Goal: Task Accomplishment & Management: Manage account settings

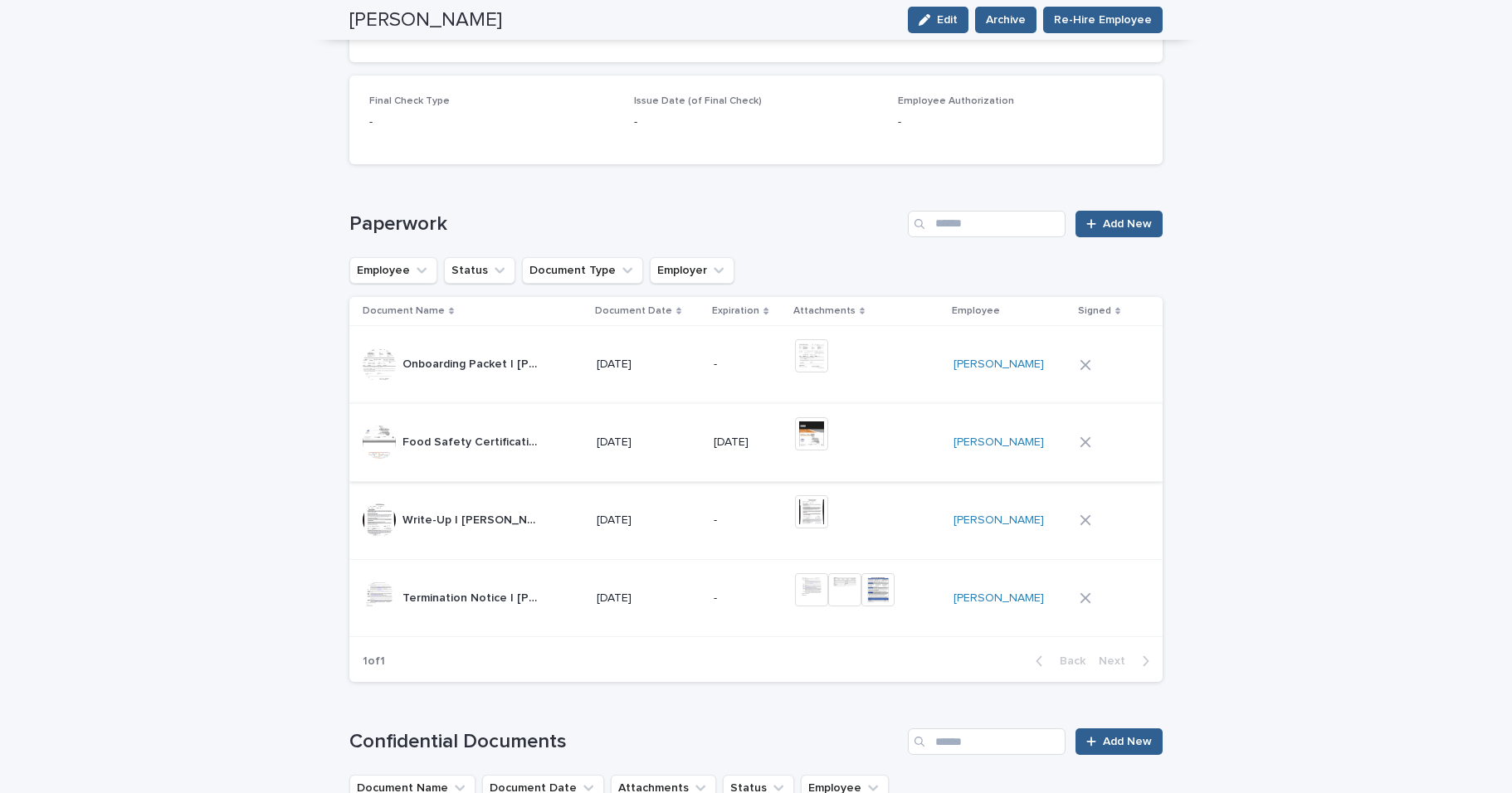
scroll to position [777, 0]
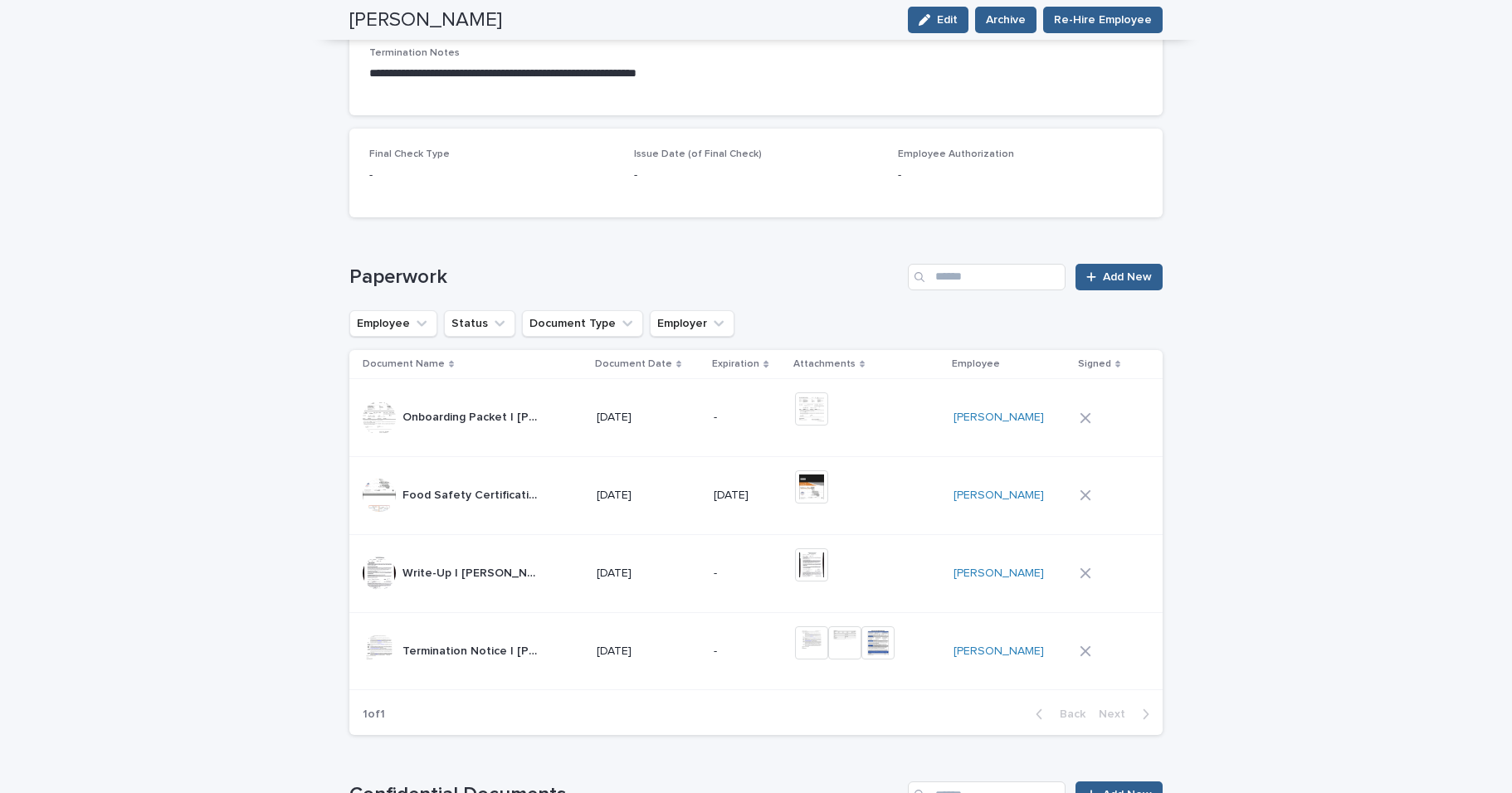
click at [628, 666] on td "[DATE]" at bounding box center [648, 651] width 117 height 78
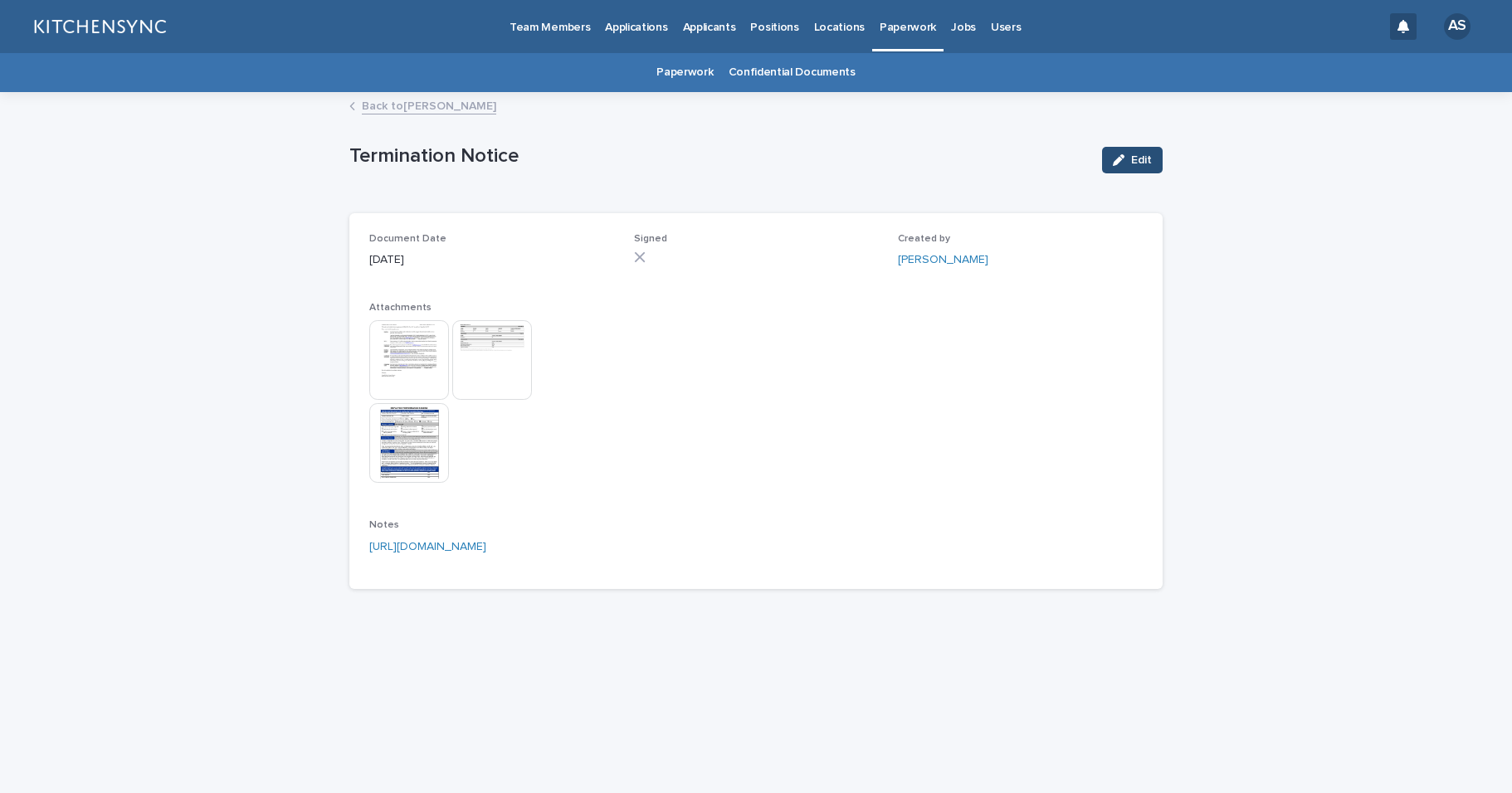
click at [1130, 160] on div "button" at bounding box center [1122, 160] width 18 height 12
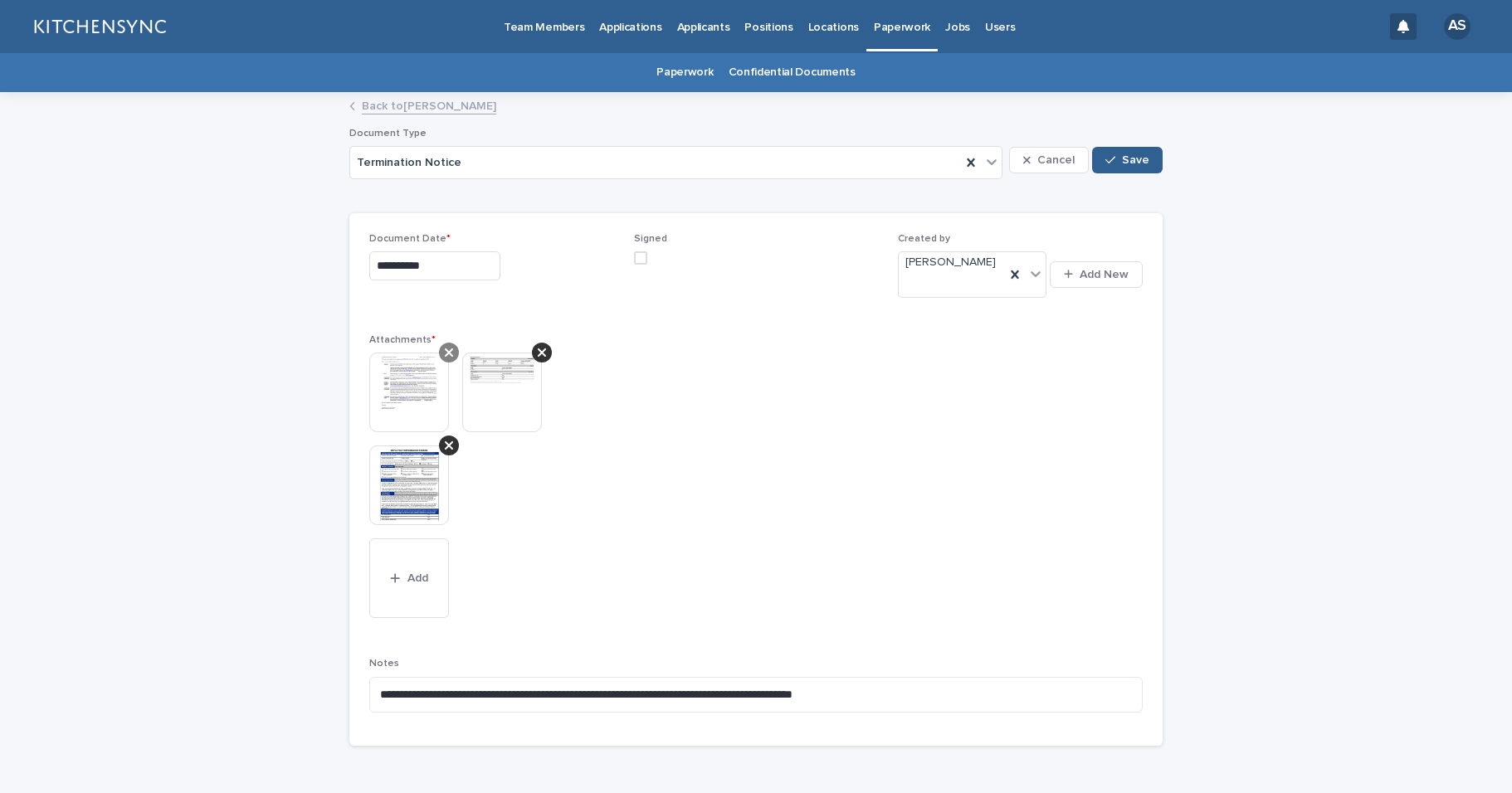
click at [444, 346] on icon at bounding box center [448, 352] width 8 height 14
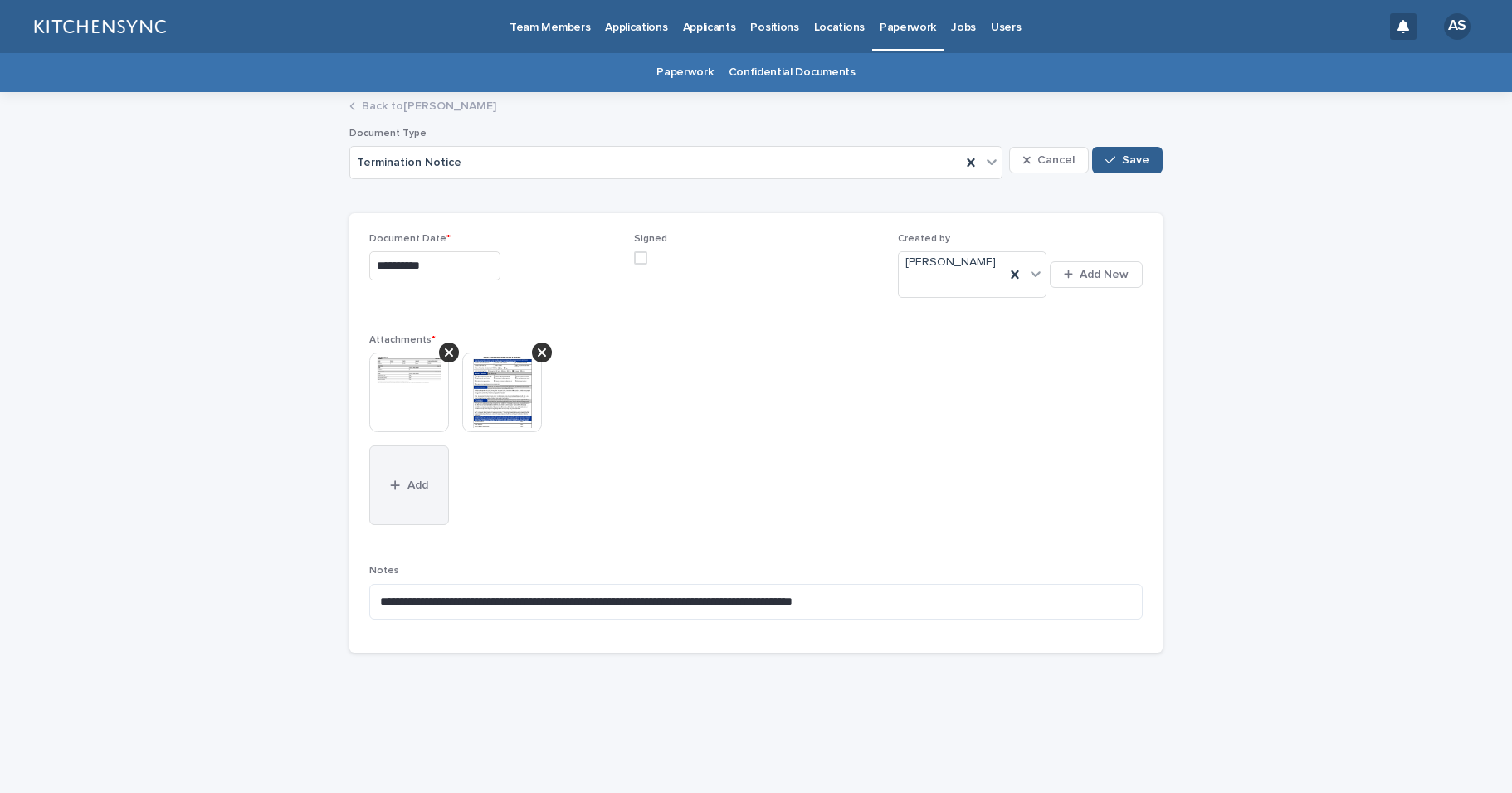
click at [432, 479] on button "Add" at bounding box center [409, 485] width 79 height 79
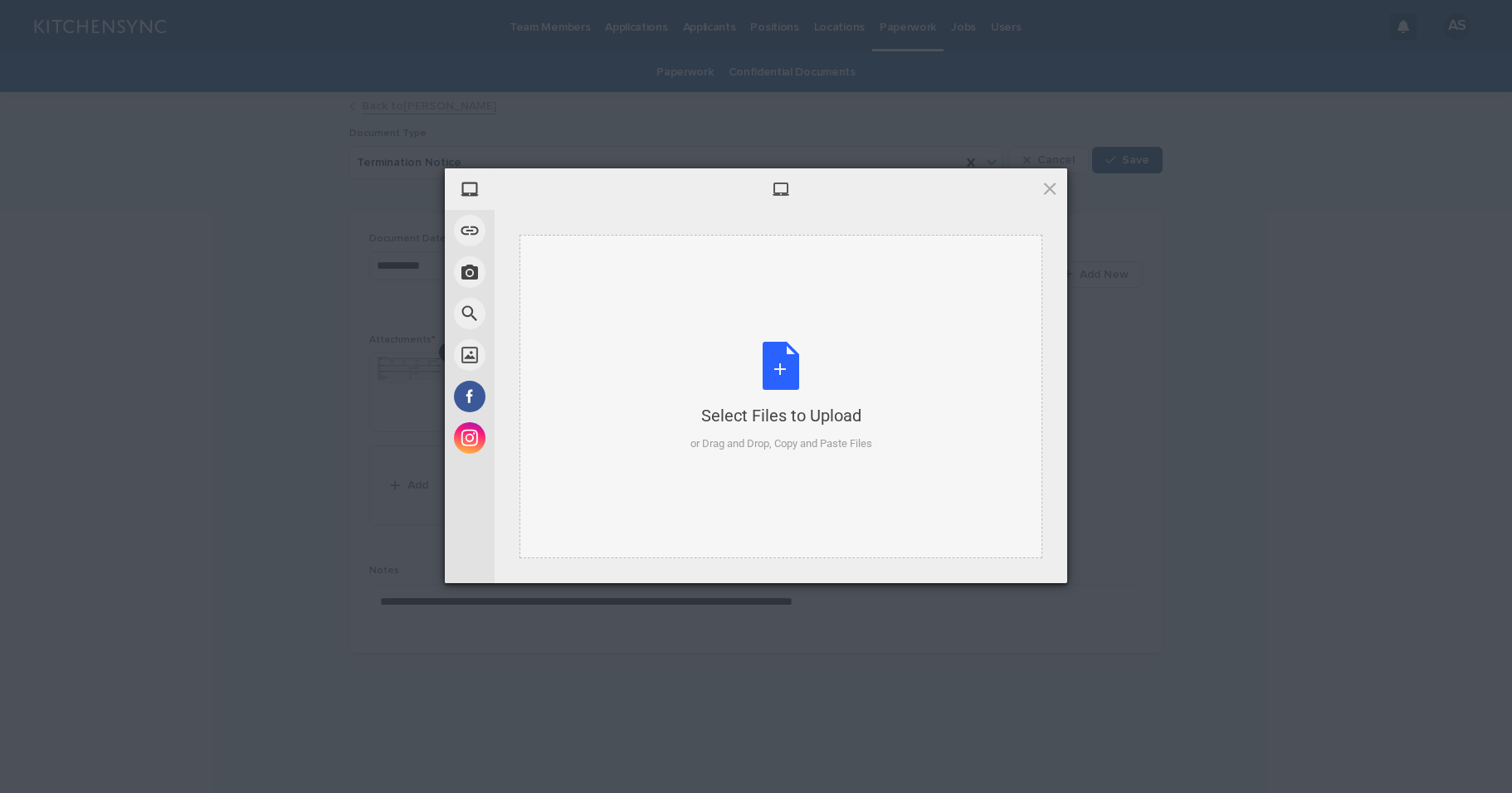
click at [764, 367] on div "Select Files to Upload or Drag and Drop, Copy and Paste Files" at bounding box center [782, 396] width 182 height 110
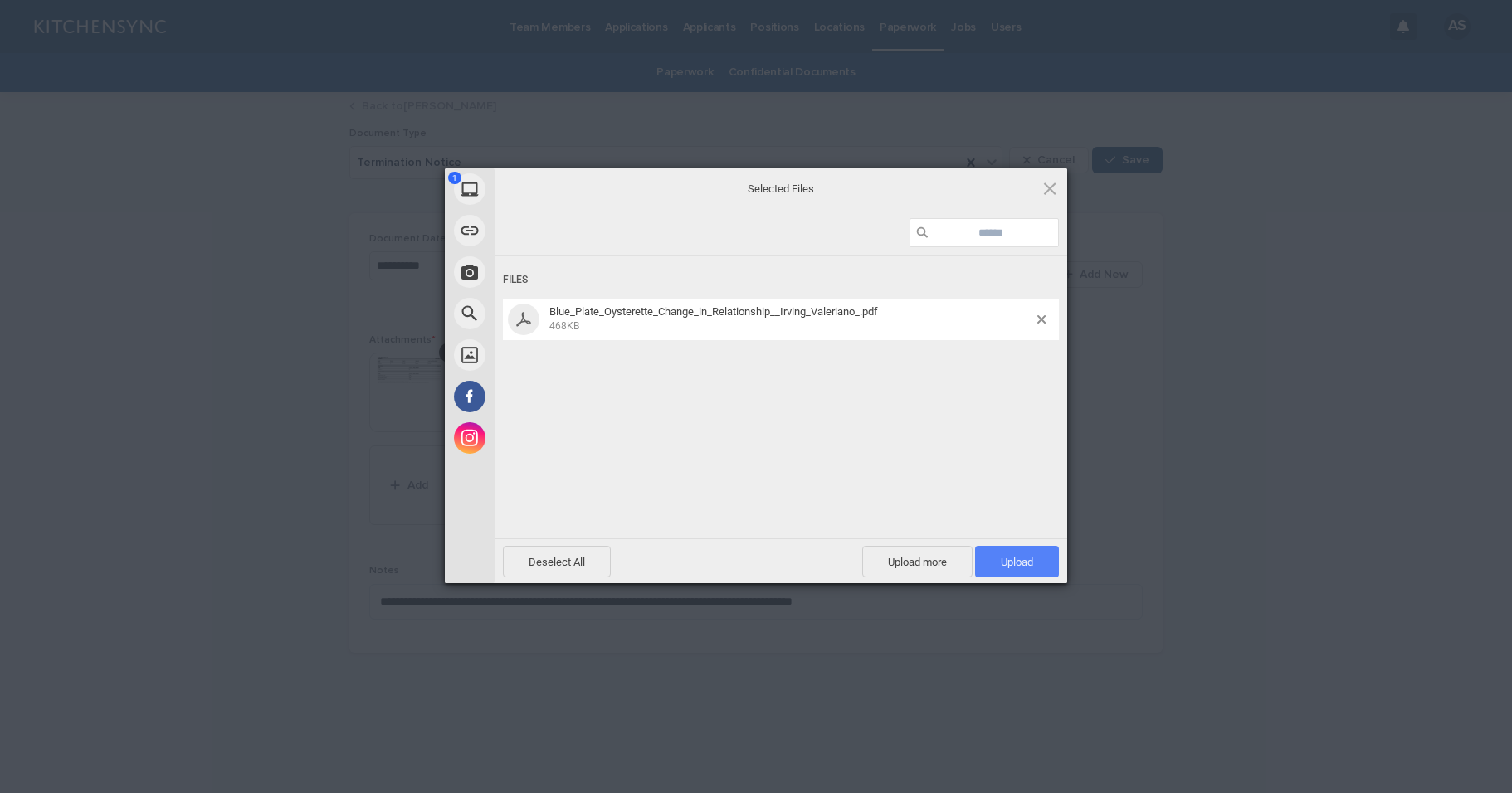
click at [1028, 561] on span "Upload 1" at bounding box center [1017, 562] width 32 height 13
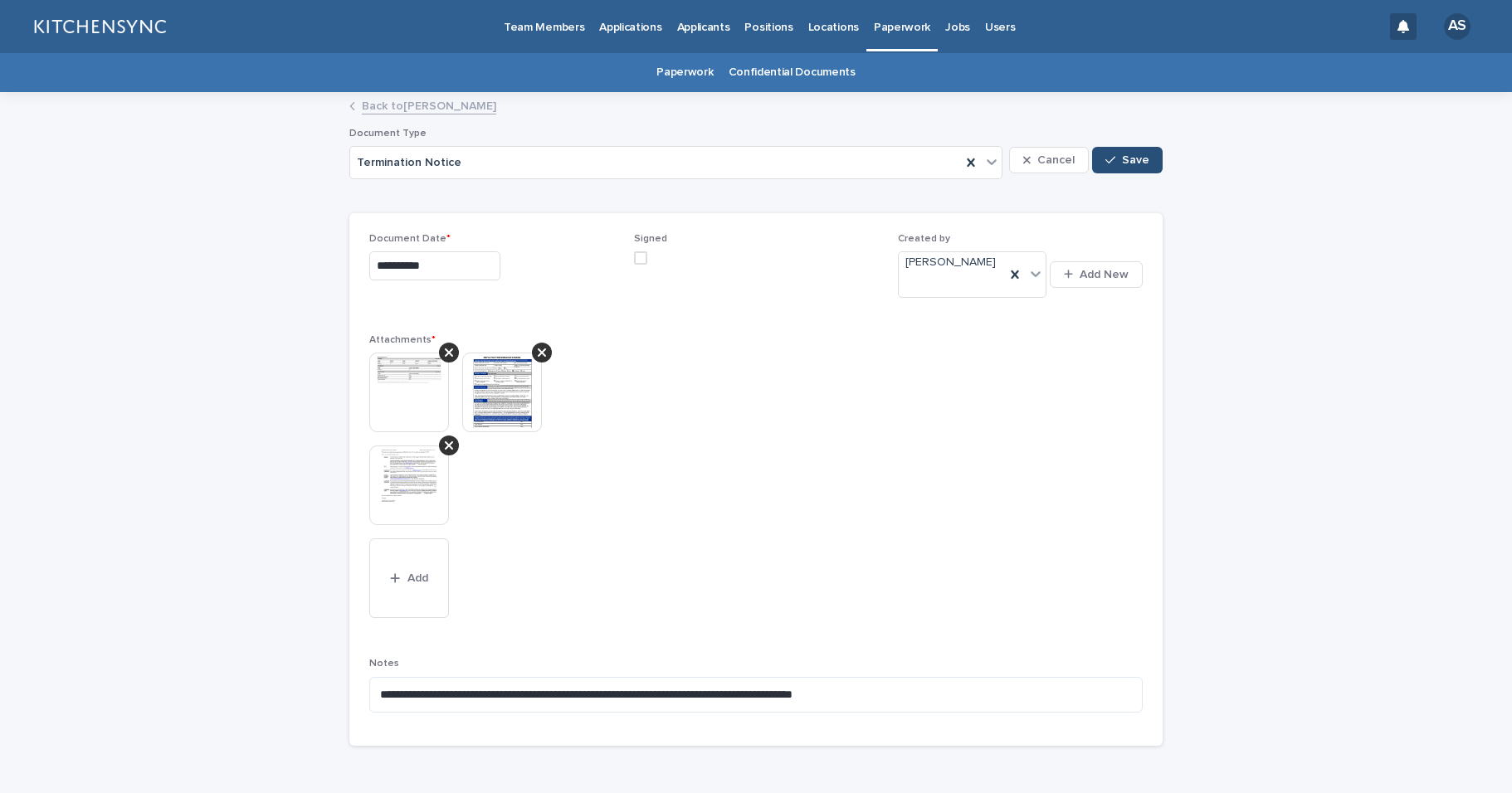
click at [1129, 163] on span "Save" at bounding box center [1135, 160] width 27 height 12
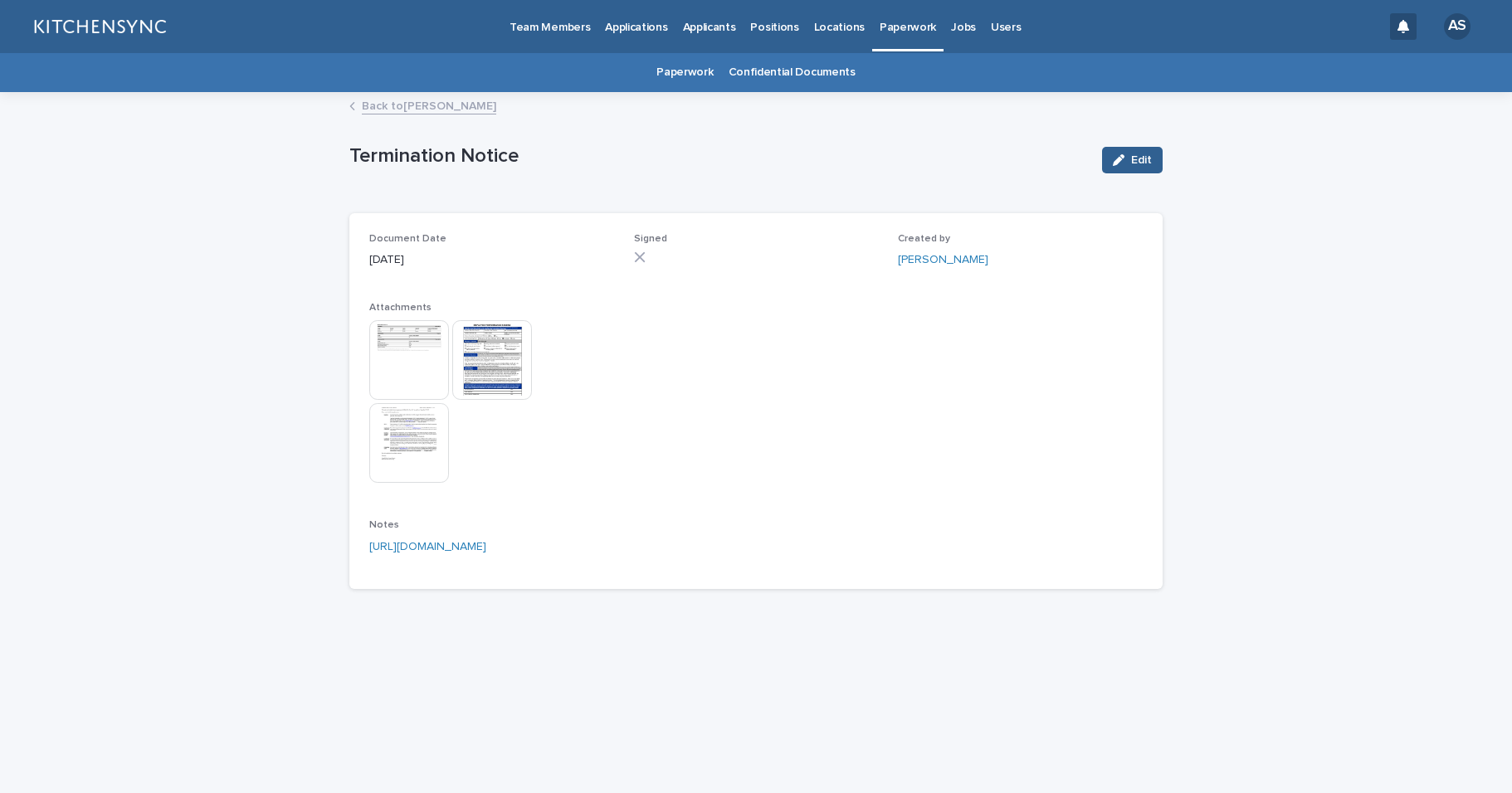
click at [445, 105] on link "Back to [PERSON_NAME]" at bounding box center [428, 105] width 134 height 19
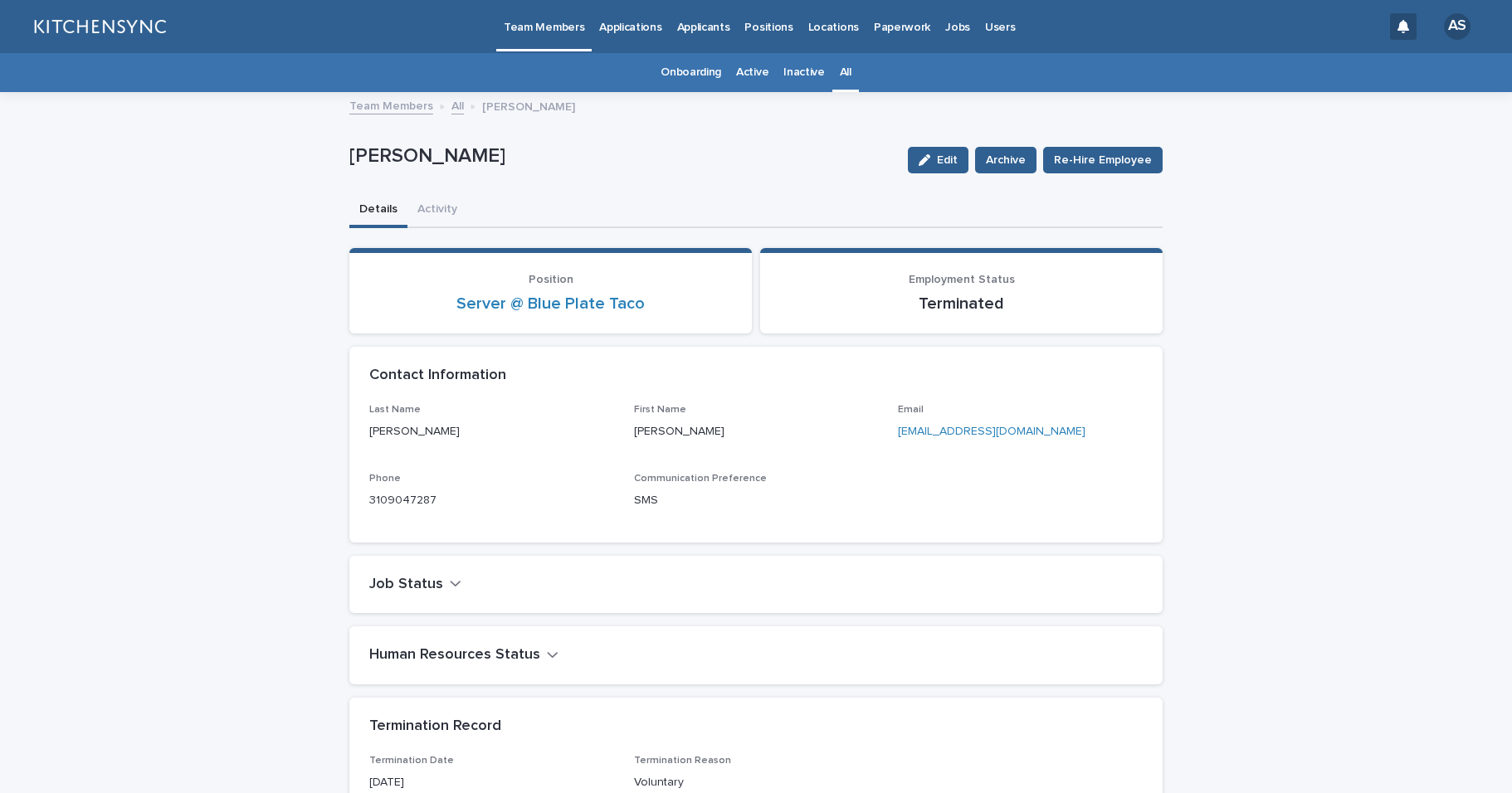
scroll to position [53, 0]
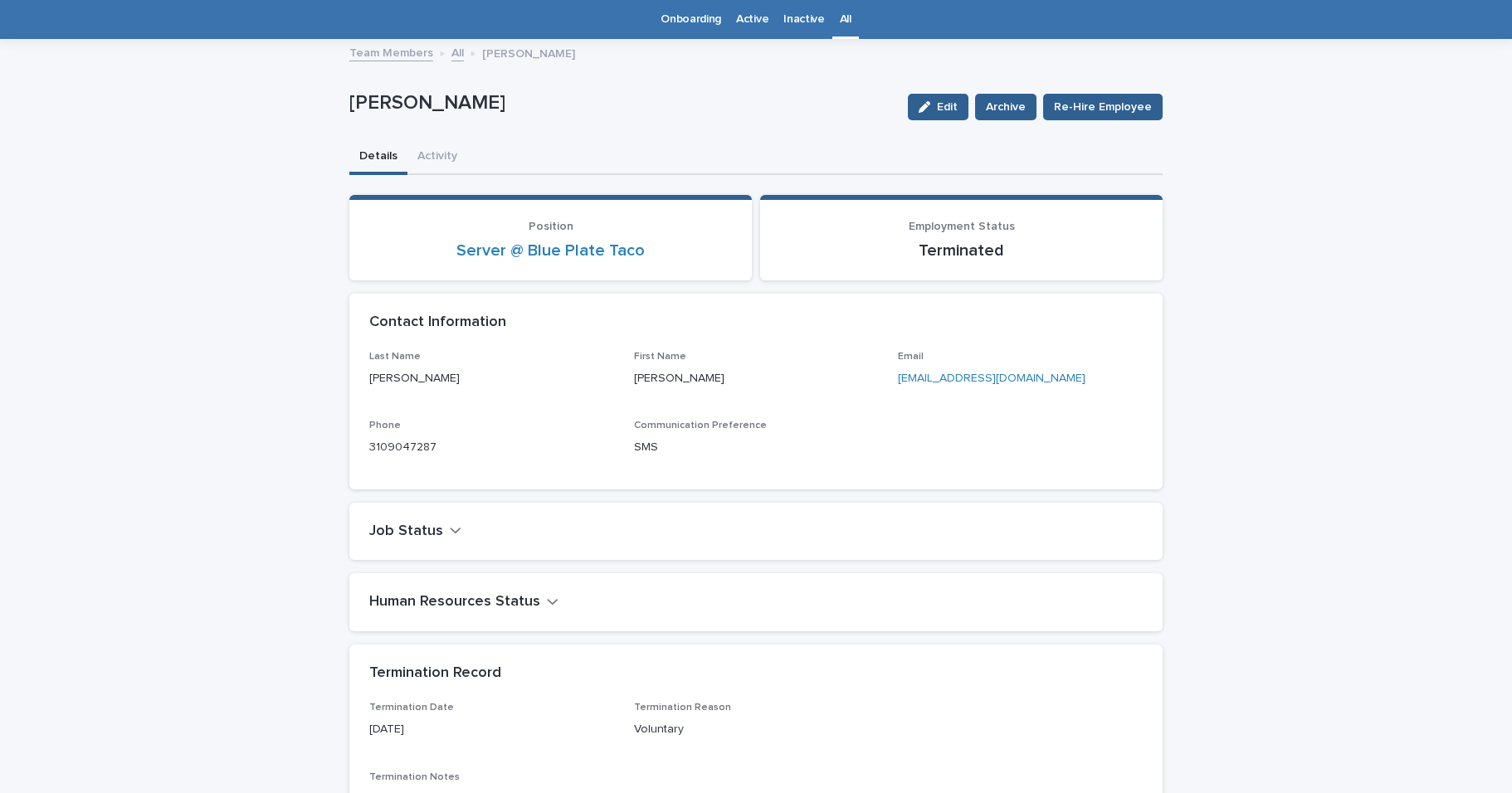
click at [832, 19] on div "All" at bounding box center [845, 19] width 26 height 39
click at [840, 21] on link "All" at bounding box center [846, 19] width 12 height 39
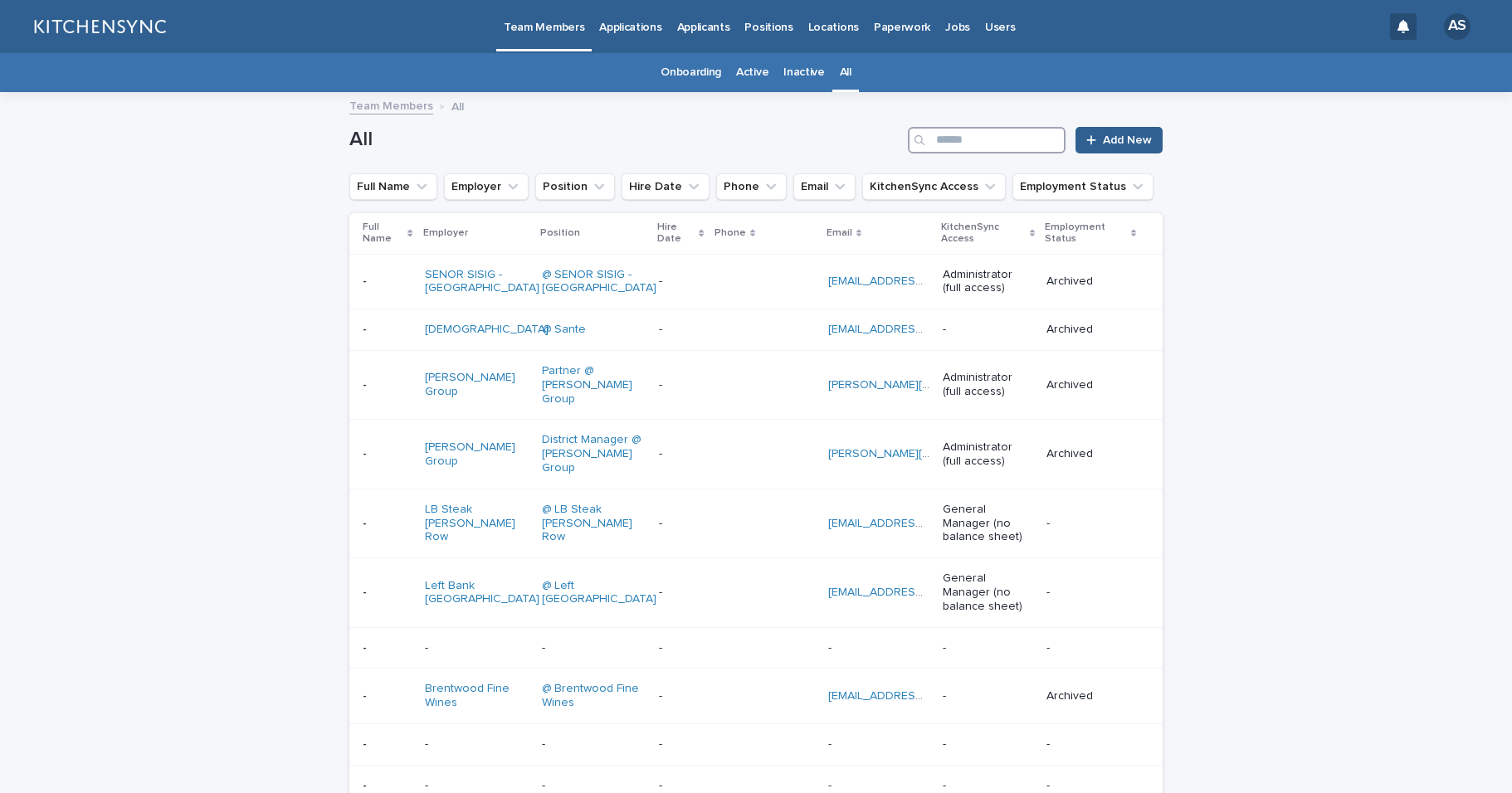
click at [965, 141] on input "Search" at bounding box center [986, 140] width 158 height 26
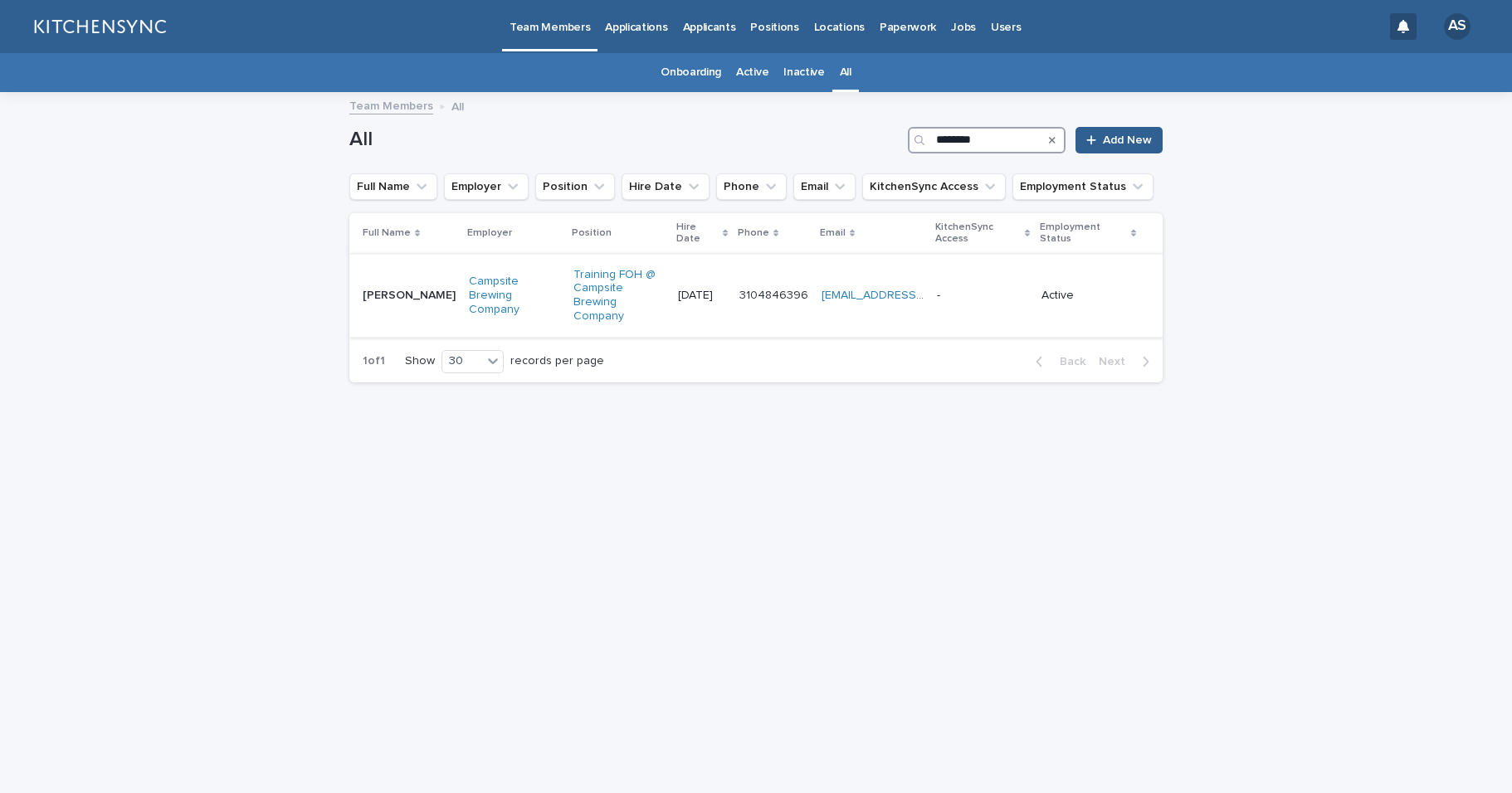
type input "********"
click at [404, 303] on td "[PERSON_NAME] [PERSON_NAME]" at bounding box center [406, 296] width 113 height 83
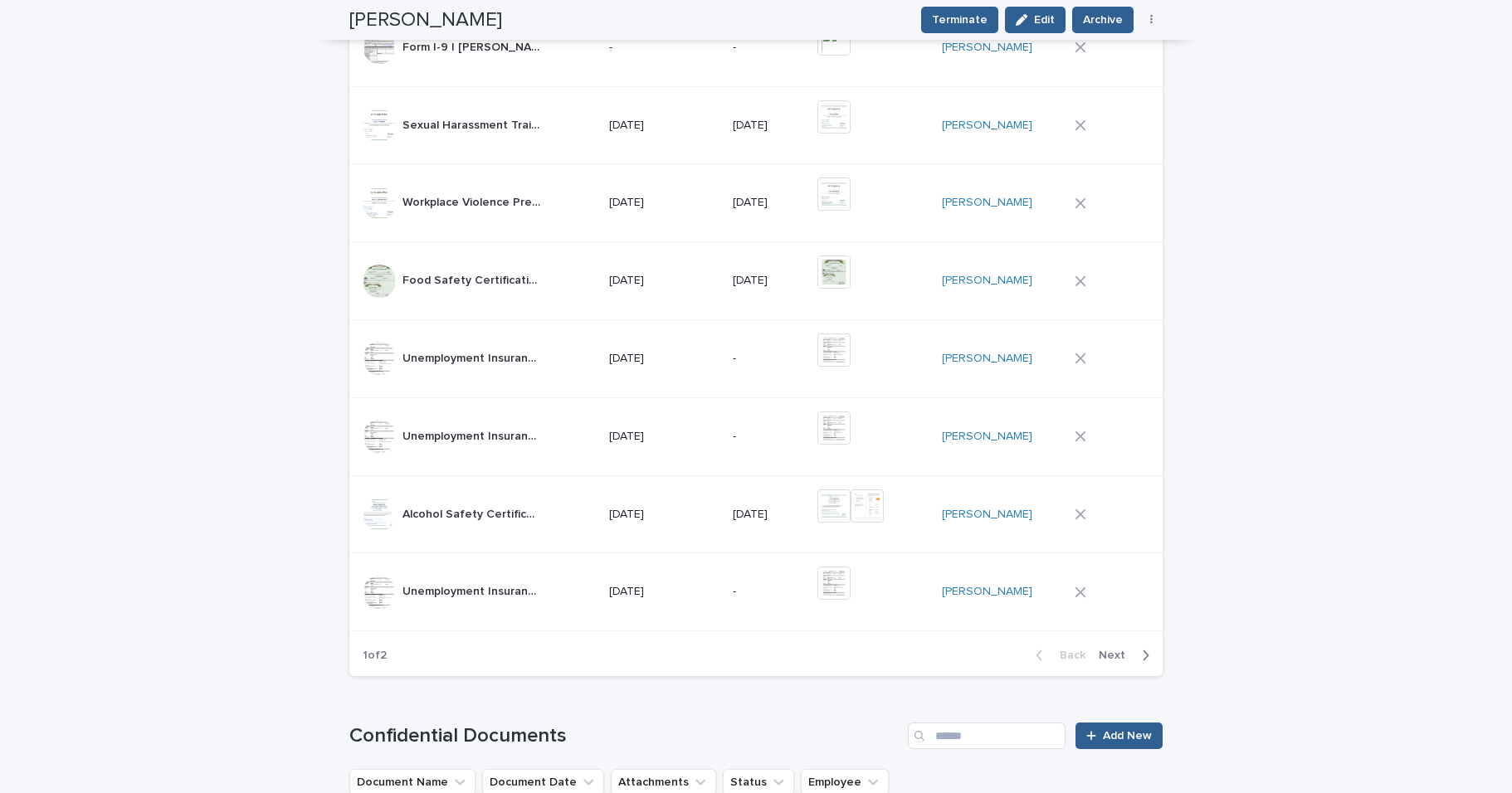
scroll to position [1008, 0]
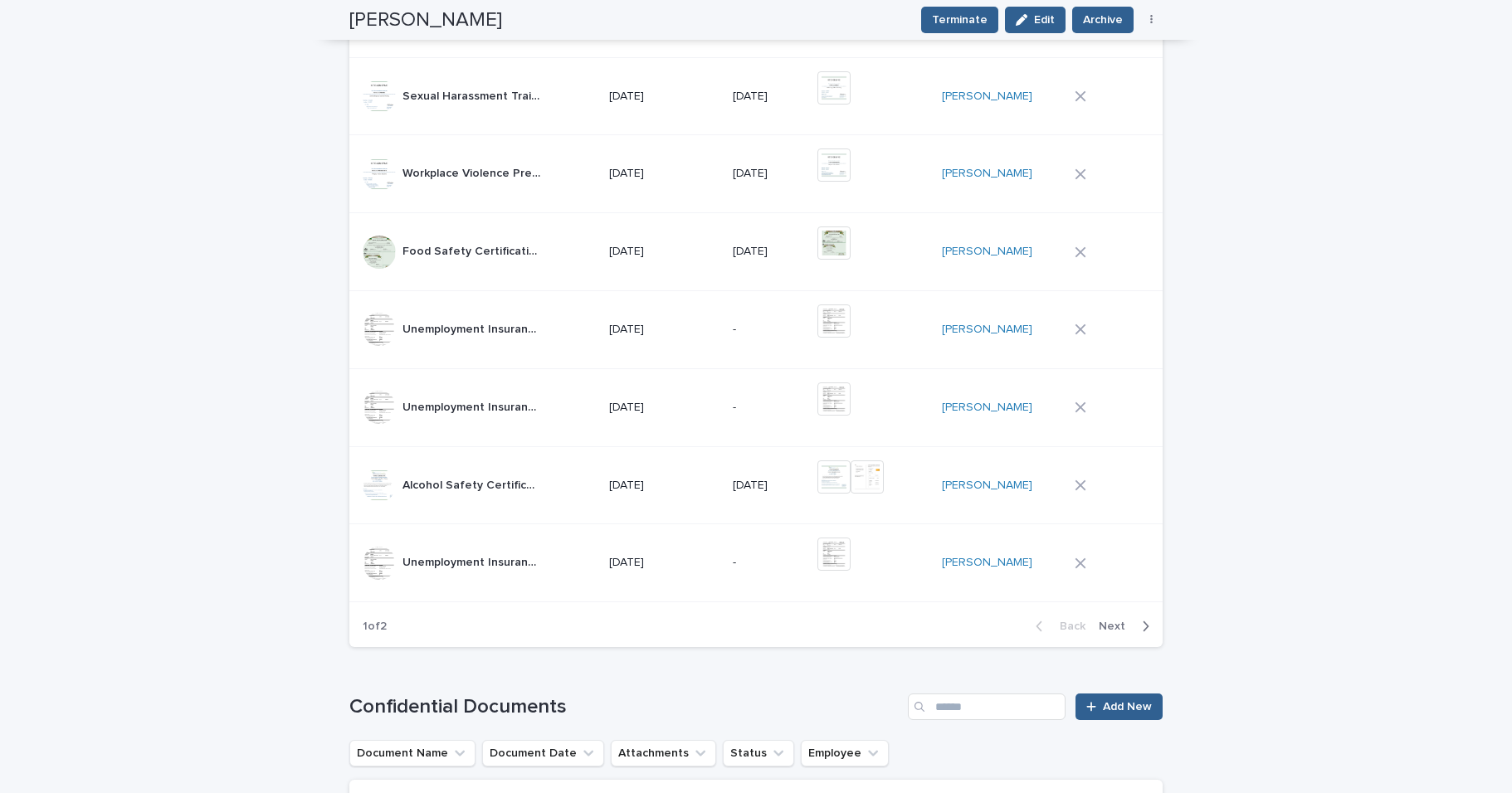
click at [1120, 621] on span "Next" at bounding box center [1117, 626] width 37 height 12
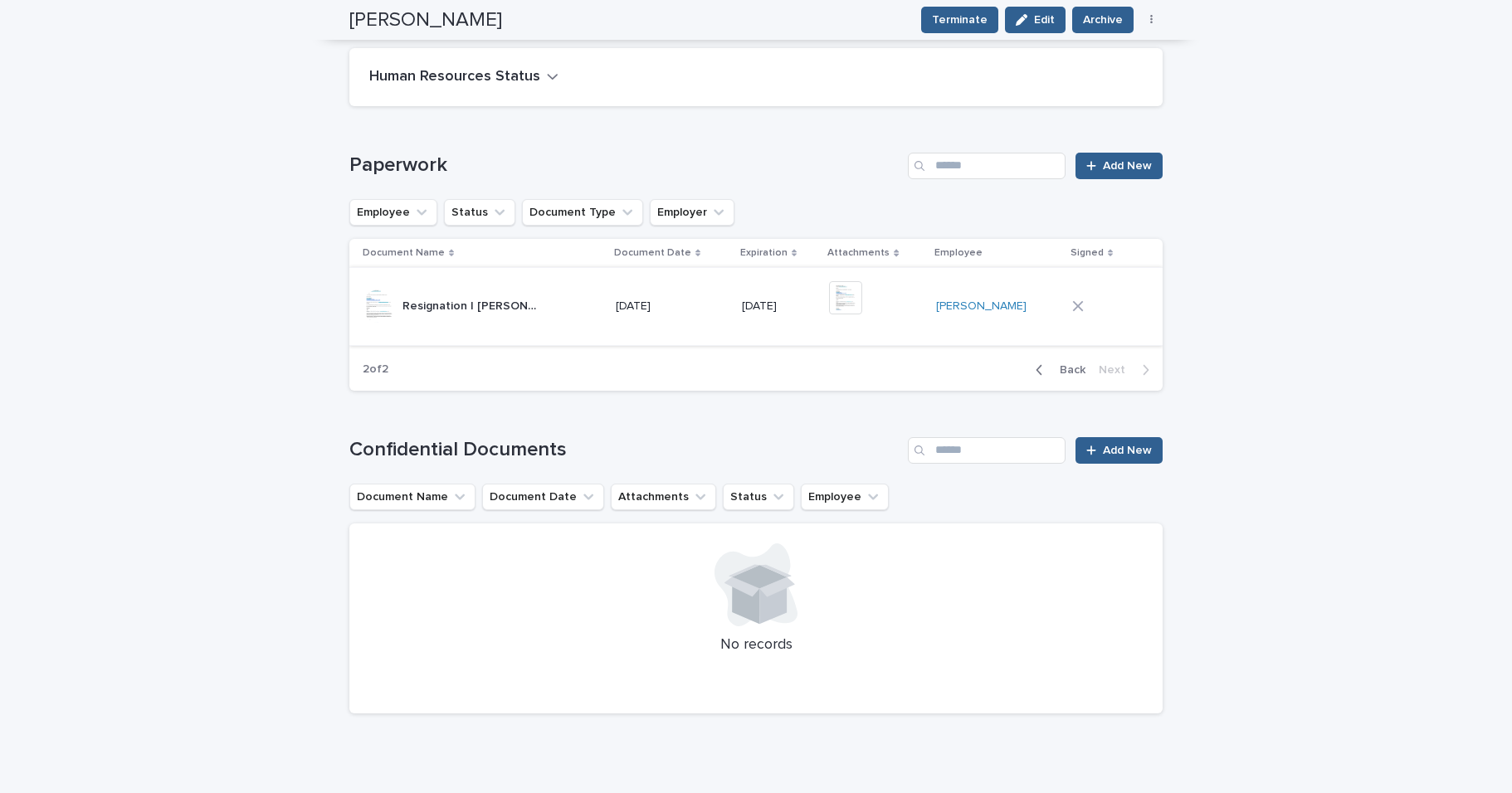
click at [856, 281] on img at bounding box center [846, 297] width 33 height 33
click at [1488, 25] on button "Close gallery" at bounding box center [1491, 19] width 41 height 39
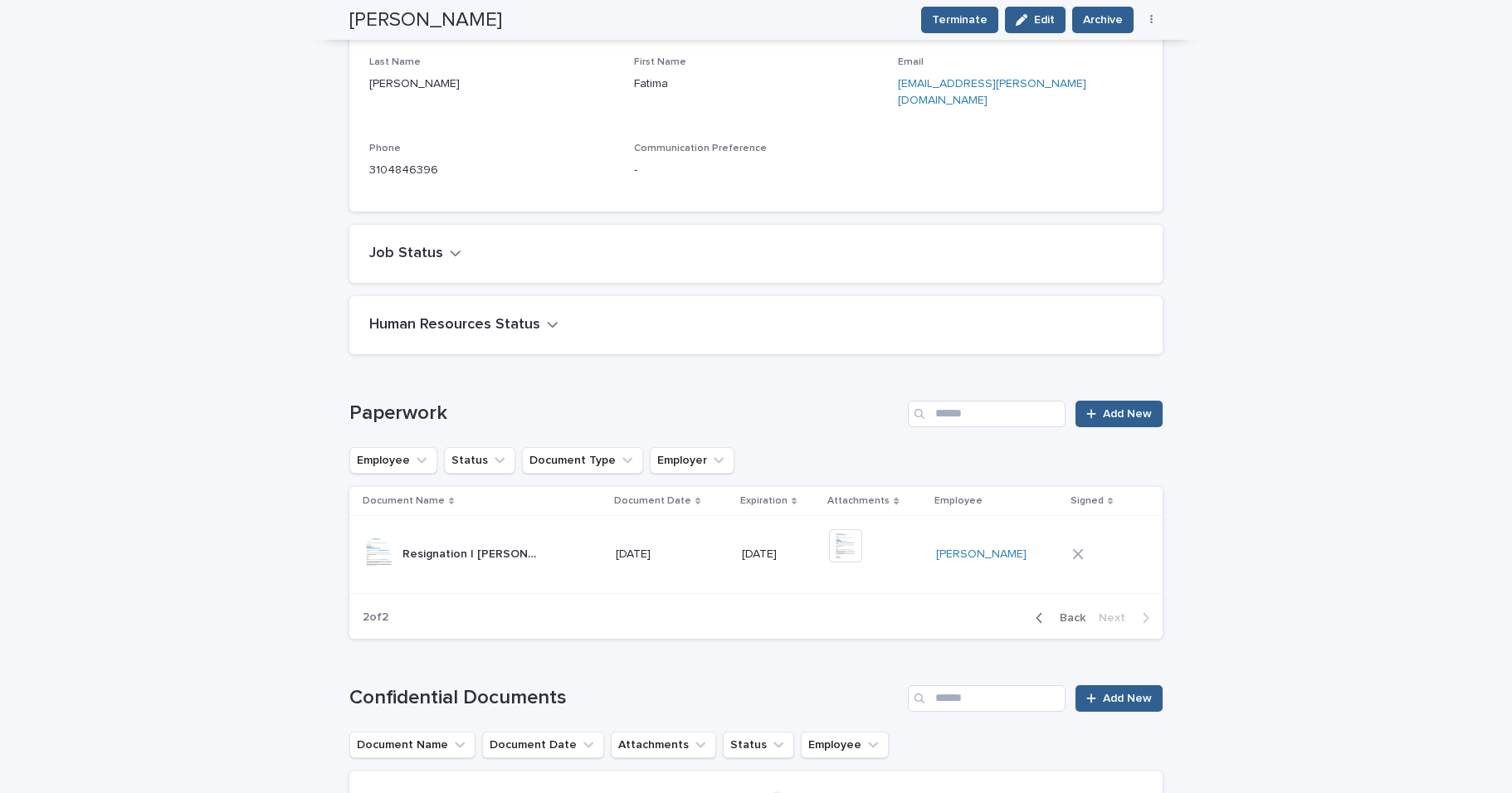
scroll to position [359, 0]
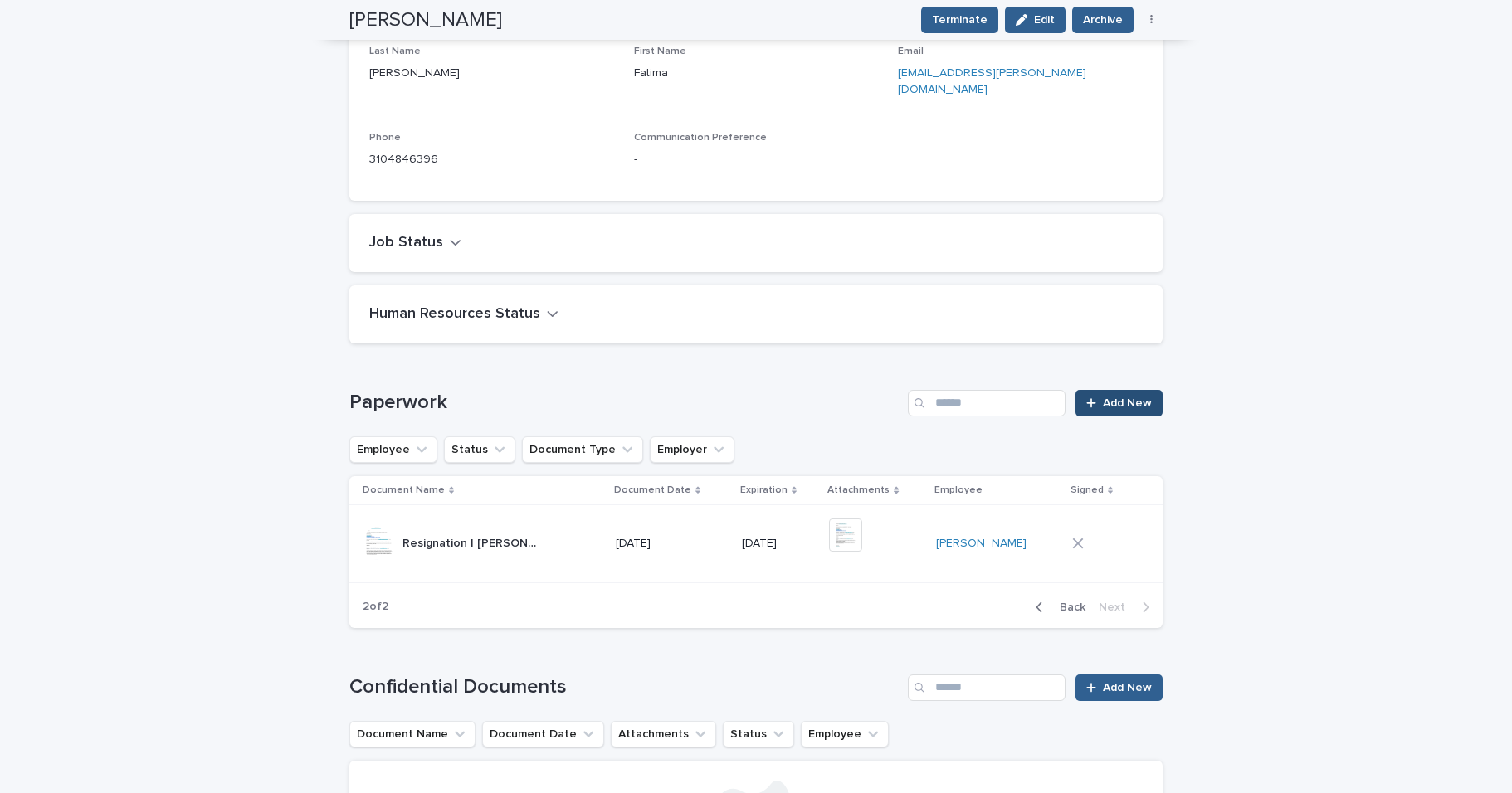
click at [1117, 397] on span "Add New" at bounding box center [1127, 403] width 49 height 12
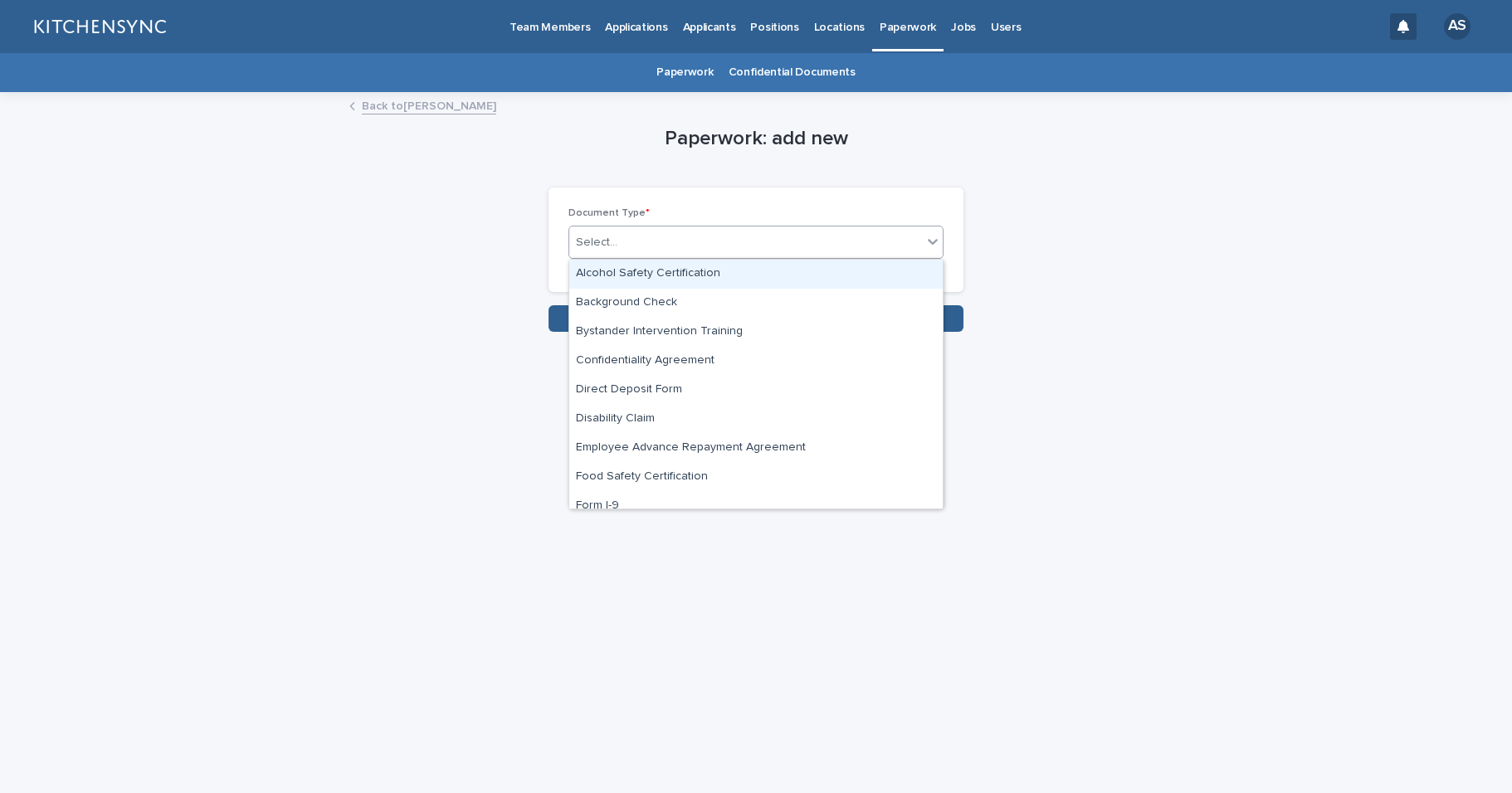
click at [846, 230] on div "Select..." at bounding box center [745, 242] width 353 height 27
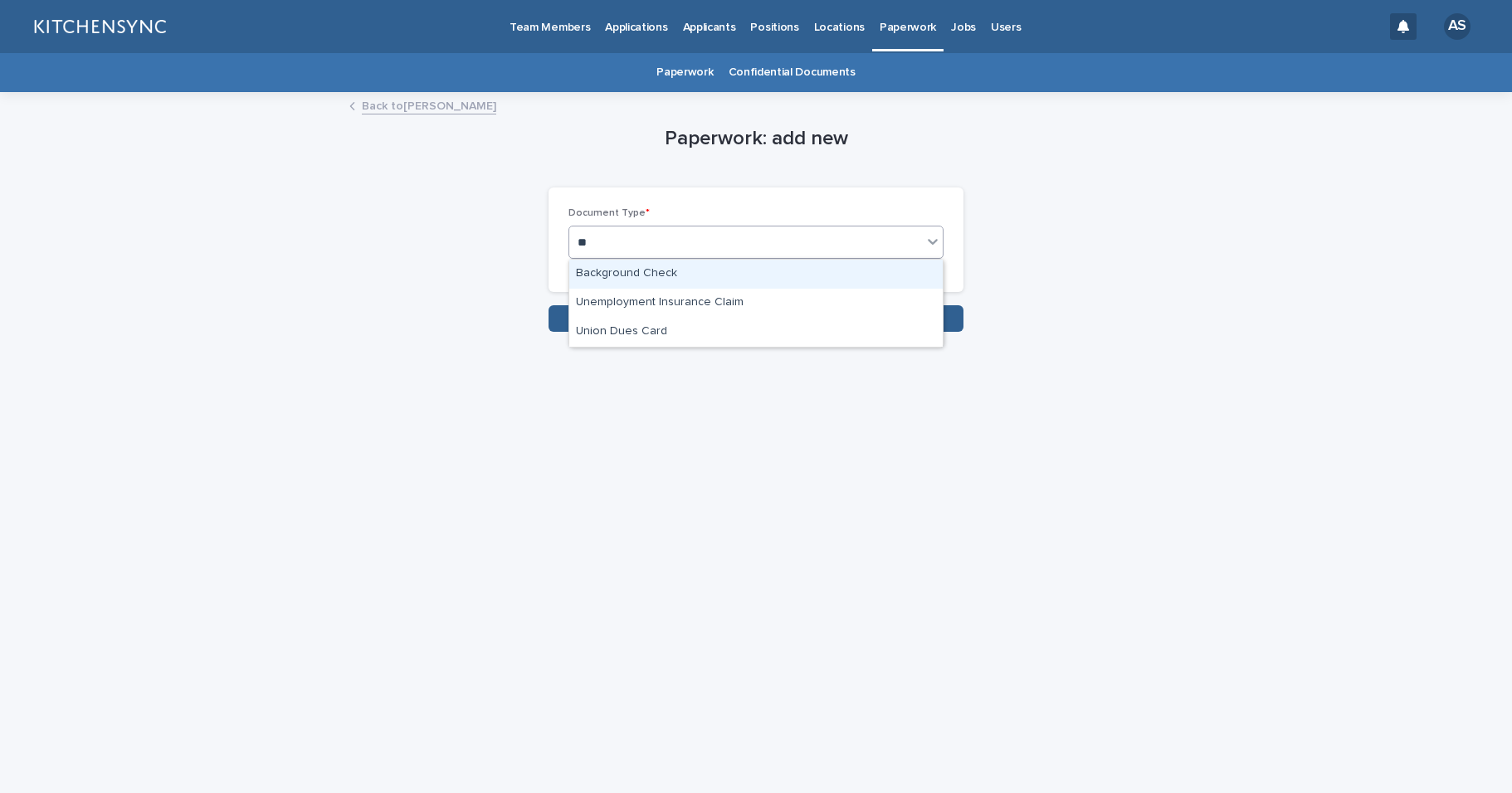
type input "***"
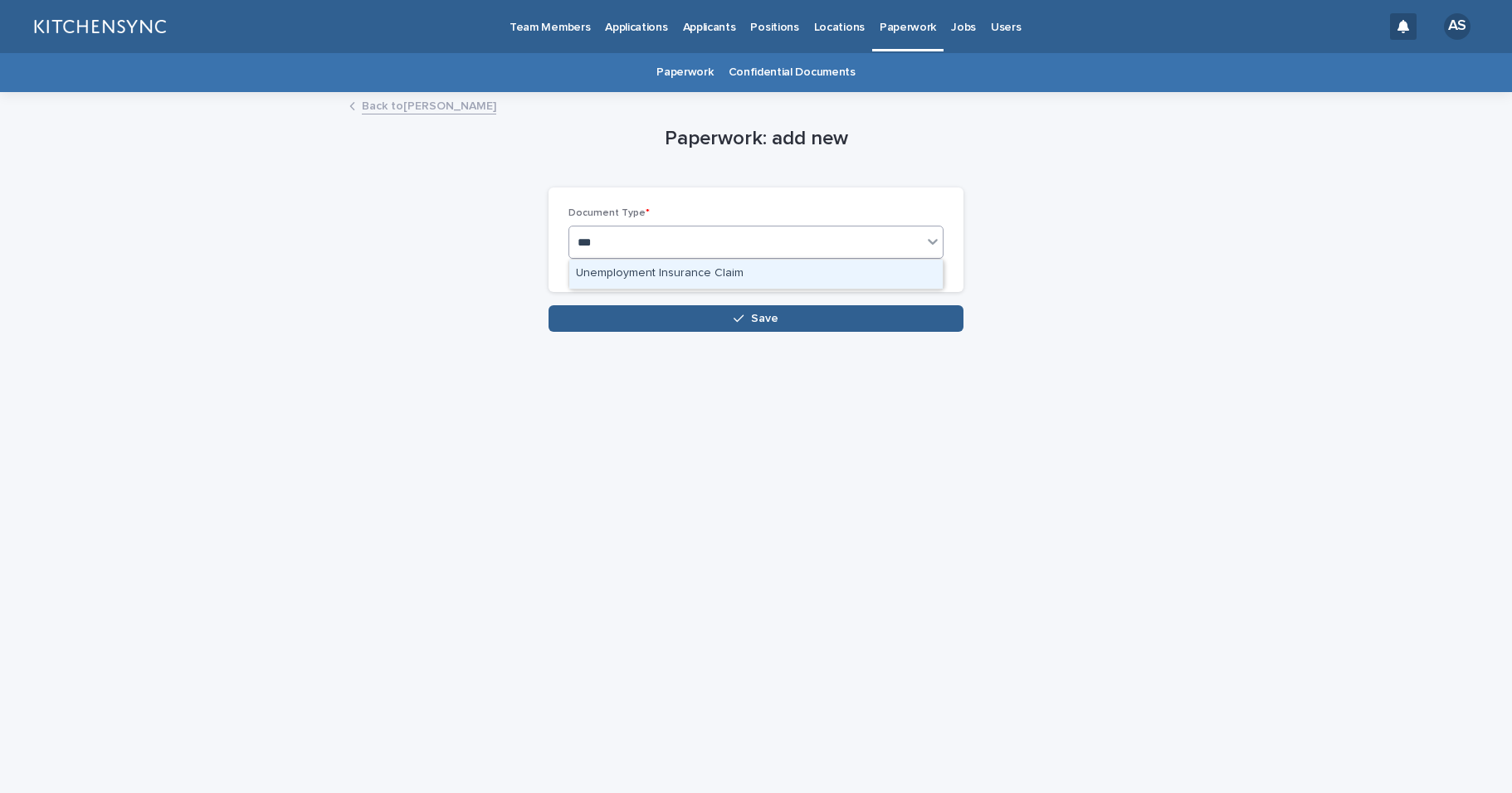
click at [848, 276] on div "Unemployment Insurance Claim" at bounding box center [756, 274] width 373 height 29
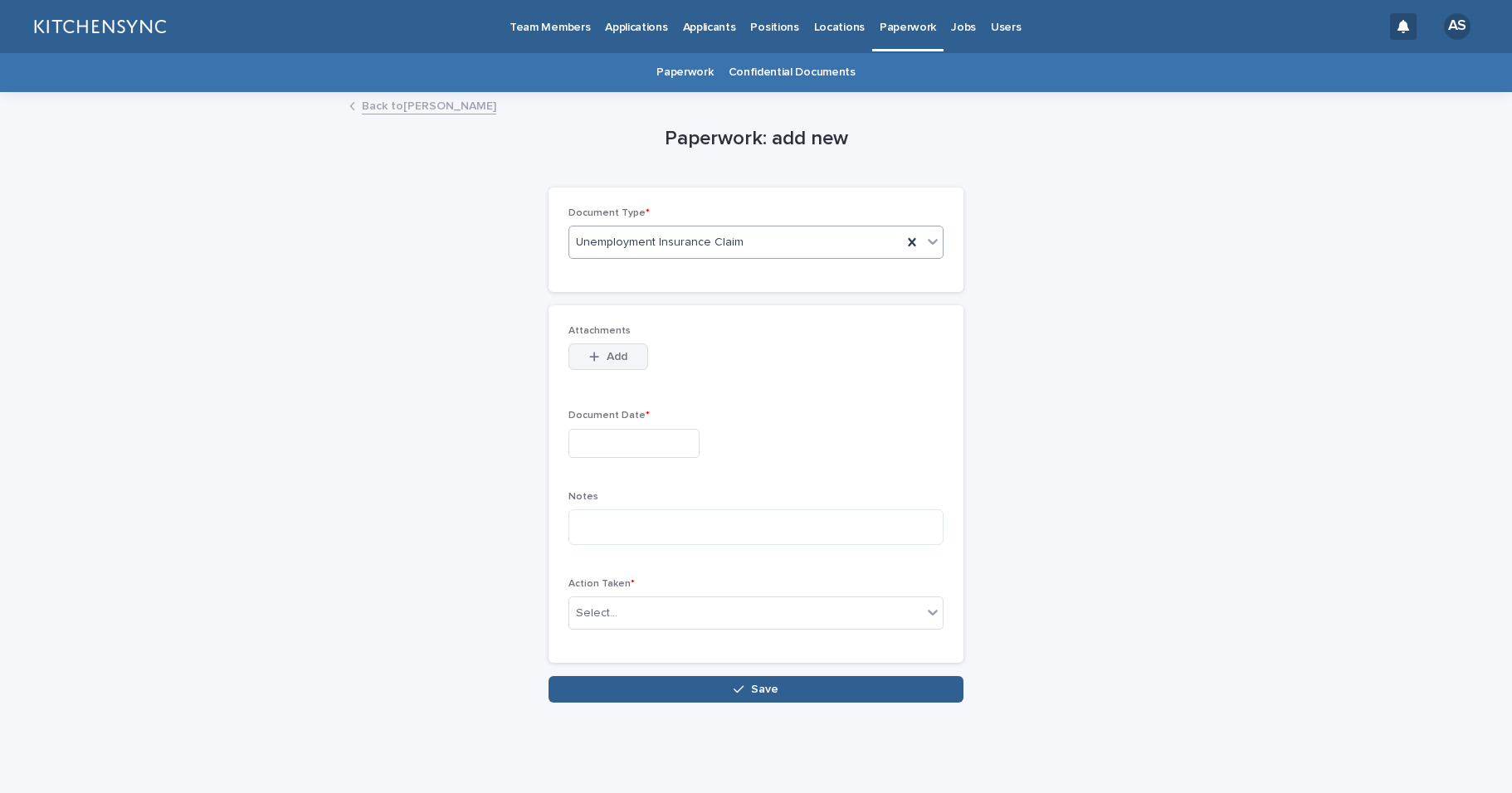
click at [617, 359] on span "Add" at bounding box center [617, 356] width 21 height 12
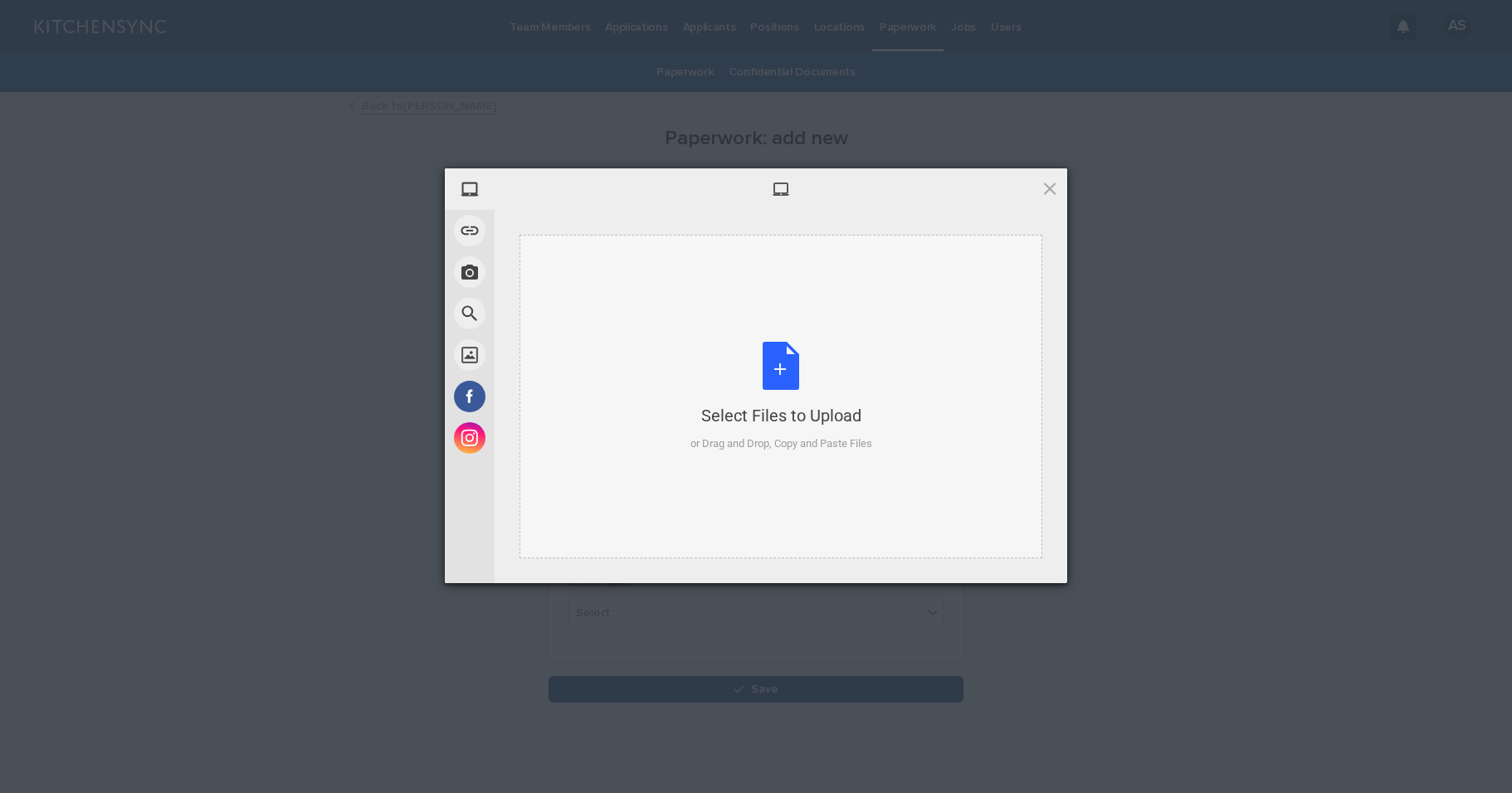
click at [776, 369] on div "Select Files to Upload or Drag and Drop, Copy and Paste Files" at bounding box center [782, 396] width 182 height 110
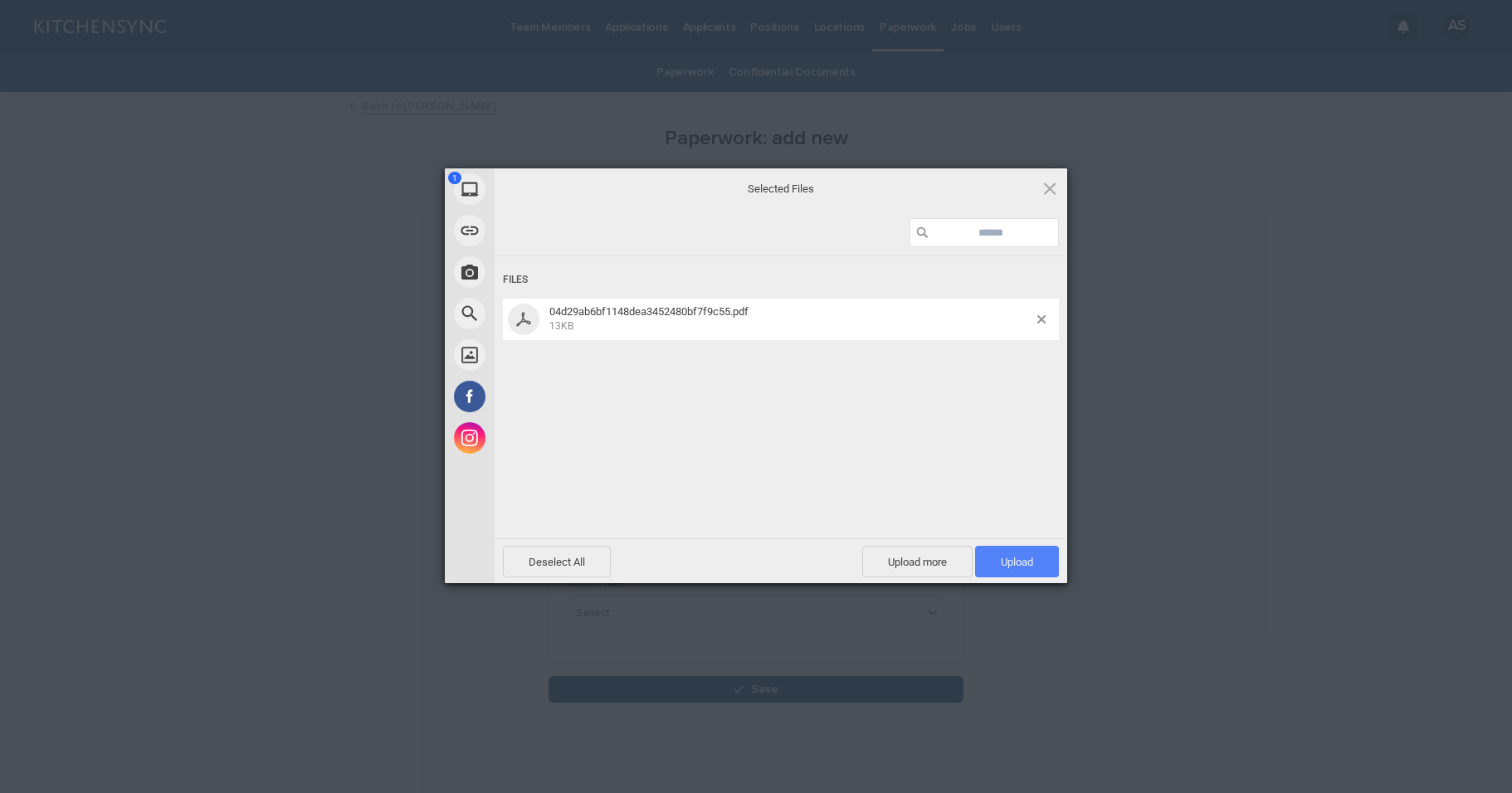
click at [1046, 575] on span "Upload 1" at bounding box center [1017, 561] width 84 height 32
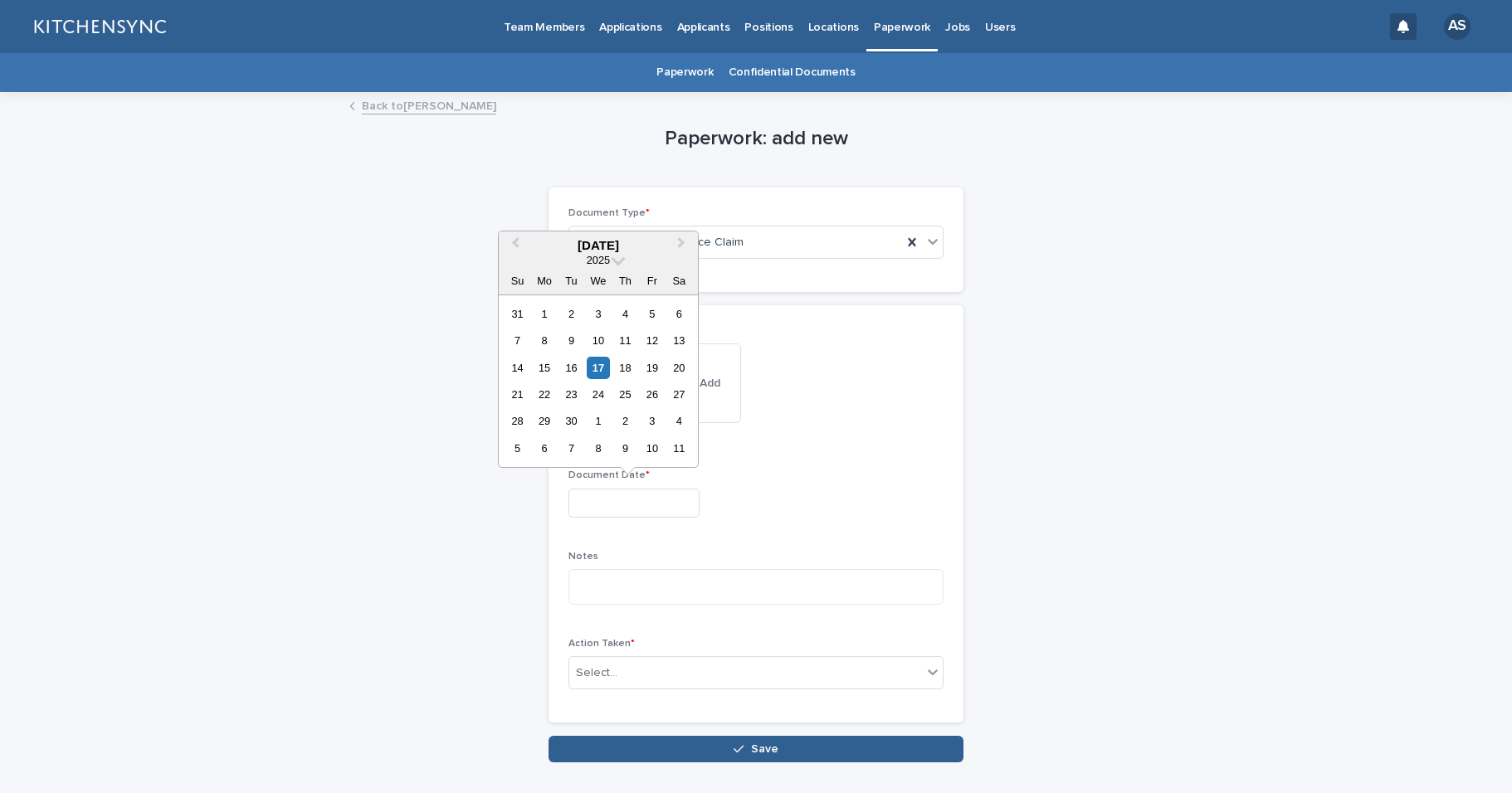
click at [611, 507] on input "text" at bounding box center [634, 503] width 131 height 29
click at [545, 344] on div "8" at bounding box center [544, 340] width 23 height 23
type input "**********"
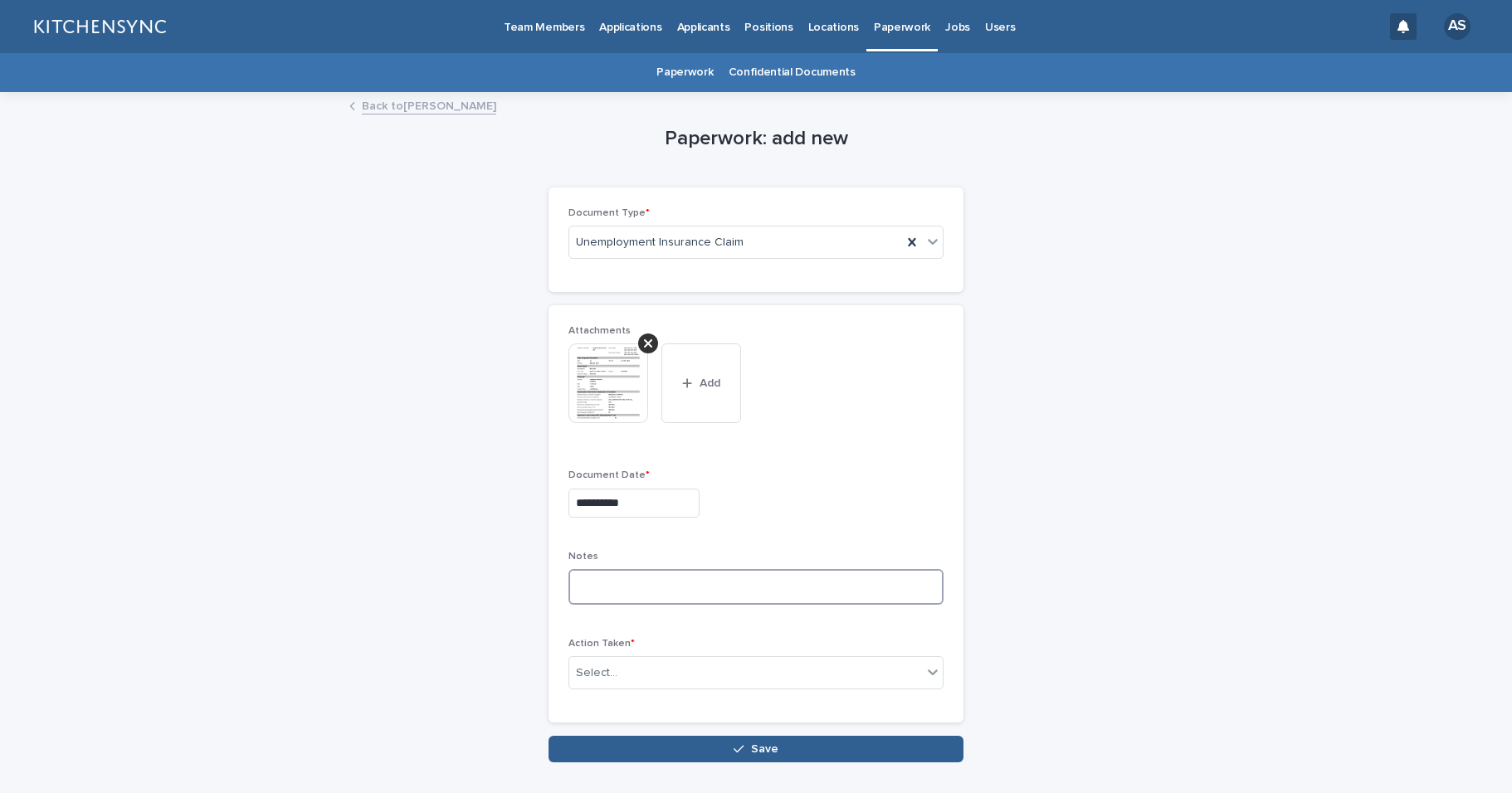
click at [653, 577] on textarea at bounding box center [756, 587] width 375 height 36
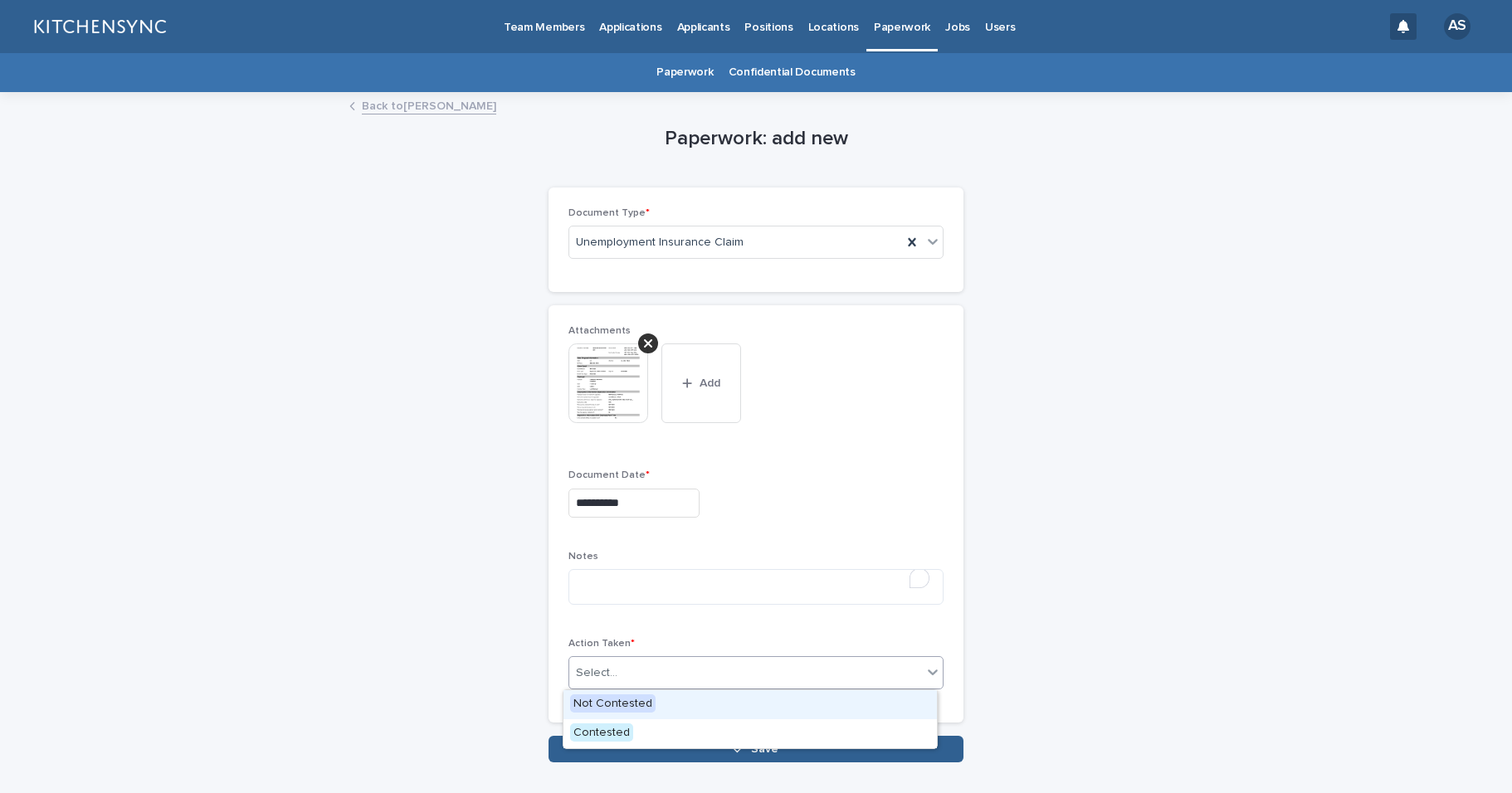
click at [680, 681] on div "Select..." at bounding box center [745, 673] width 353 height 27
click at [666, 727] on div "Contested" at bounding box center [750, 734] width 373 height 29
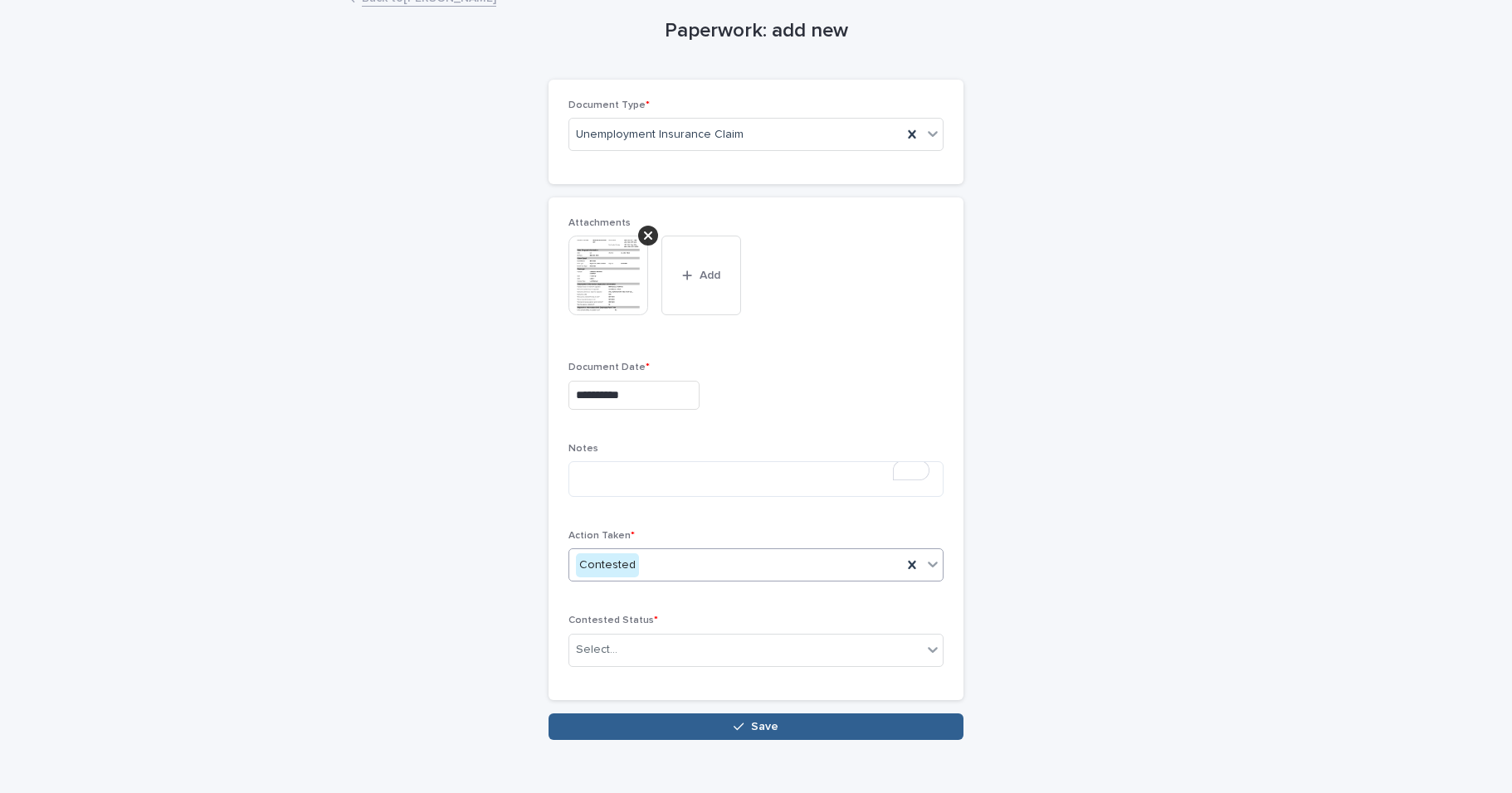
scroll to position [138, 0]
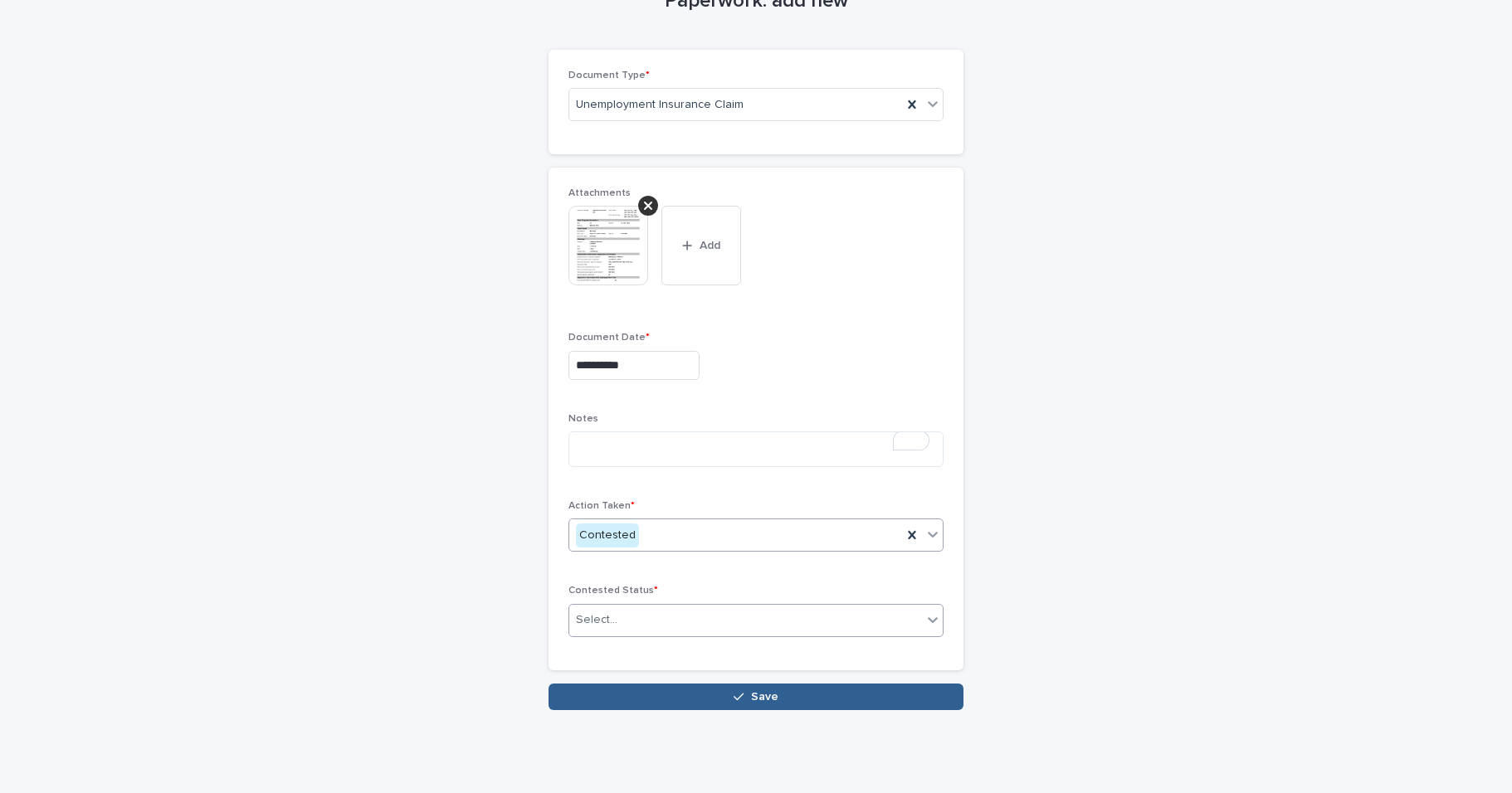
click at [694, 615] on div "Select..." at bounding box center [745, 620] width 353 height 27
click at [811, 631] on div "Select..." at bounding box center [745, 620] width 353 height 27
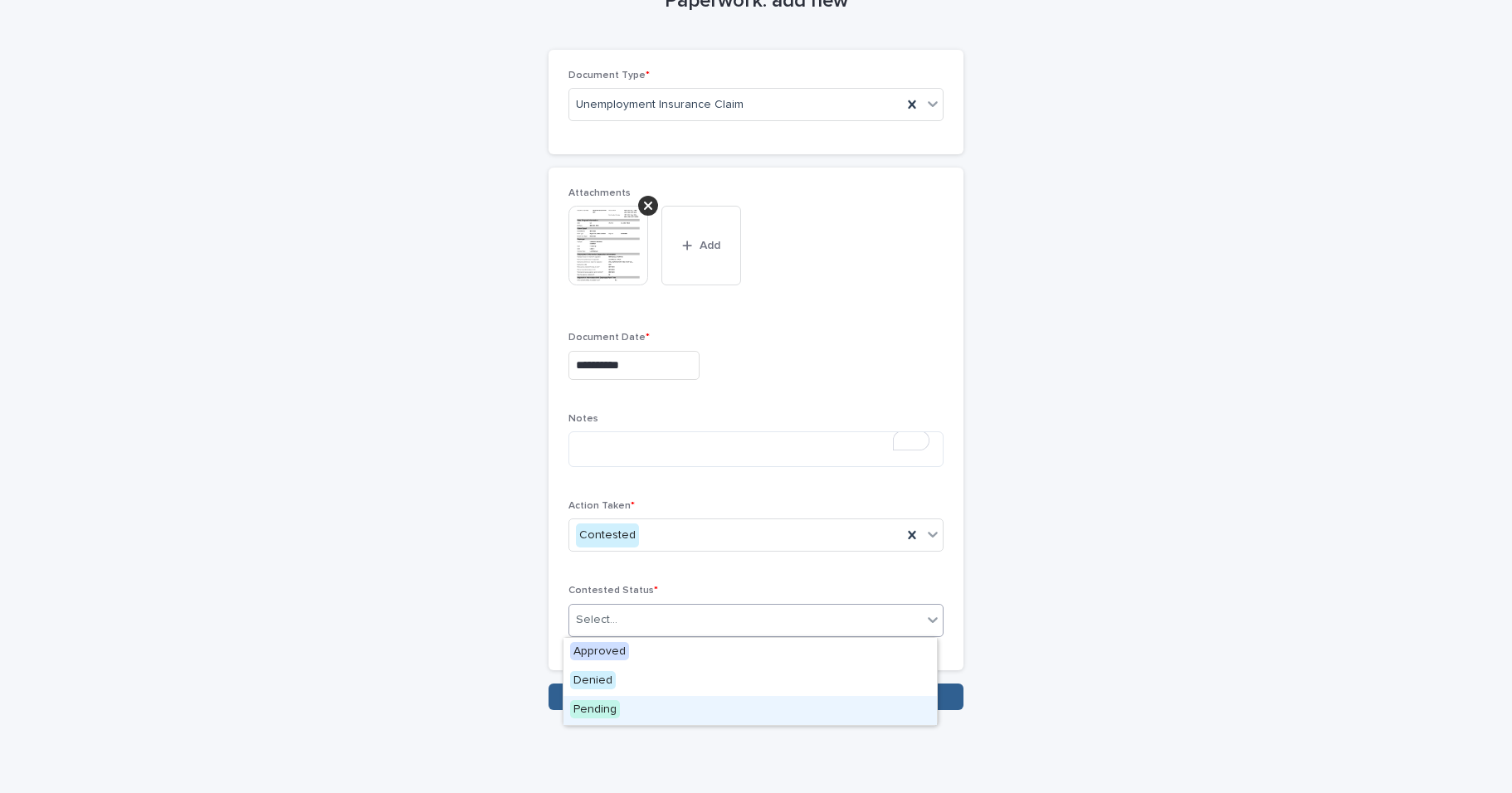
click at [792, 718] on div "Pending" at bounding box center [750, 710] width 373 height 29
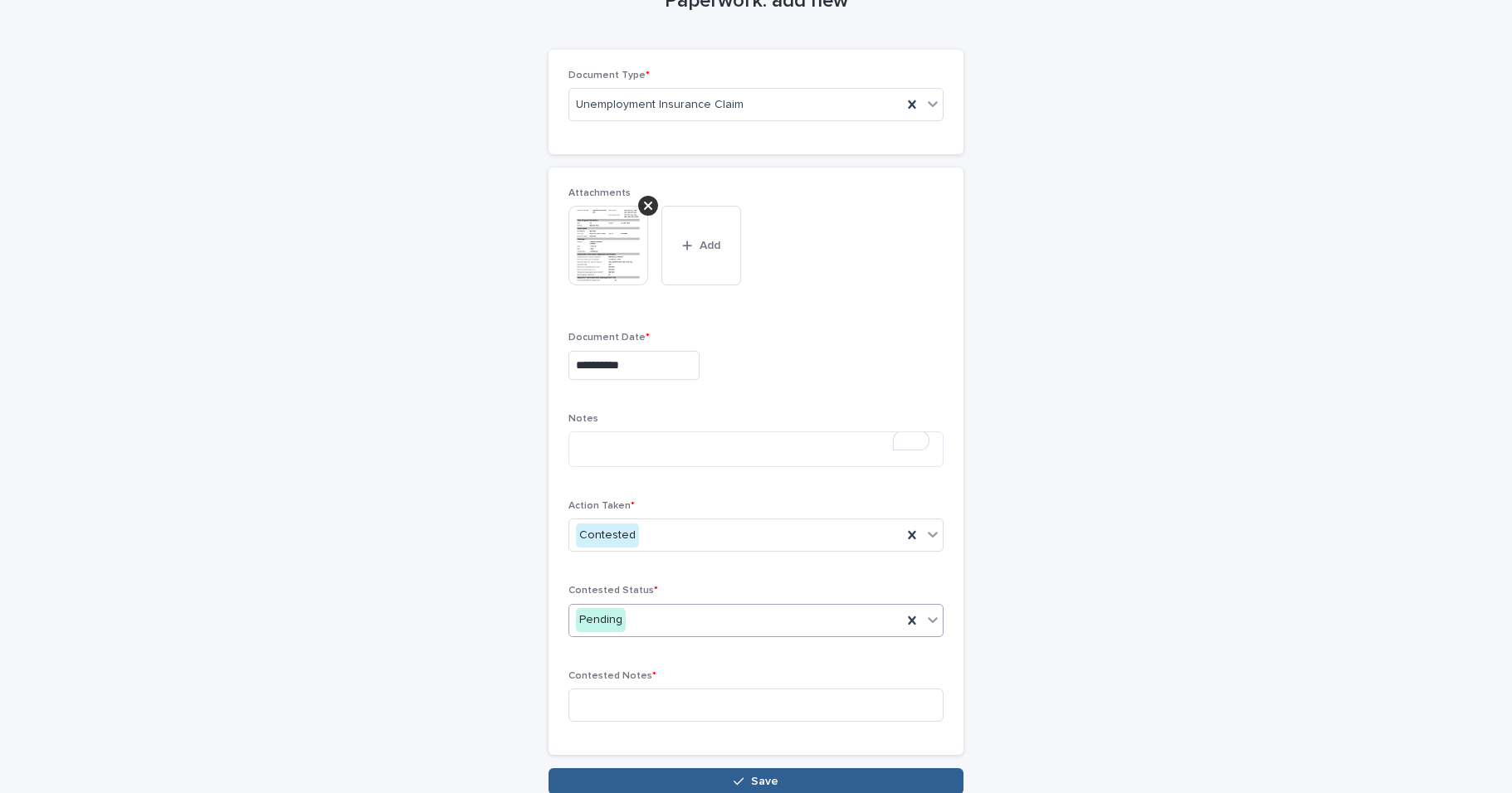
scroll to position [180, 0]
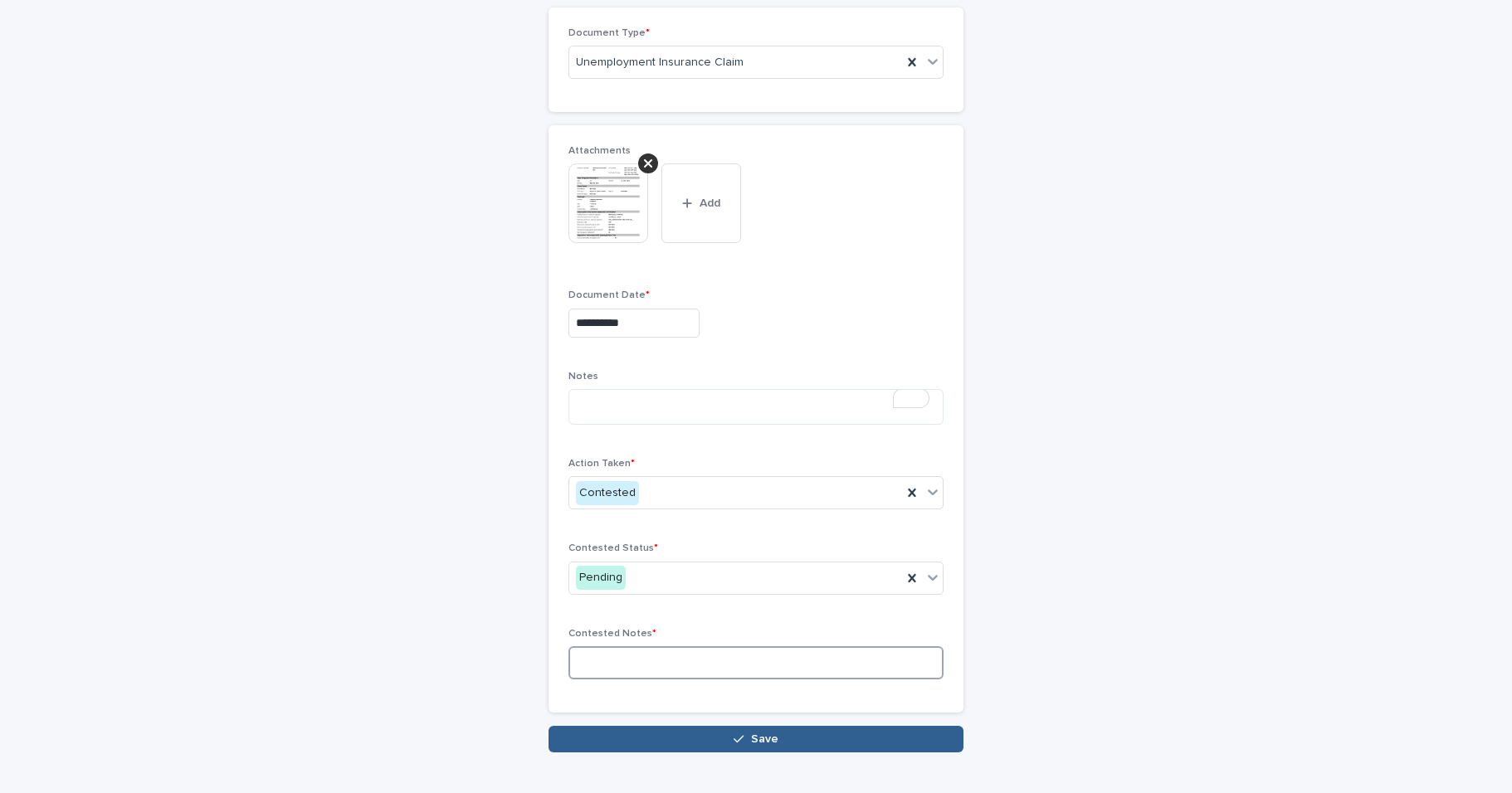
click at [802, 669] on input at bounding box center [756, 662] width 375 height 33
type input "**********"
click at [853, 726] on button "Save" at bounding box center [756, 738] width 415 height 26
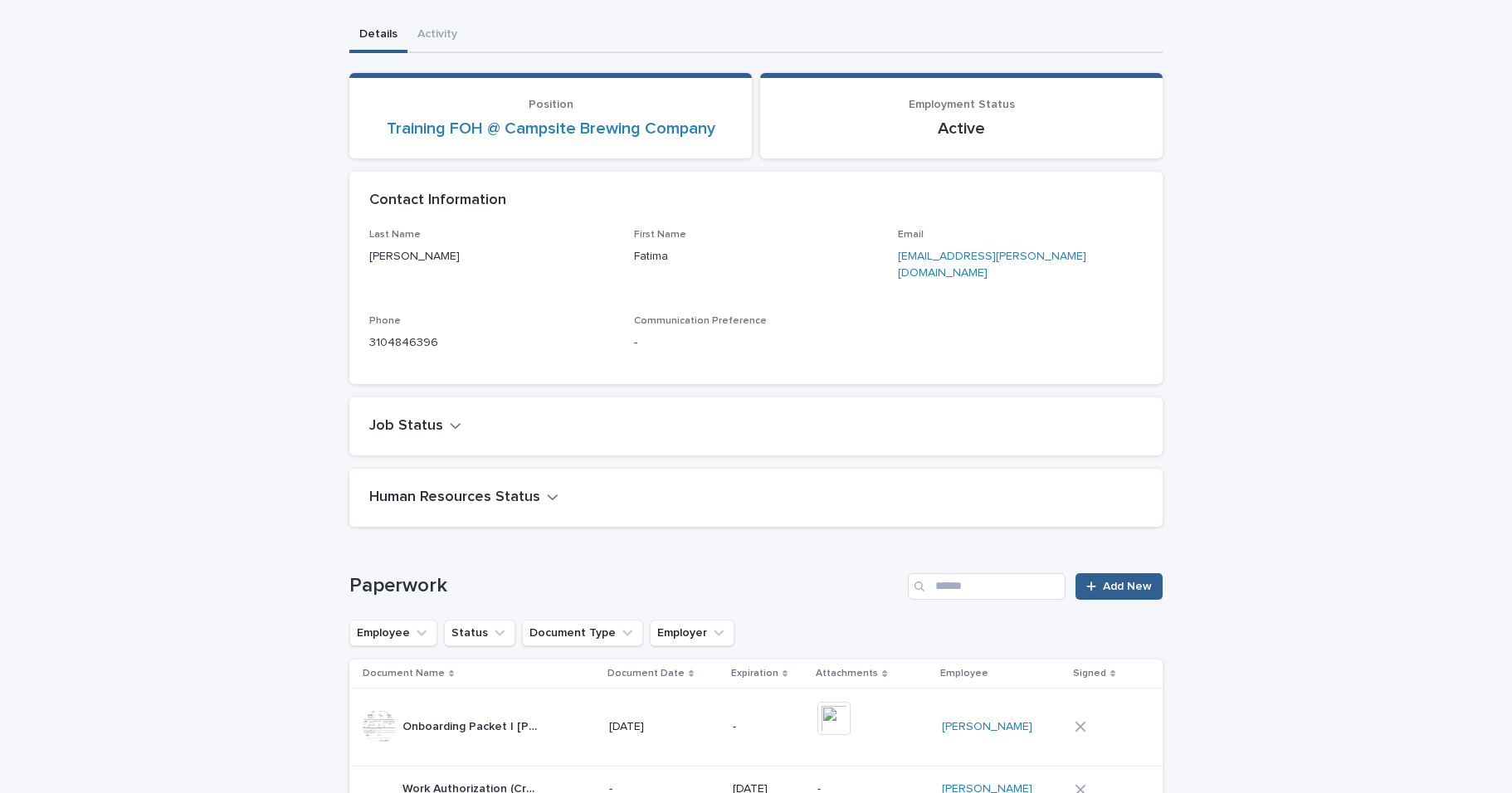
scroll to position [208, 0]
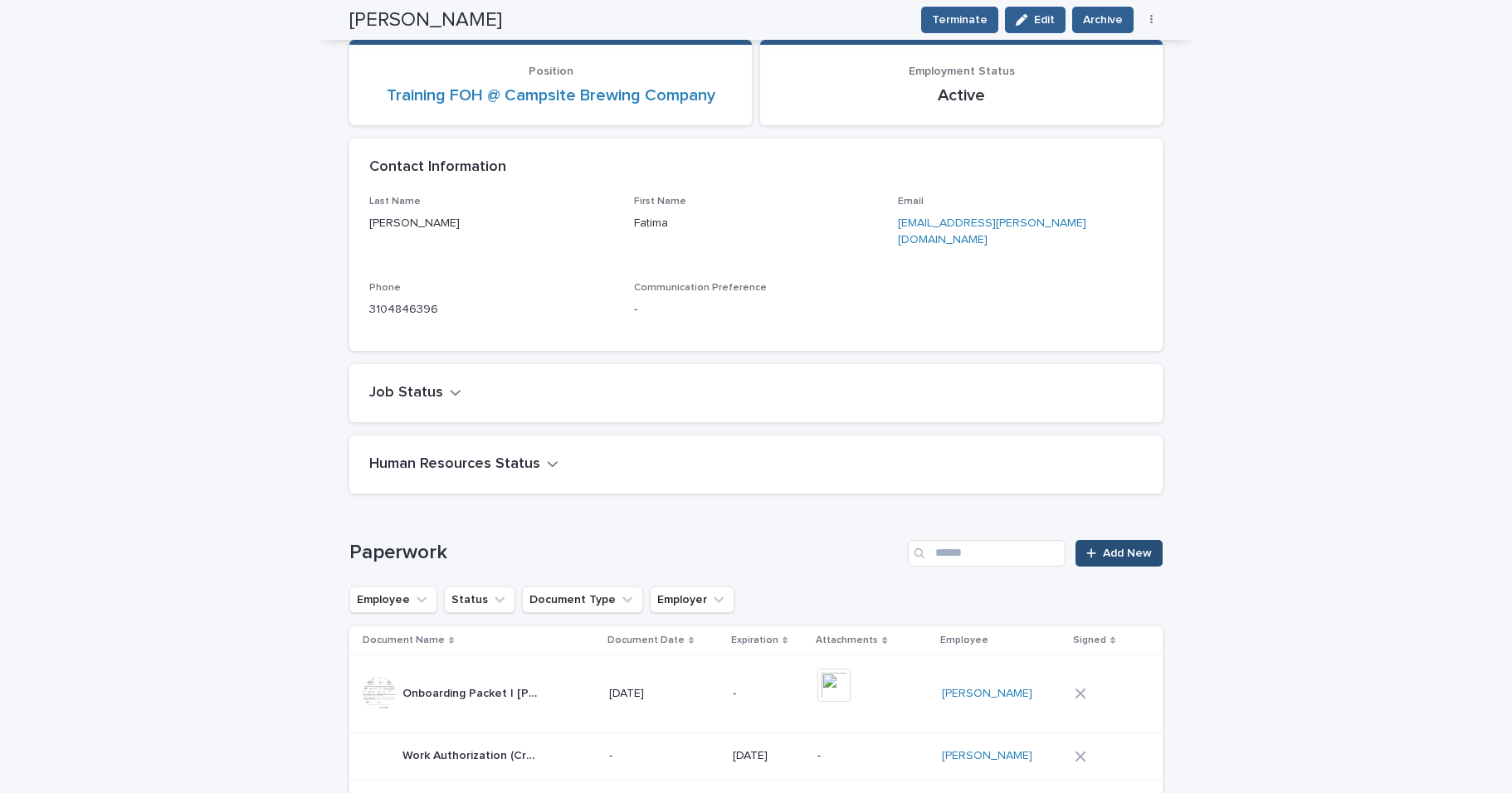
click at [1133, 548] on span "Add New" at bounding box center [1127, 553] width 49 height 12
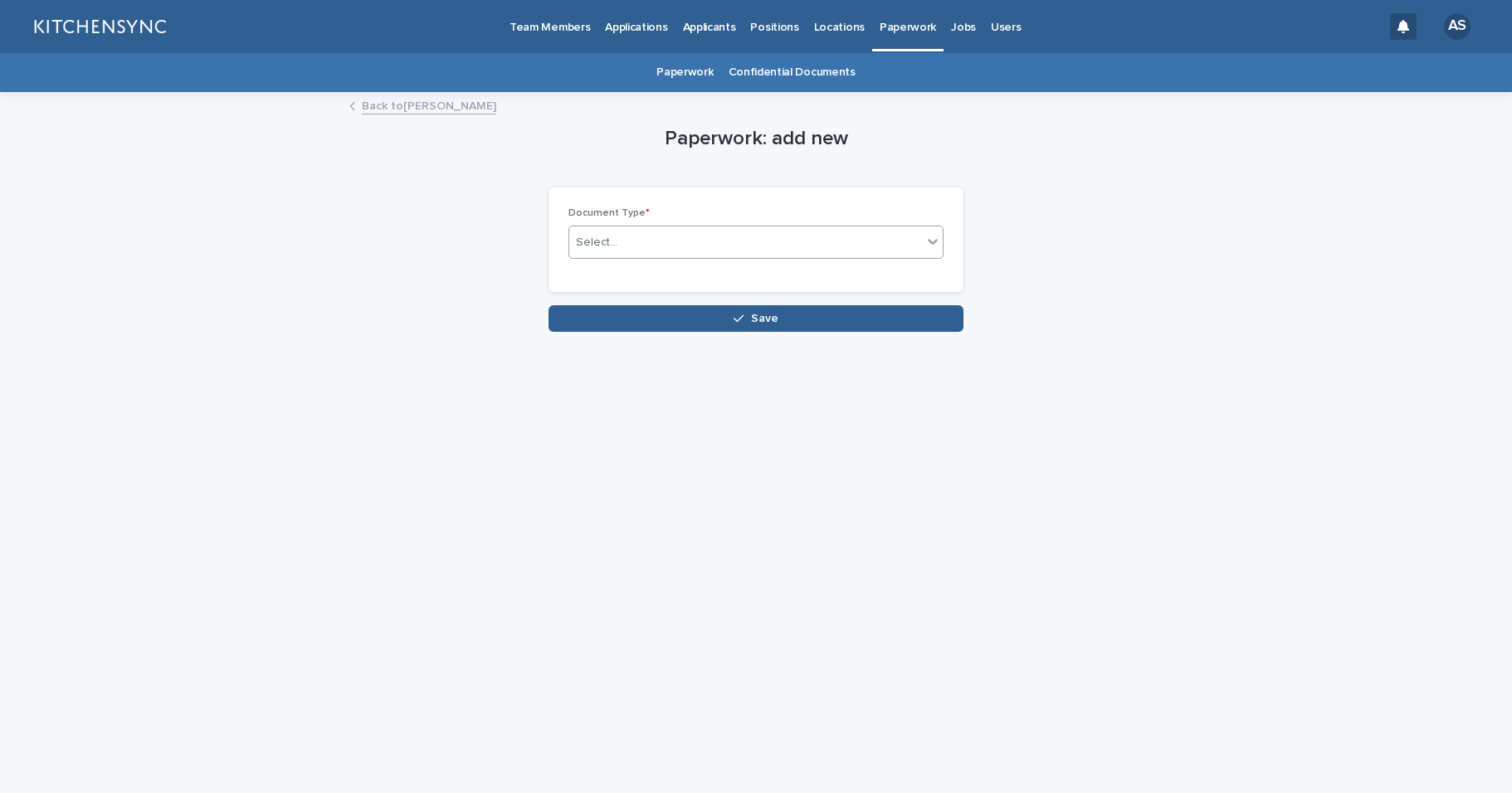
click at [871, 255] on div "Select..." at bounding box center [745, 242] width 353 height 27
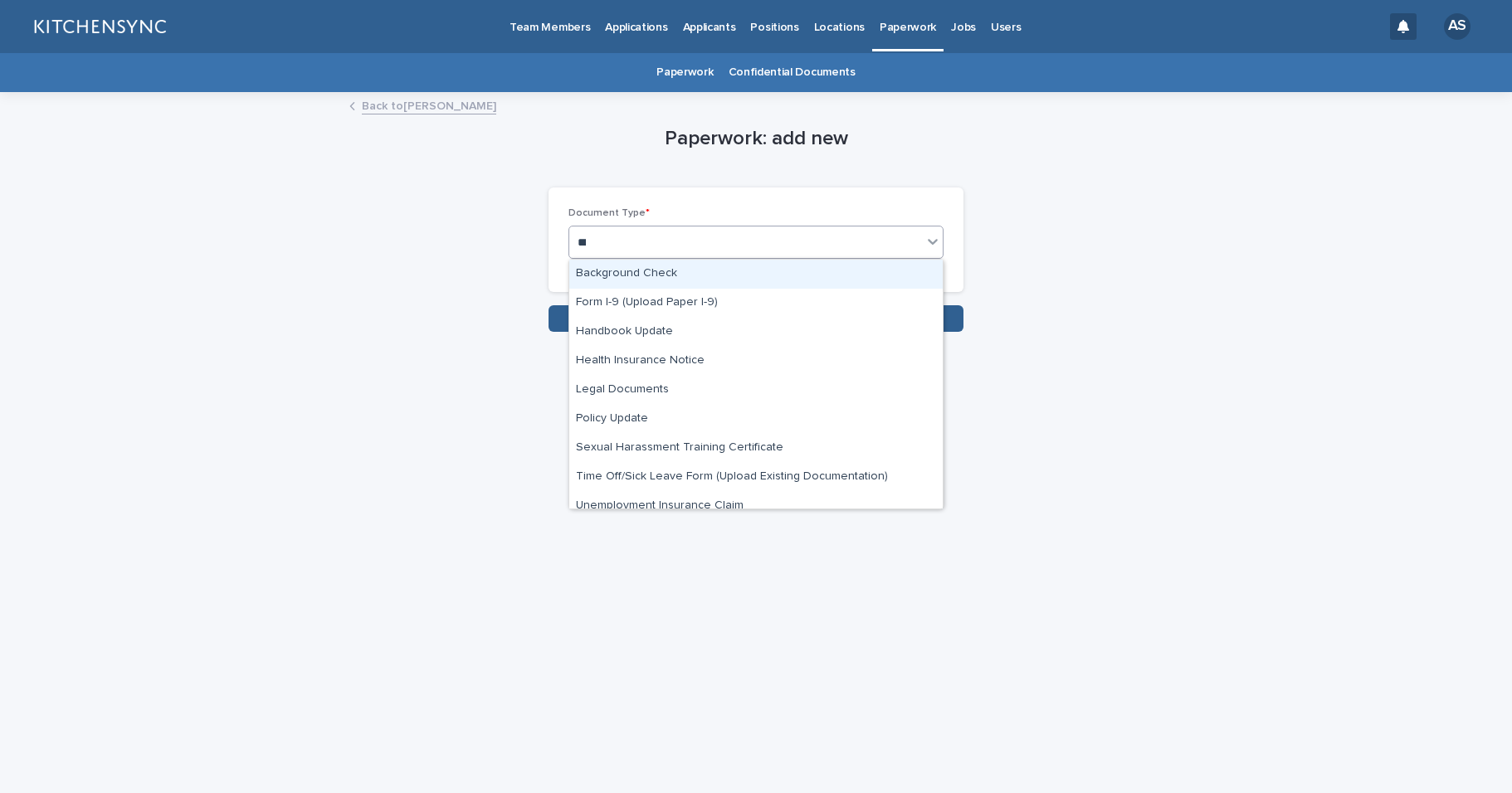
type input "****"
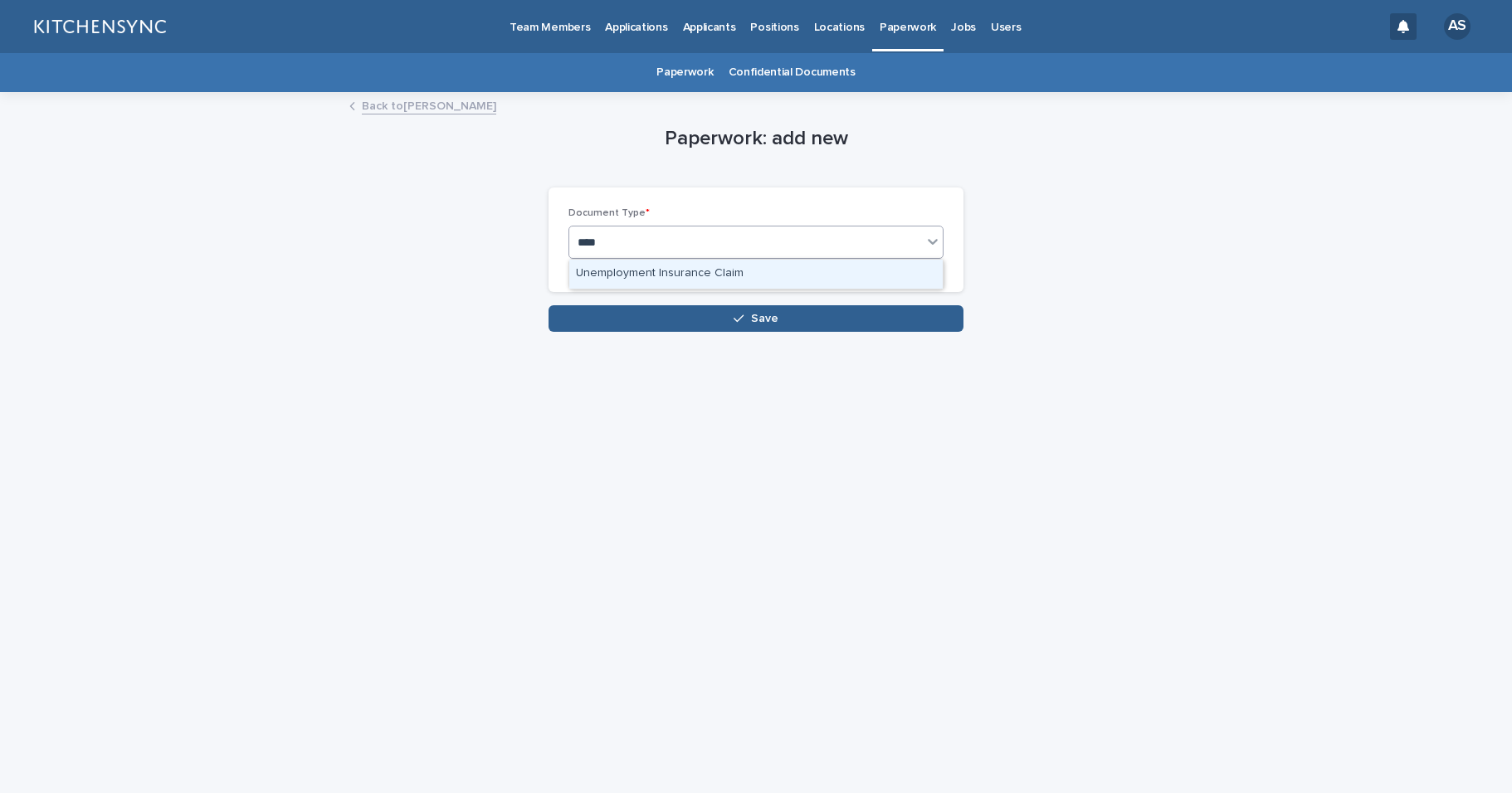
click at [711, 276] on div "Unemployment Insurance Claim" at bounding box center [756, 274] width 373 height 29
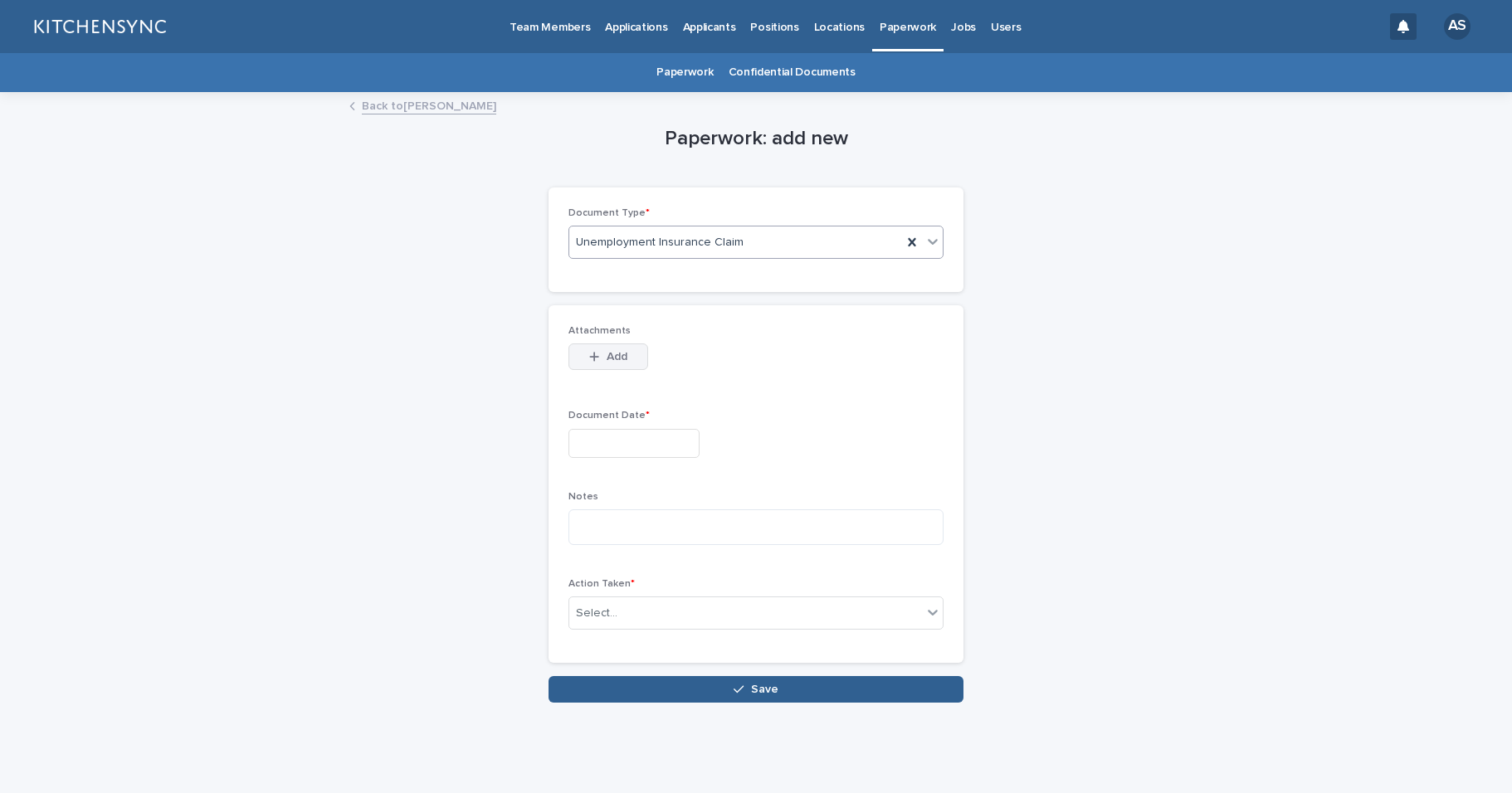
click at [616, 366] on button "Add" at bounding box center [609, 356] width 79 height 26
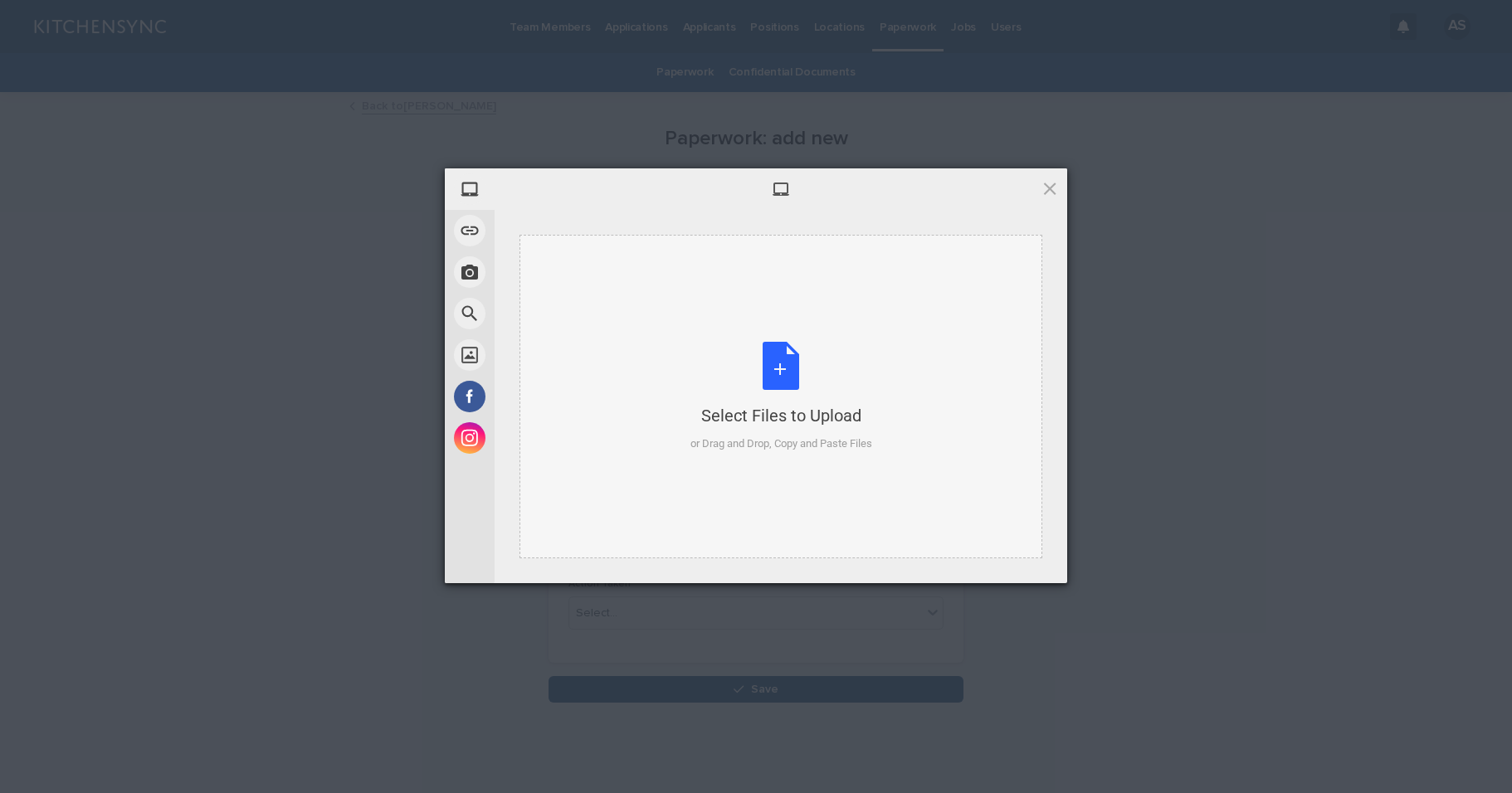
click at [780, 374] on div "Select Files to Upload or Drag and Drop, Copy and Paste Files" at bounding box center [782, 396] width 182 height 110
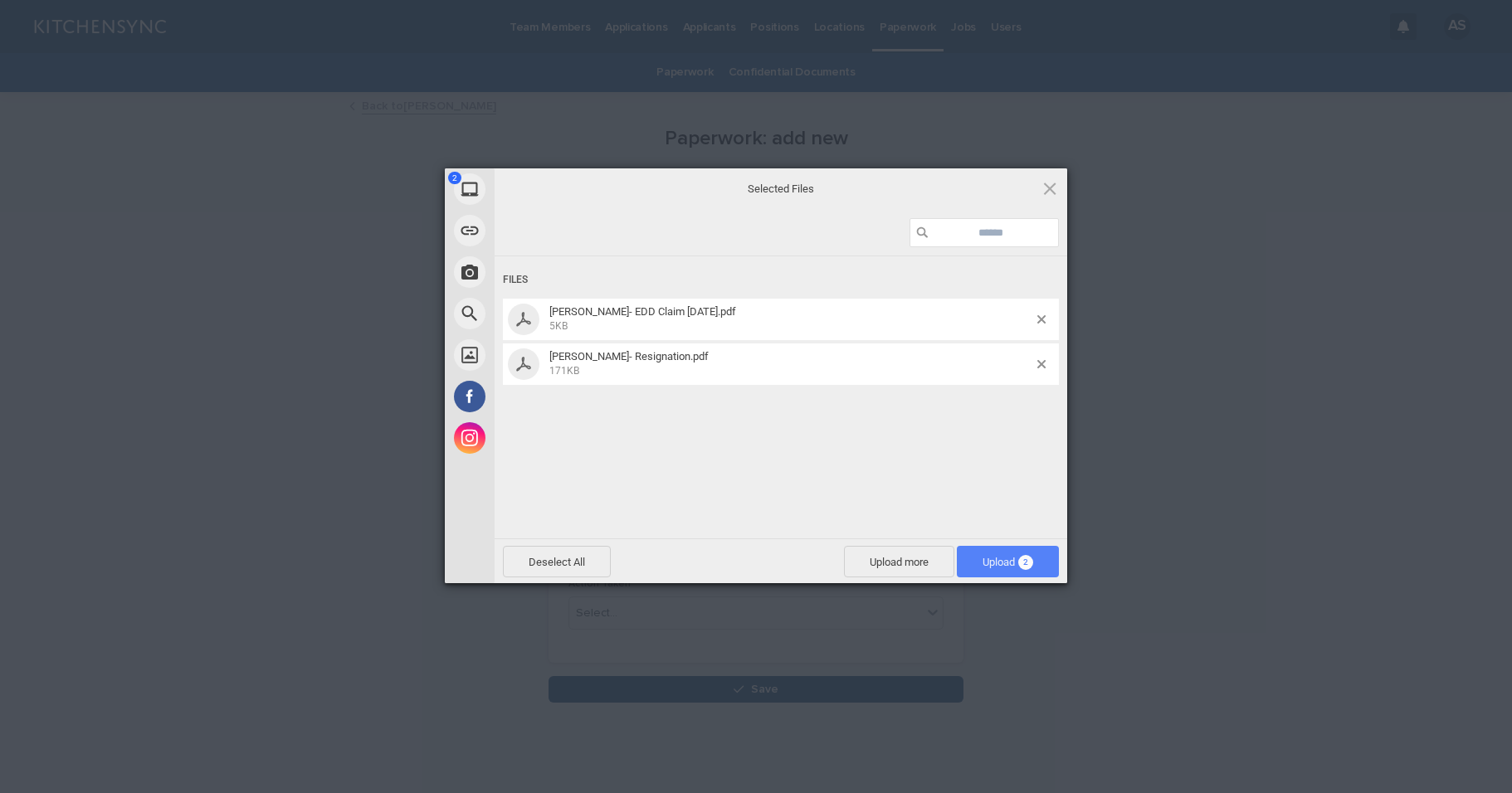
click at [1025, 570] on span "Upload 2" at bounding box center [1007, 561] width 102 height 32
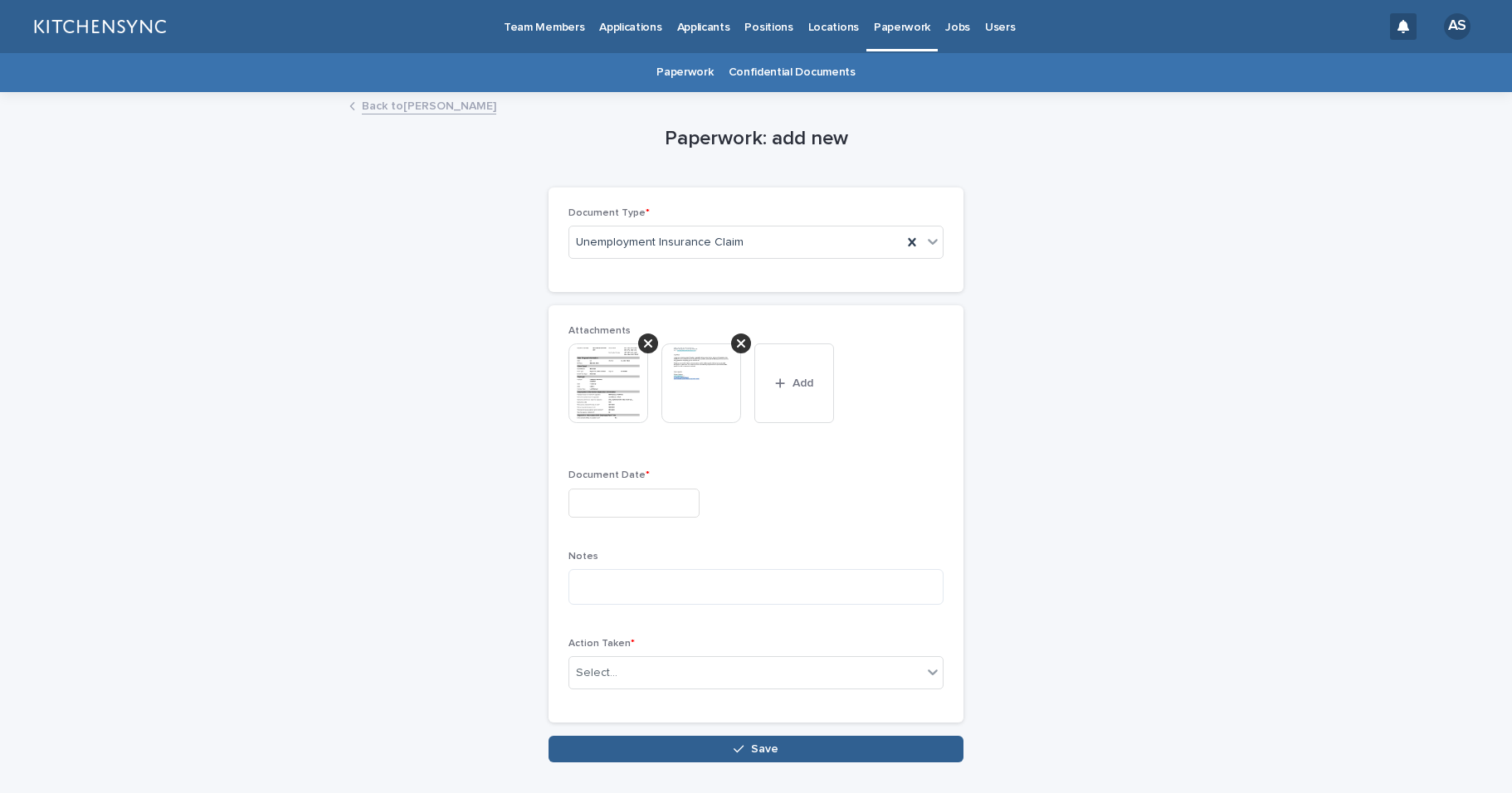
click at [652, 506] on input "text" at bounding box center [634, 503] width 131 height 29
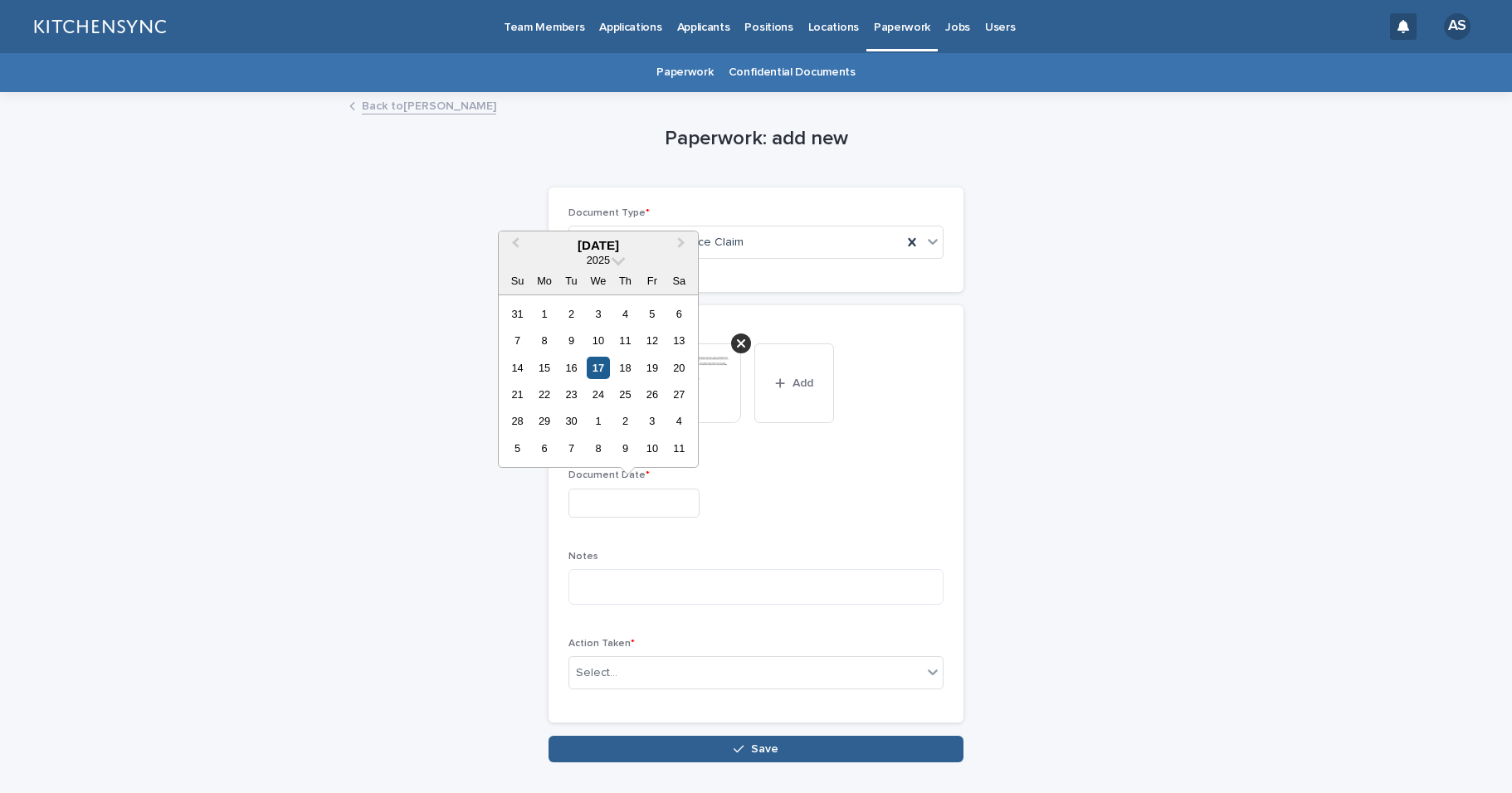
click at [596, 374] on div "17" at bounding box center [598, 368] width 23 height 23
type input "**********"
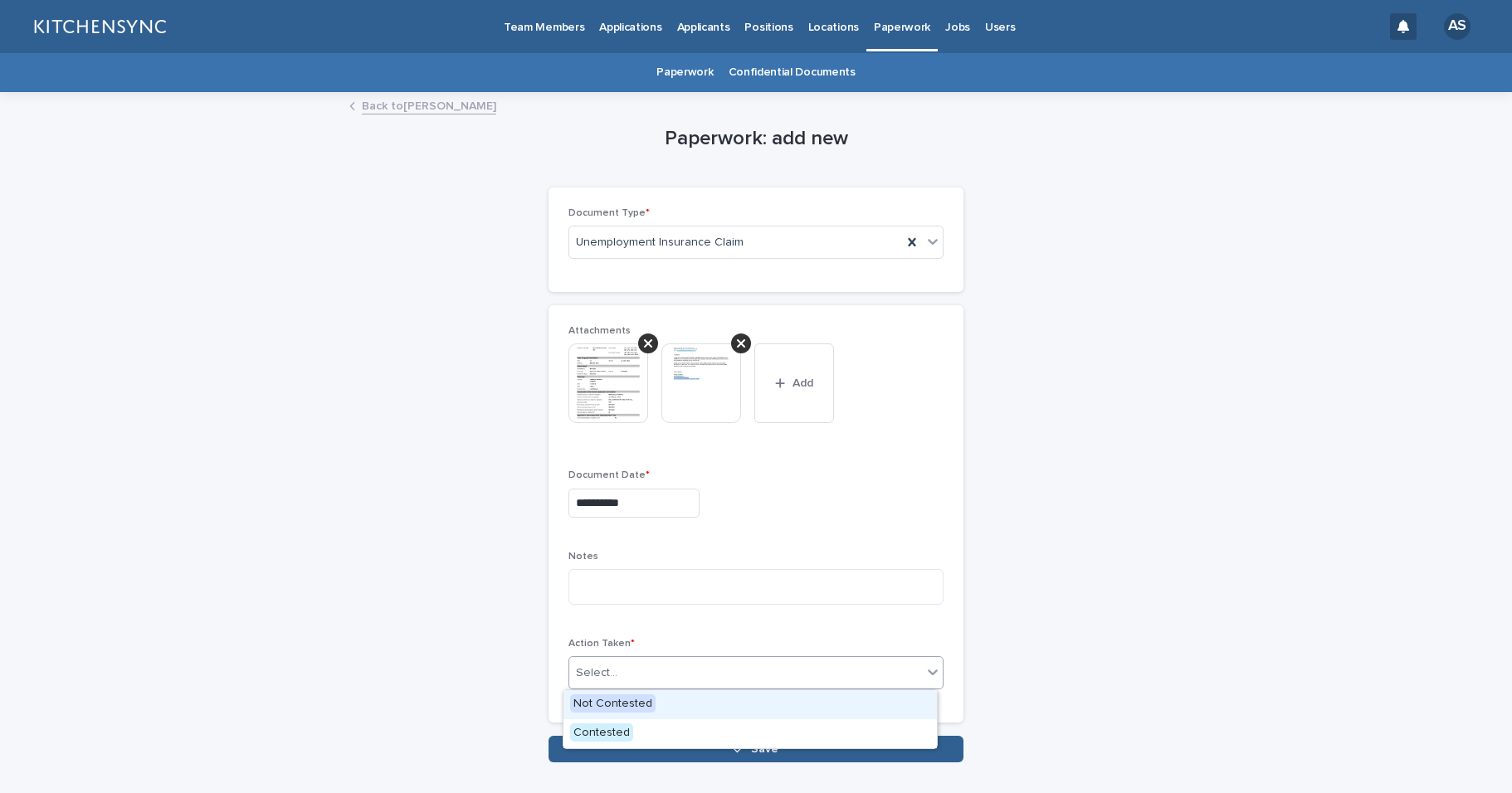
click at [646, 672] on div "Select..." at bounding box center [745, 673] width 353 height 27
click at [649, 735] on div "Contested" at bounding box center [750, 734] width 373 height 29
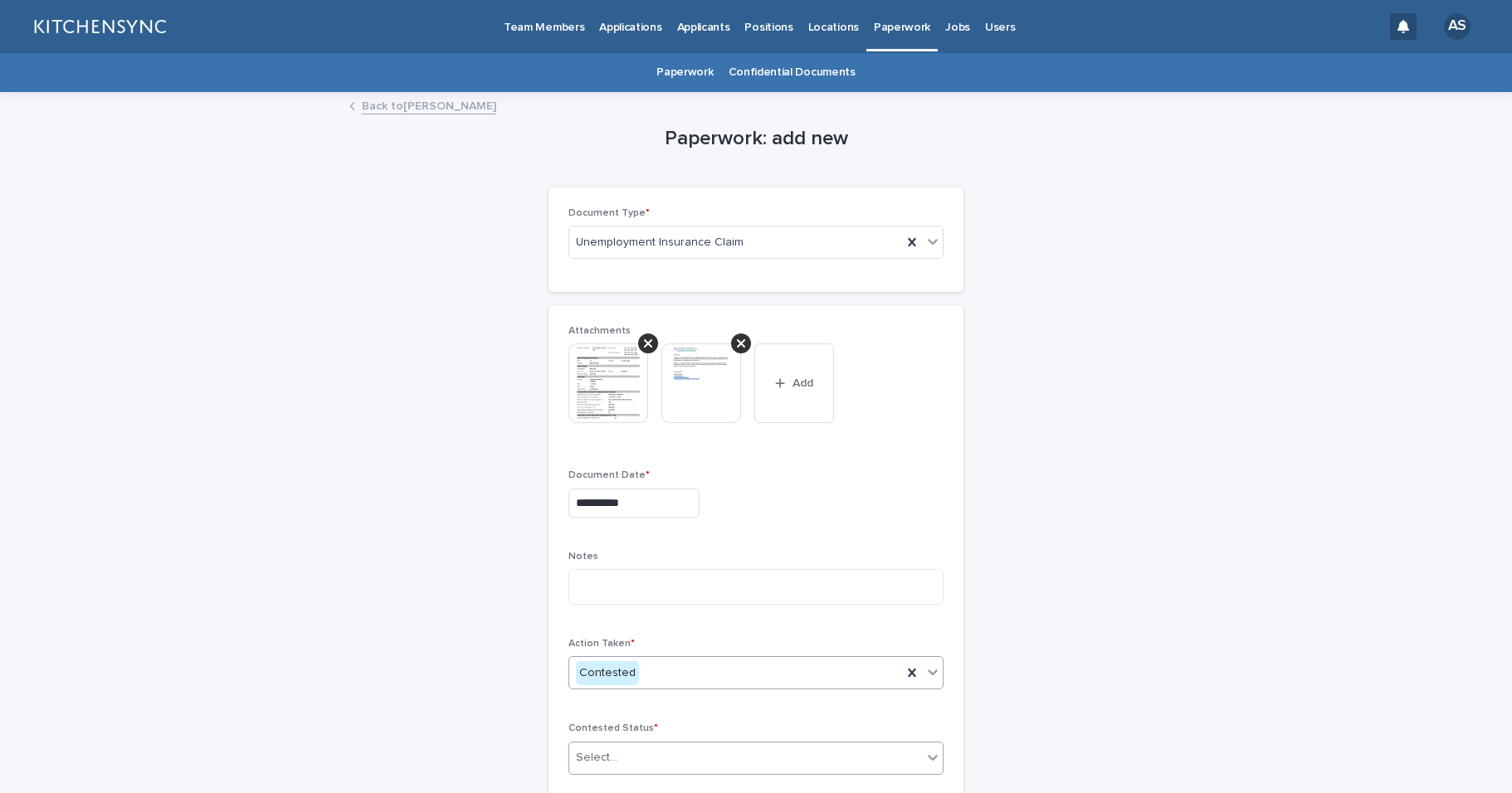
click at [643, 753] on div "Select..." at bounding box center [745, 758] width 353 height 27
click at [637, 727] on div "Pending" at bounding box center [750, 726] width 373 height 29
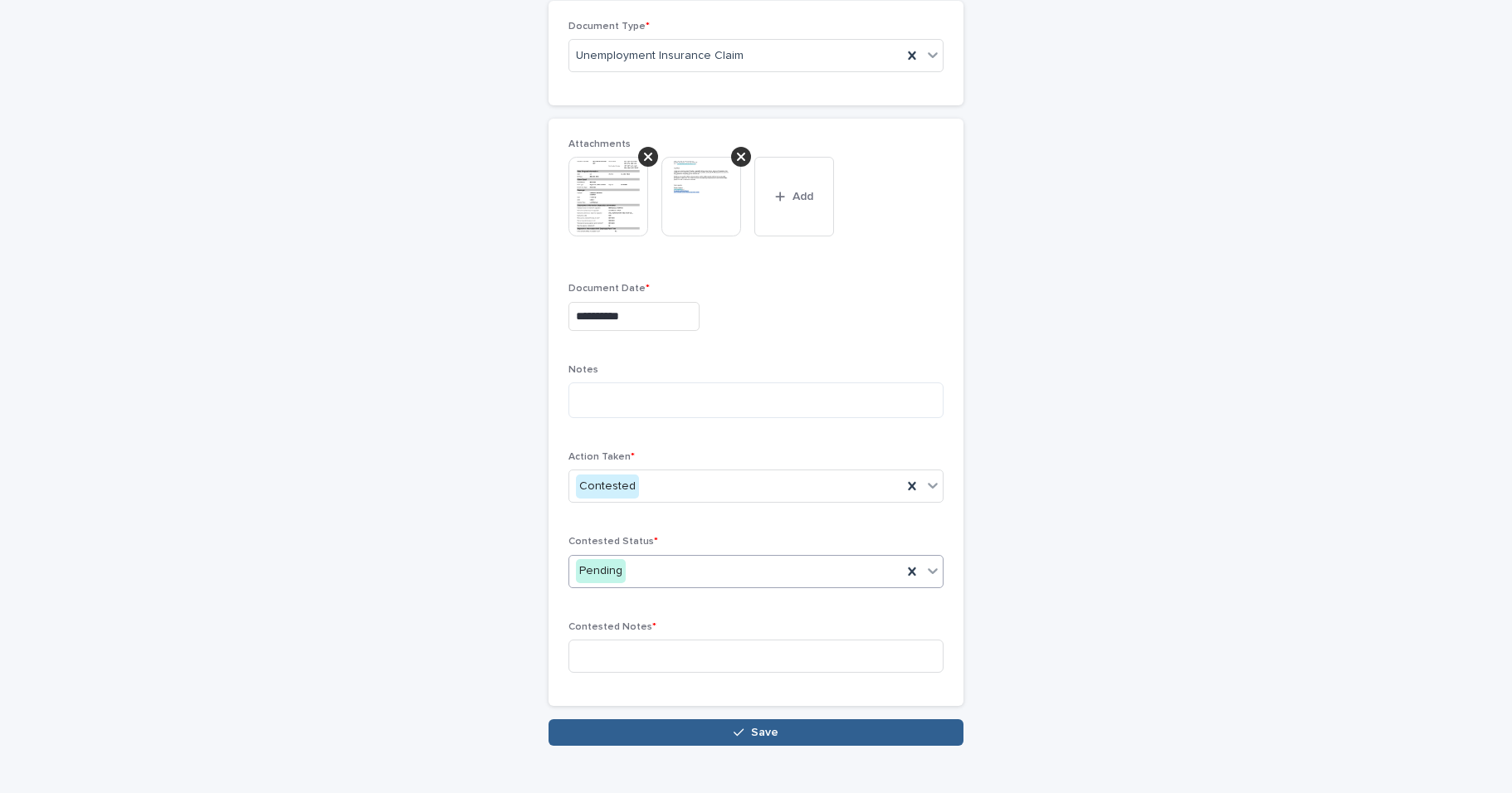
scroll to position [206, 0]
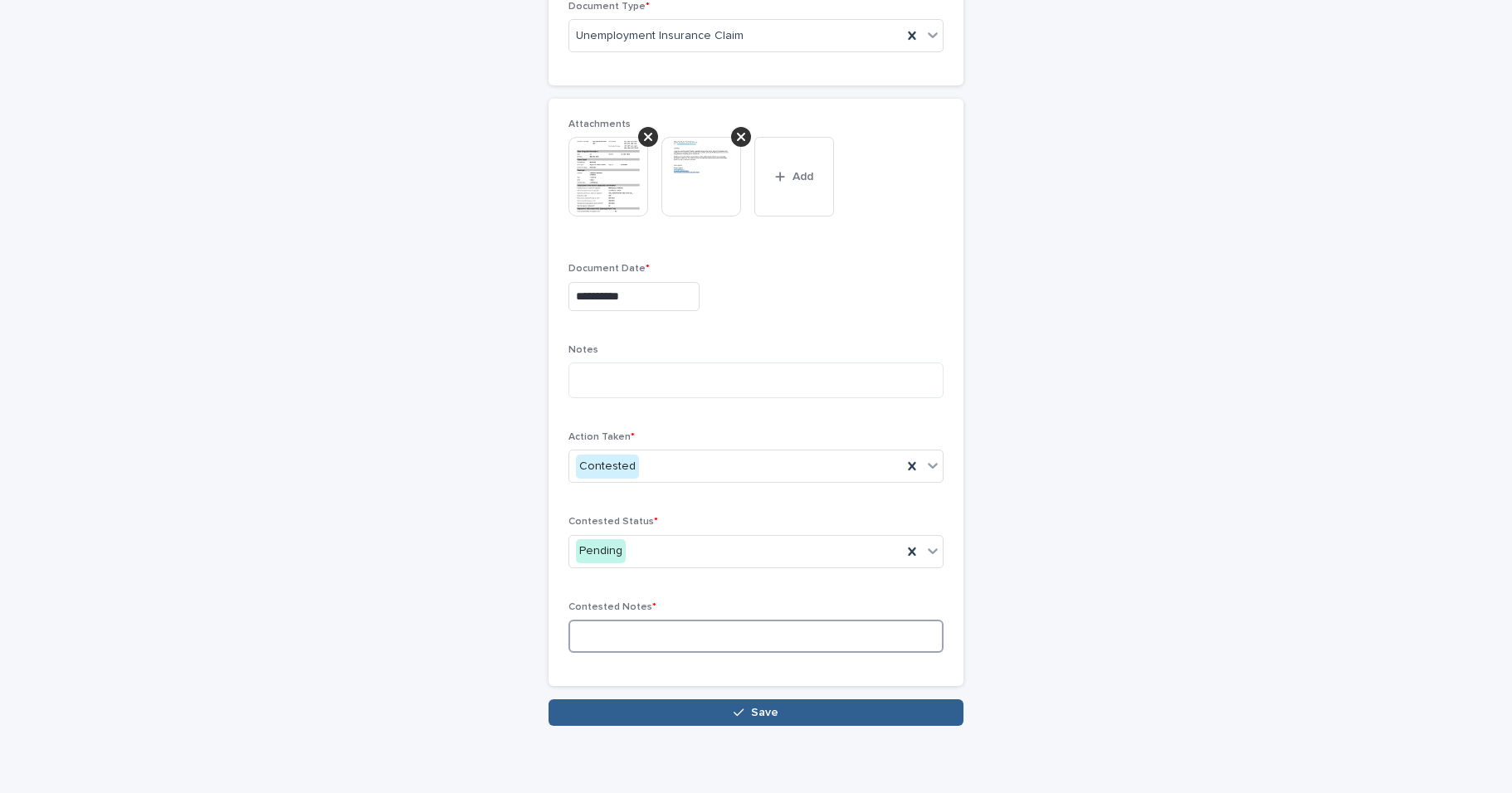
click at [619, 635] on input at bounding box center [756, 636] width 375 height 33
type input "**********"
click at [694, 716] on button "Save" at bounding box center [756, 712] width 415 height 26
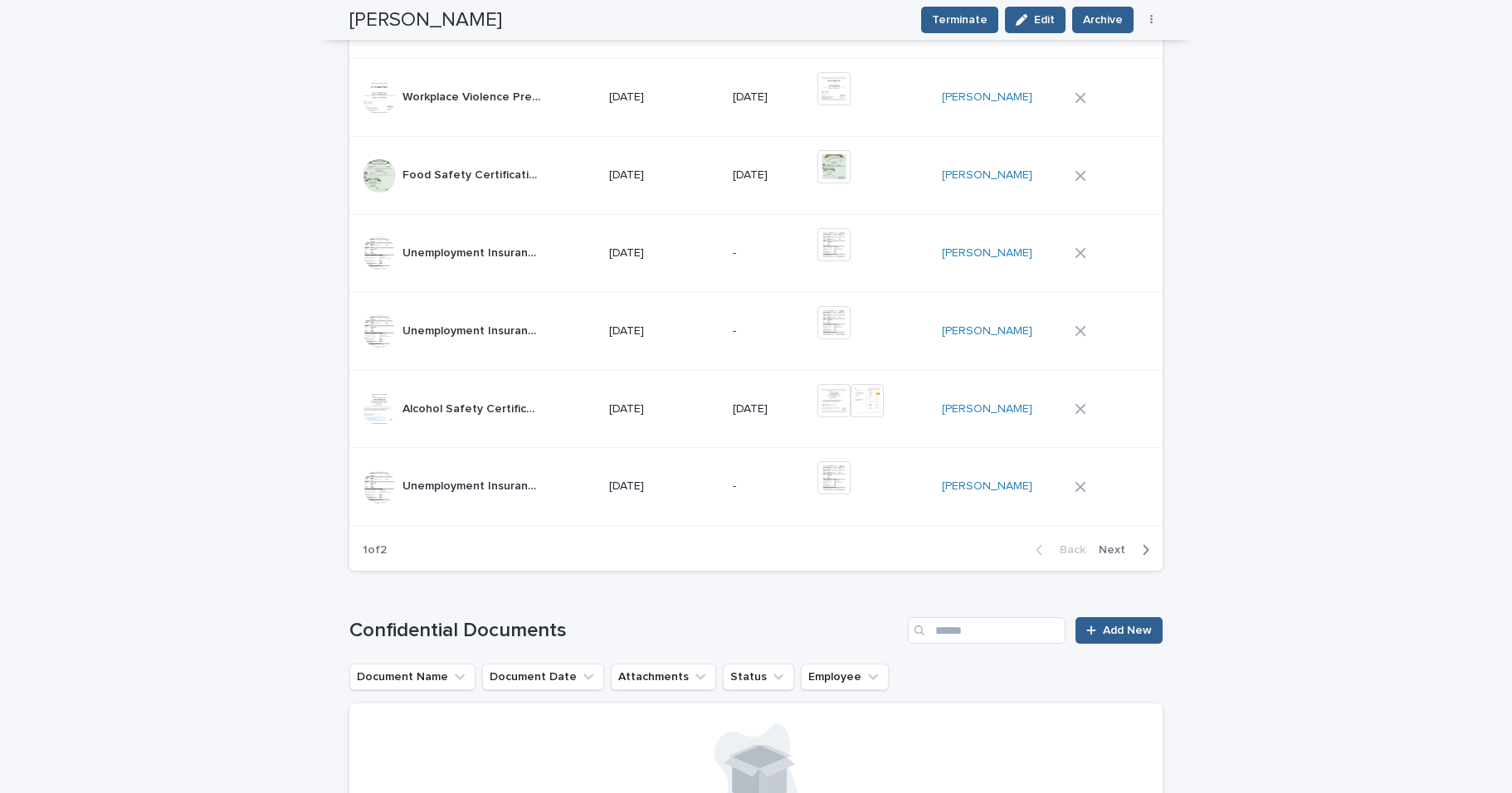
scroll to position [1086, 0]
click at [1112, 543] on span "Next" at bounding box center [1117, 549] width 37 height 12
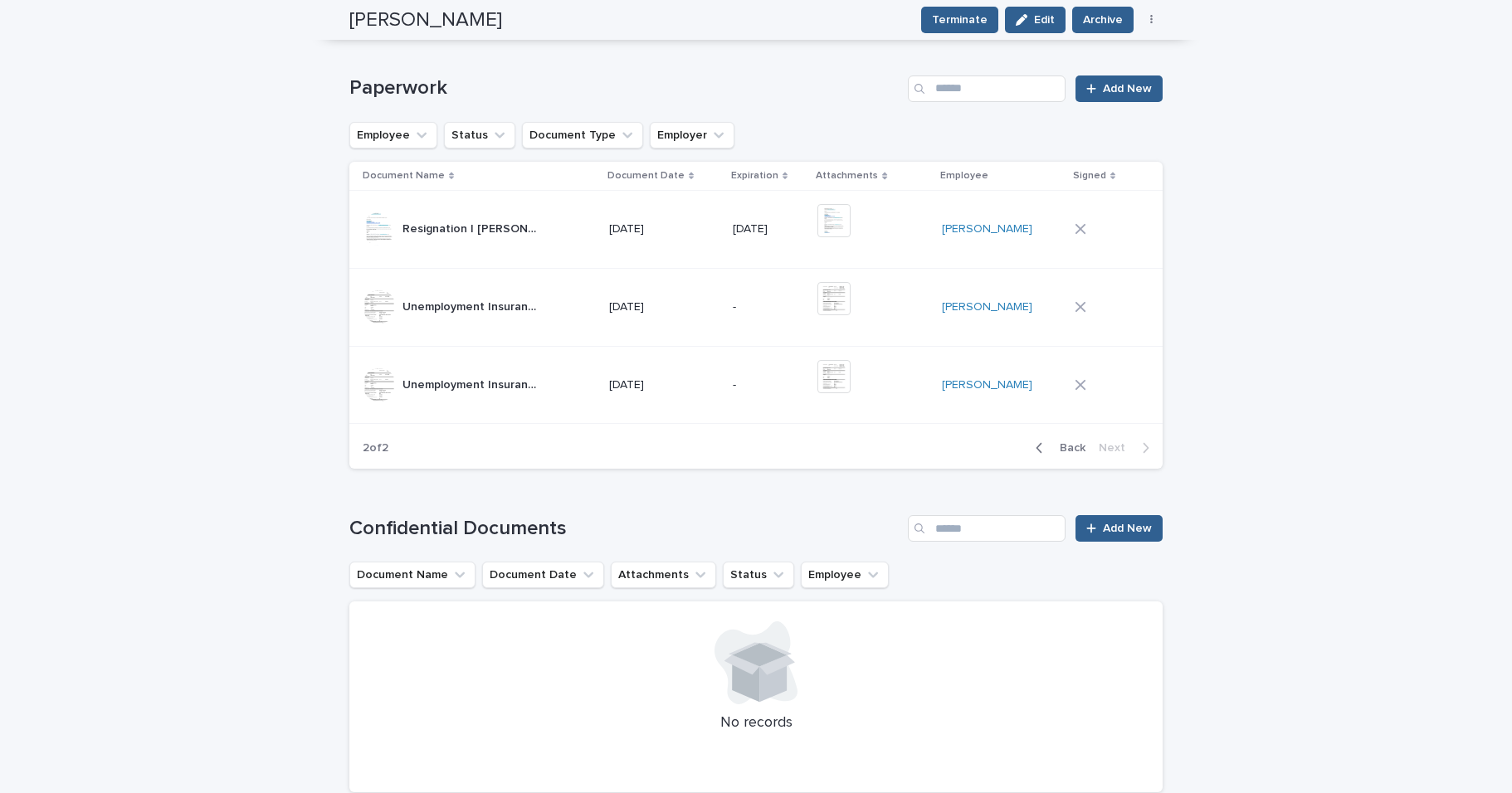
scroll to position [751, 0]
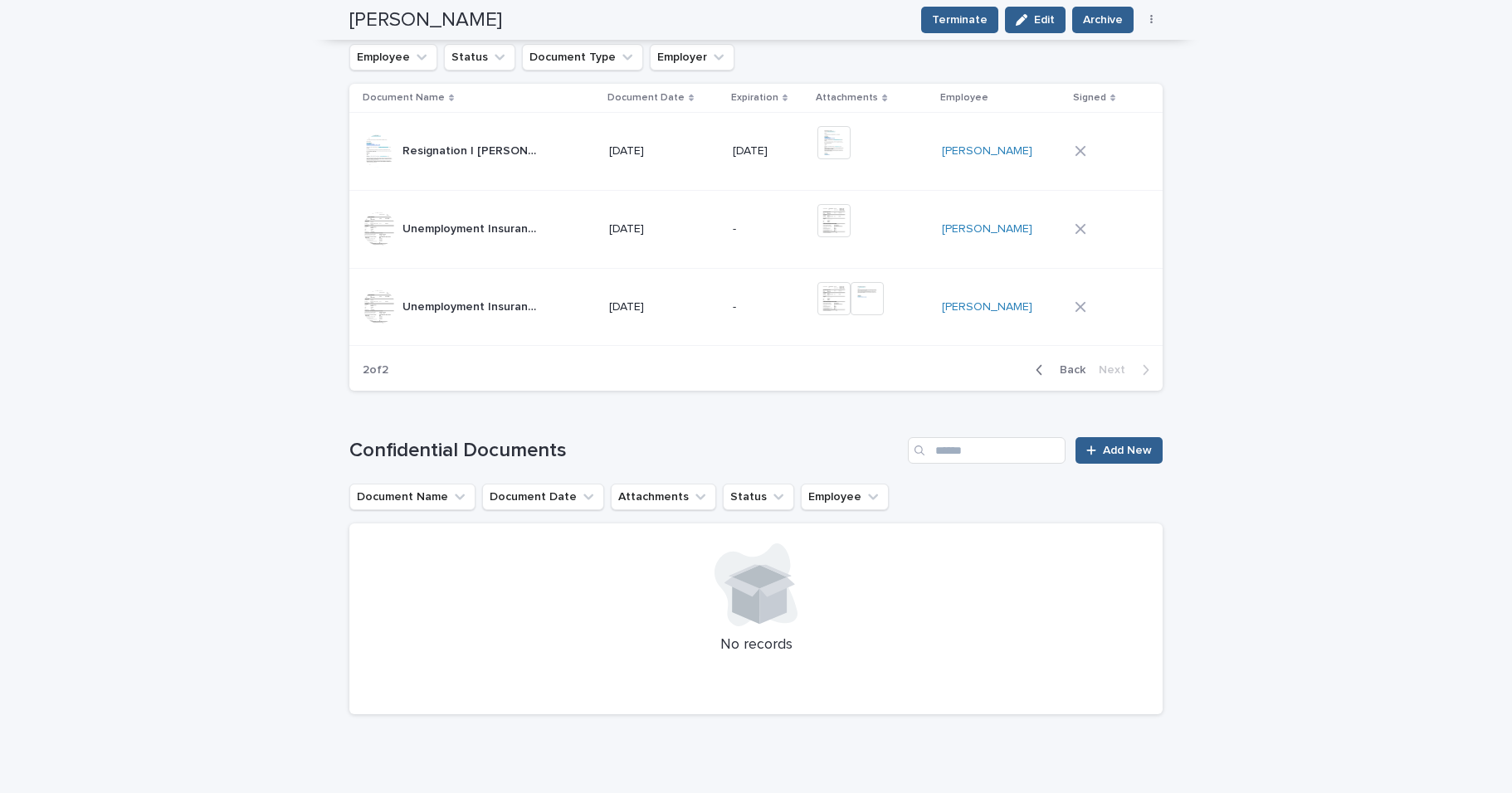
click at [767, 316] on td "-" at bounding box center [768, 306] width 86 height 78
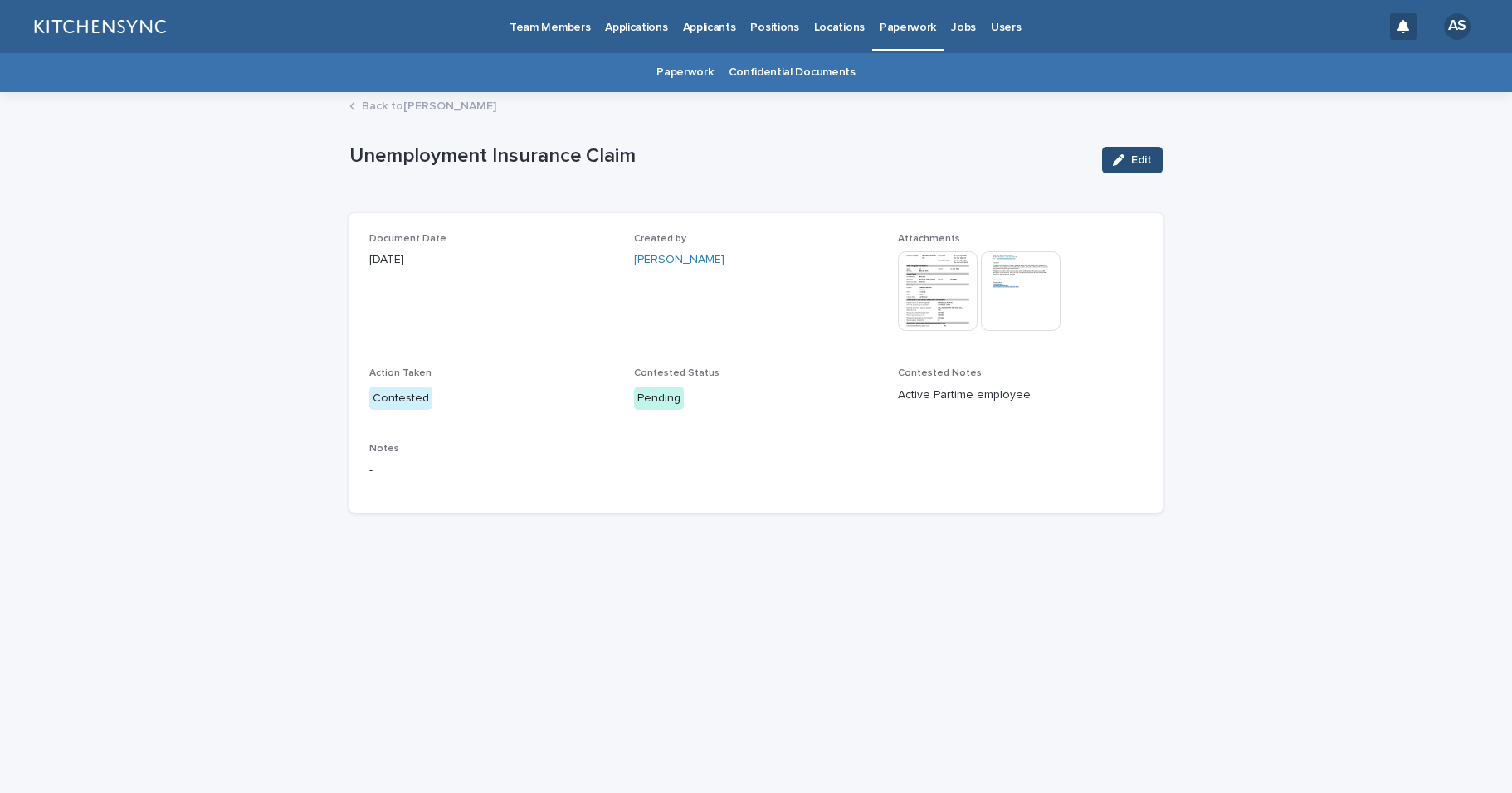
click at [1135, 172] on button "Edit" at bounding box center [1132, 160] width 60 height 26
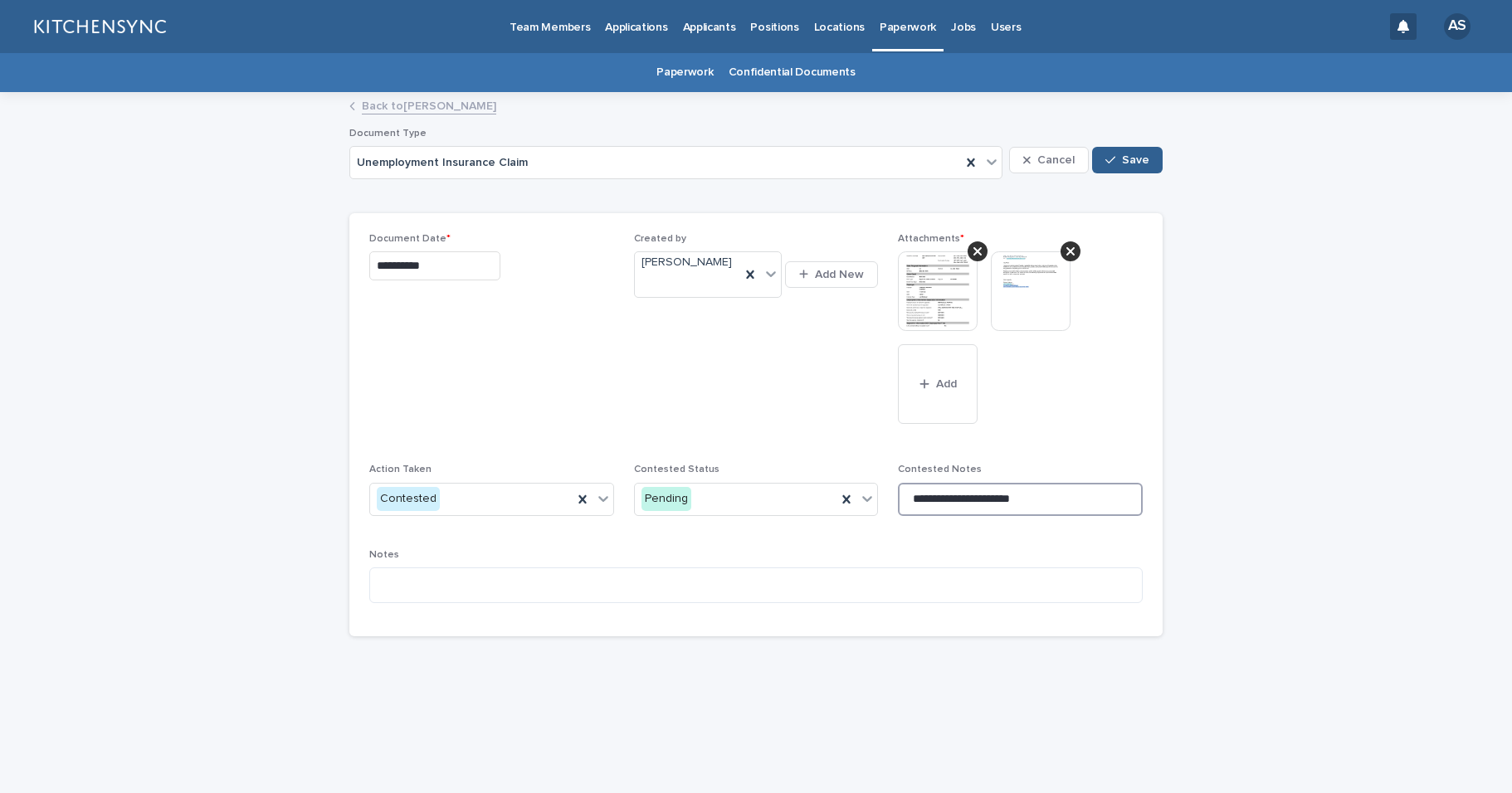
click at [965, 503] on input "**********" at bounding box center [1021, 499] width 245 height 33
click at [969, 503] on input "**********" at bounding box center [1021, 499] width 245 height 33
click at [957, 499] on input "**********" at bounding box center [1021, 499] width 245 height 33
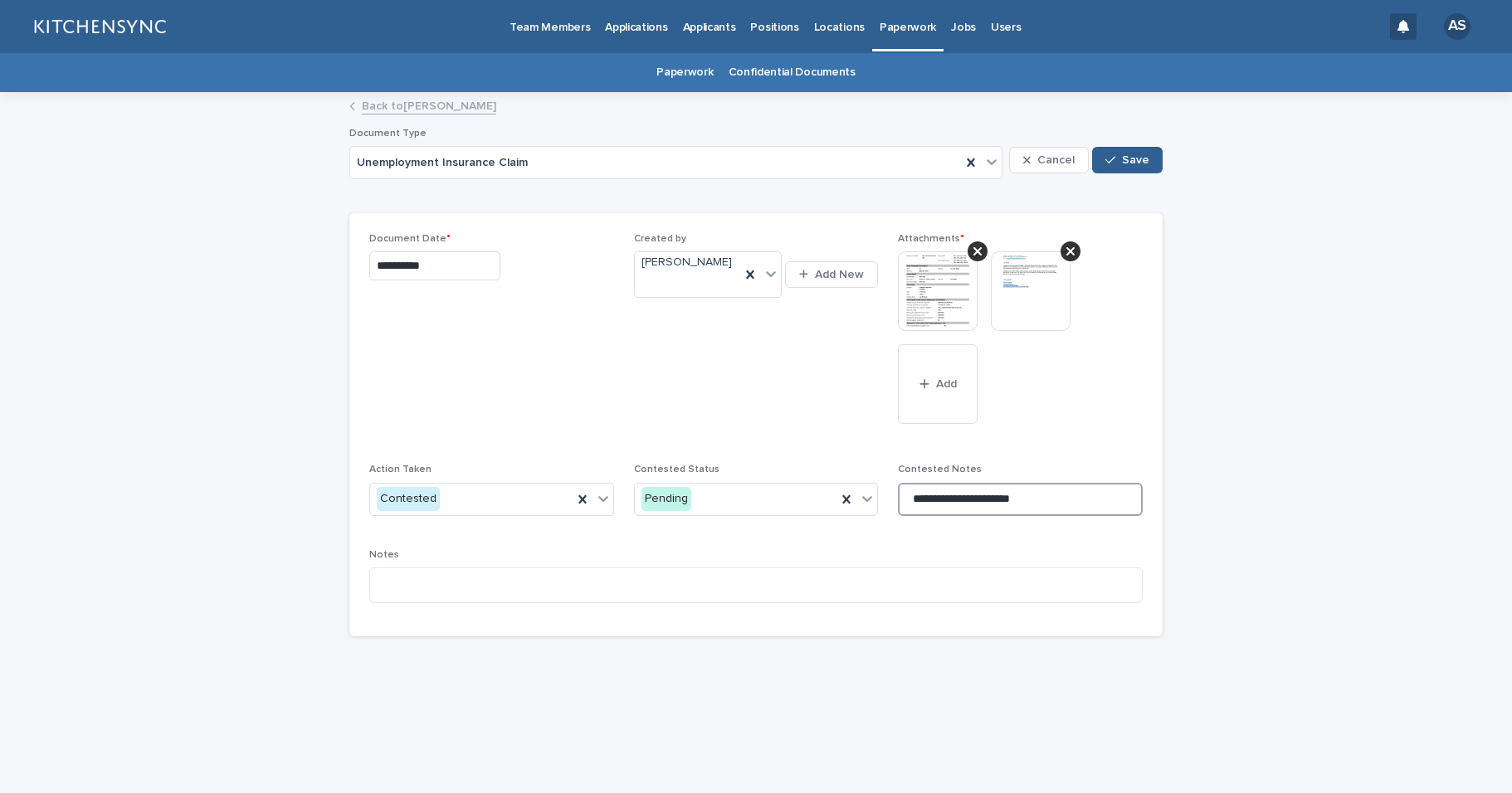
click at [965, 499] on input "**********" at bounding box center [1021, 499] width 245 height 33
type input "**********"
click at [1141, 155] on span "Save" at bounding box center [1135, 160] width 27 height 12
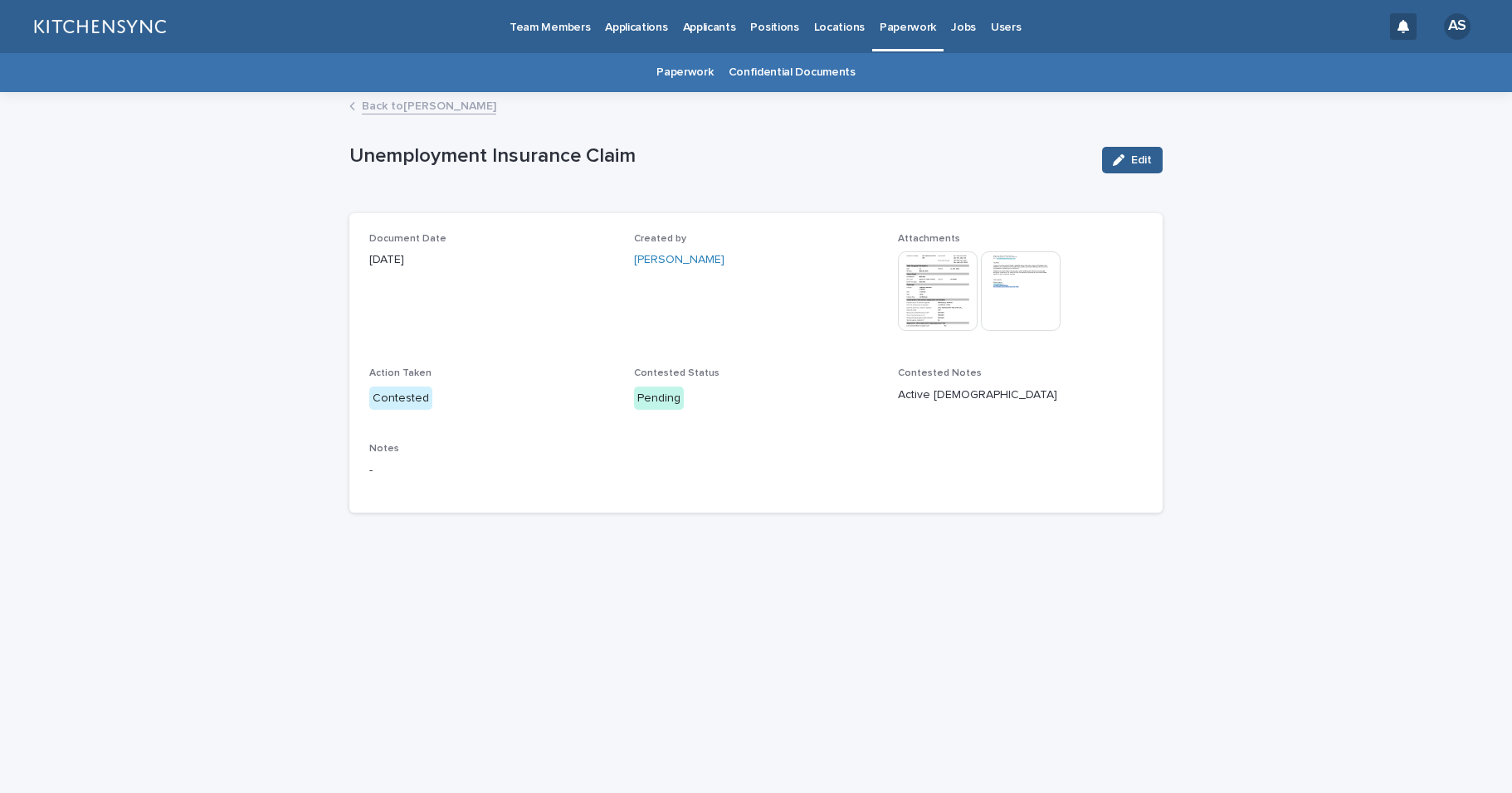
click at [444, 112] on link "Back to [PERSON_NAME]" at bounding box center [428, 105] width 134 height 19
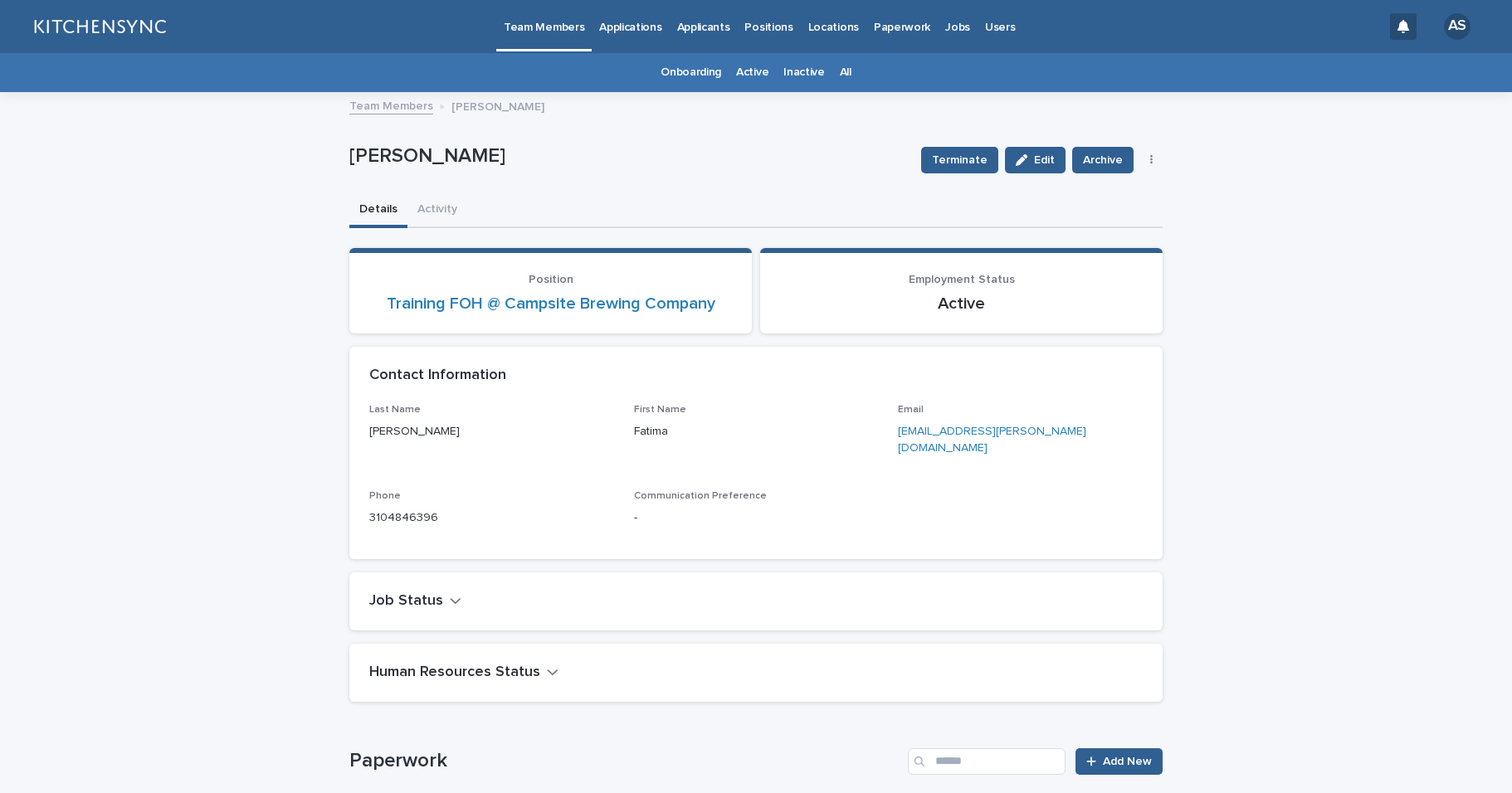
click at [841, 76] on div "All" at bounding box center [845, 72] width 26 height 39
click at [840, 77] on link "All" at bounding box center [846, 72] width 12 height 39
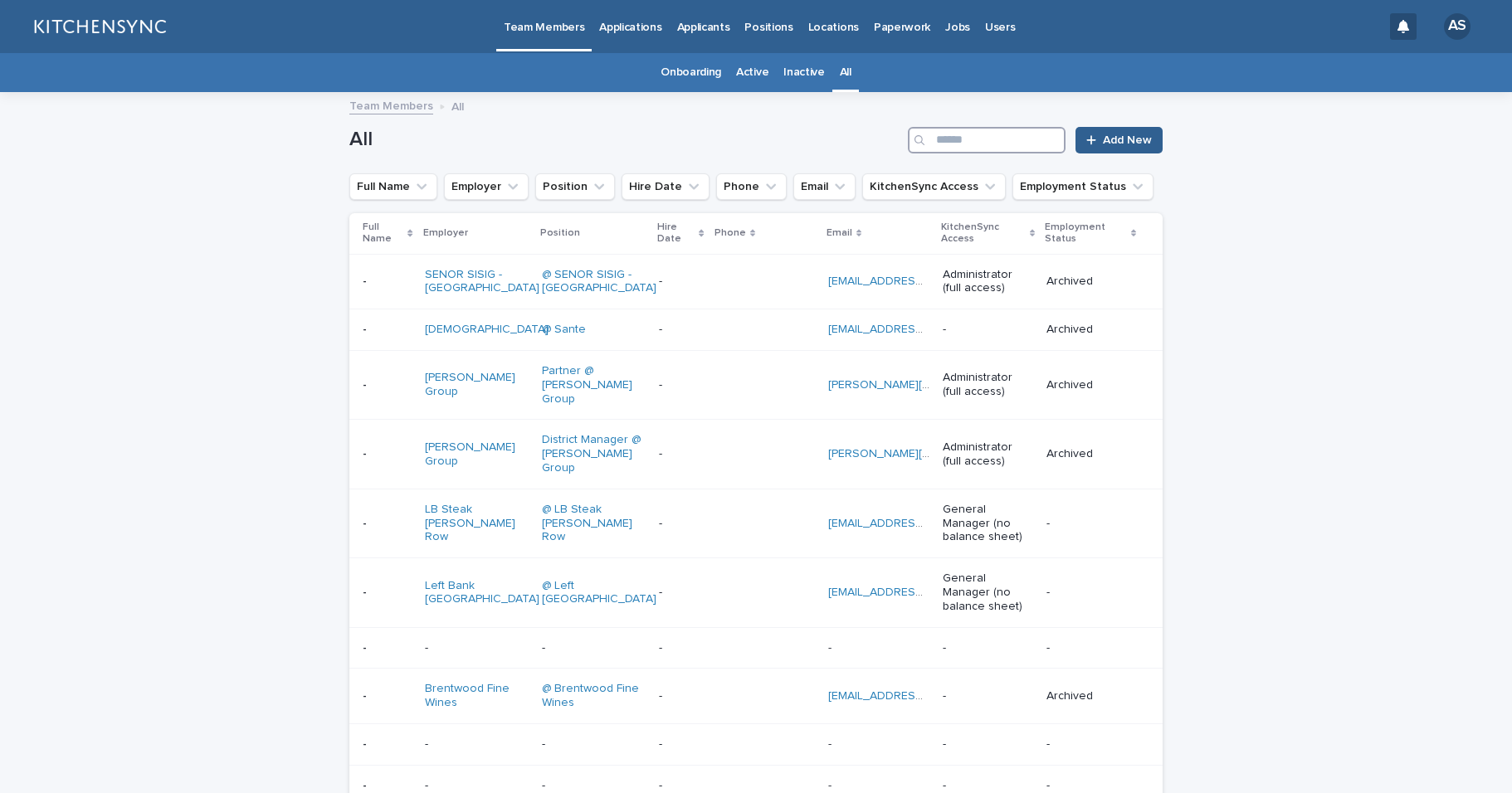
click at [988, 146] on input "Search" at bounding box center [986, 140] width 158 height 26
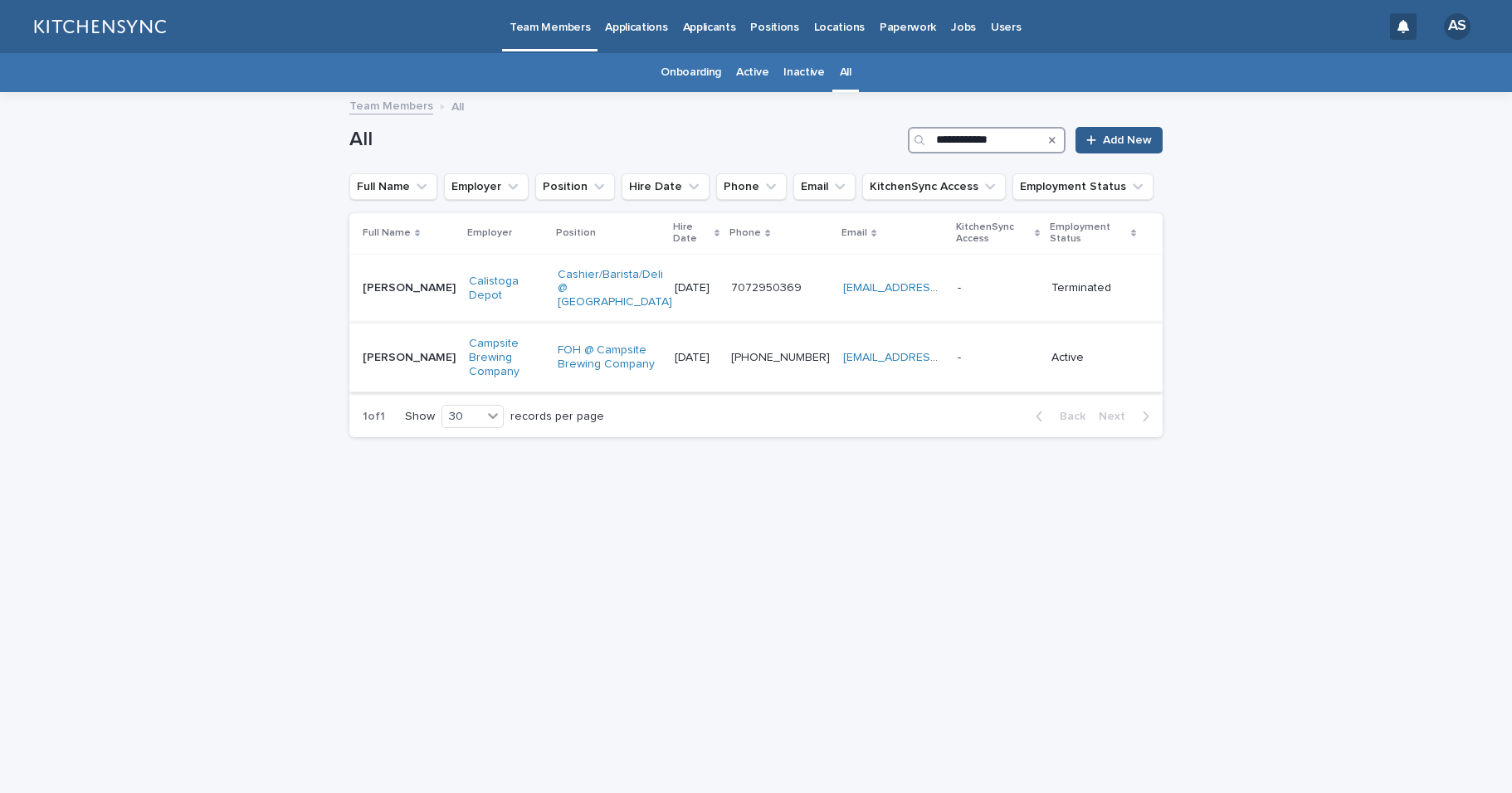
type input "**********"
click at [416, 368] on td "[PERSON_NAME] [PERSON_NAME]" at bounding box center [406, 357] width 113 height 68
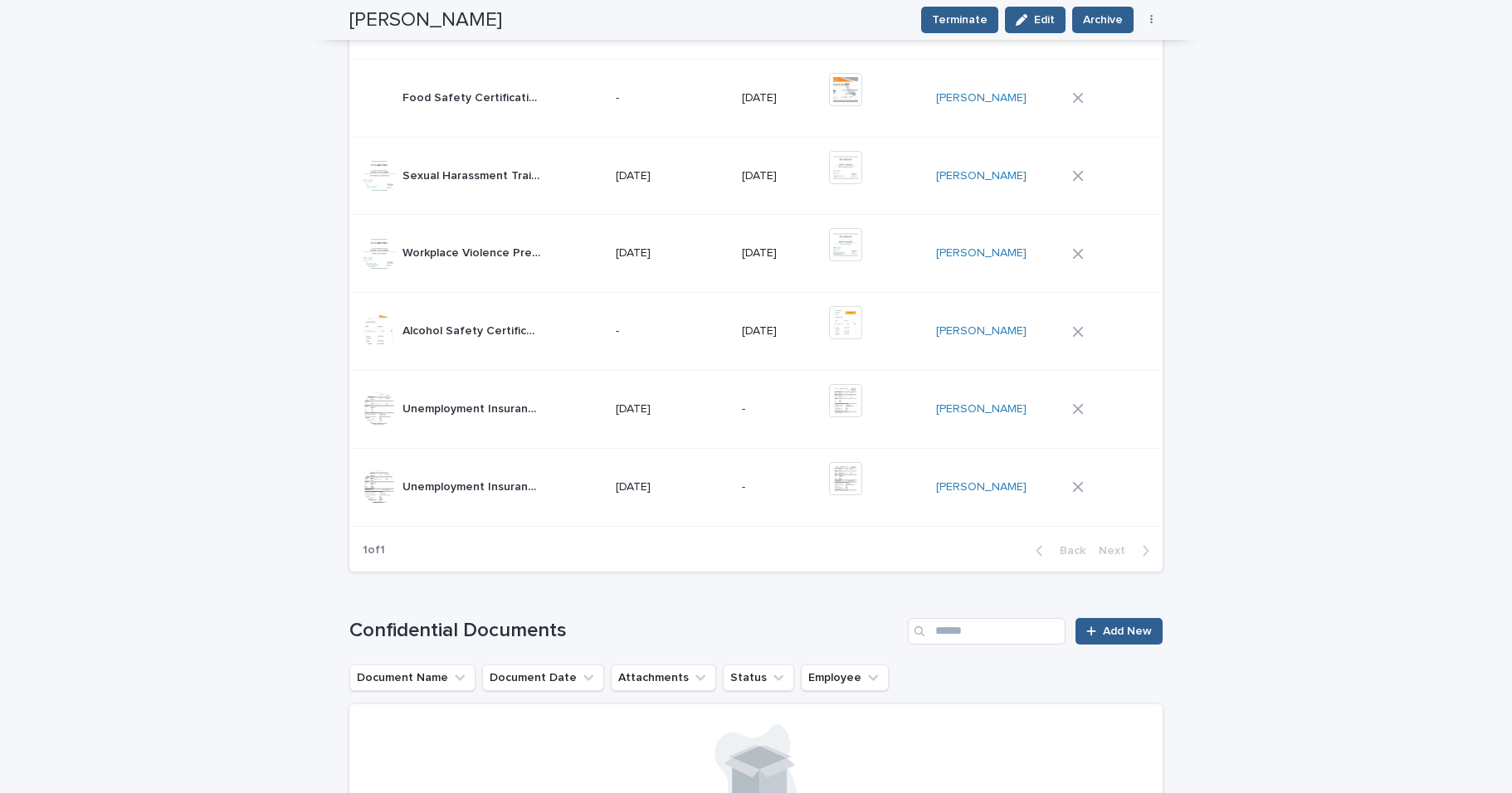
scroll to position [992, 0]
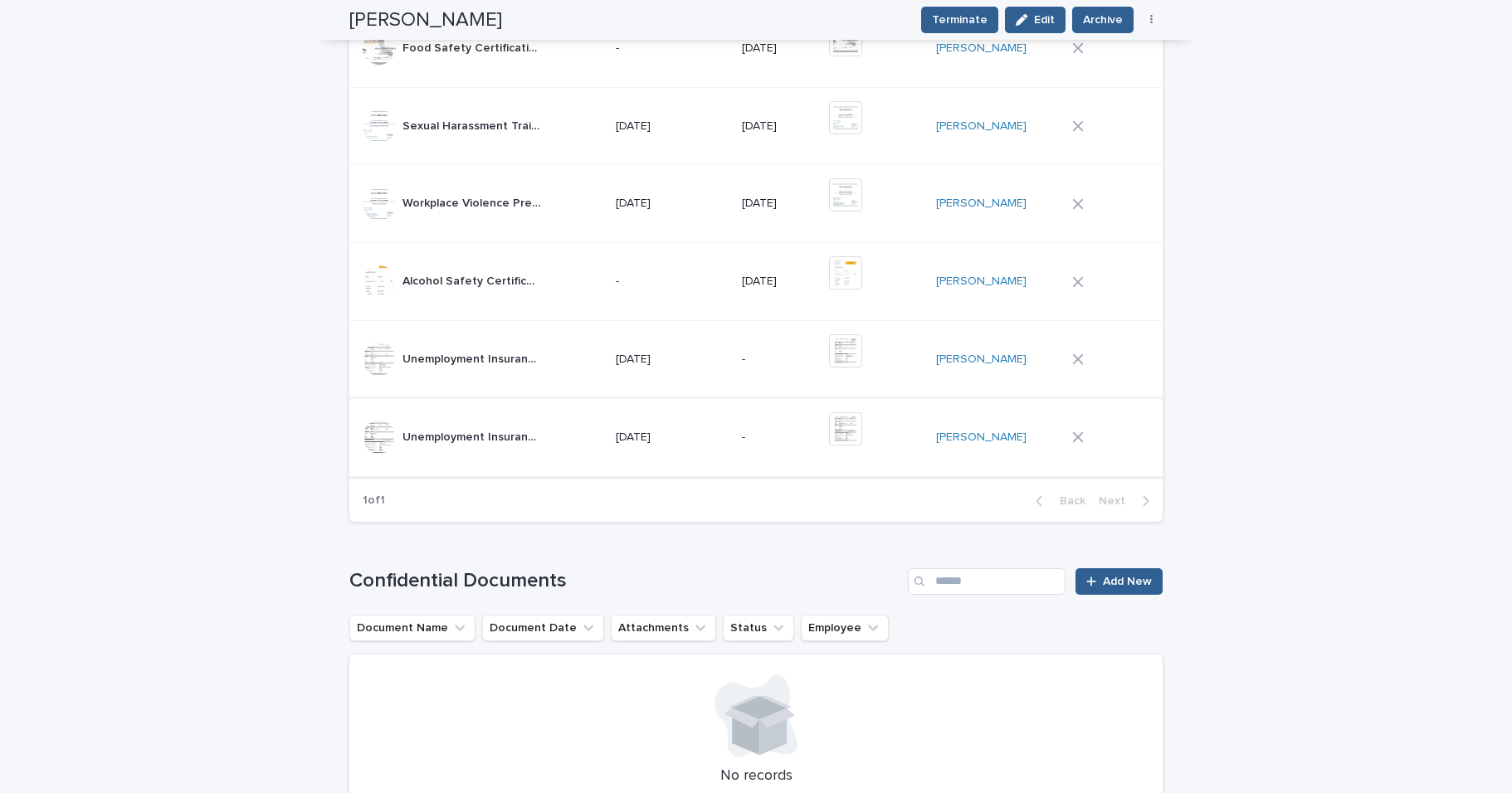
click at [829, 433] on img at bounding box center [846, 428] width 33 height 33
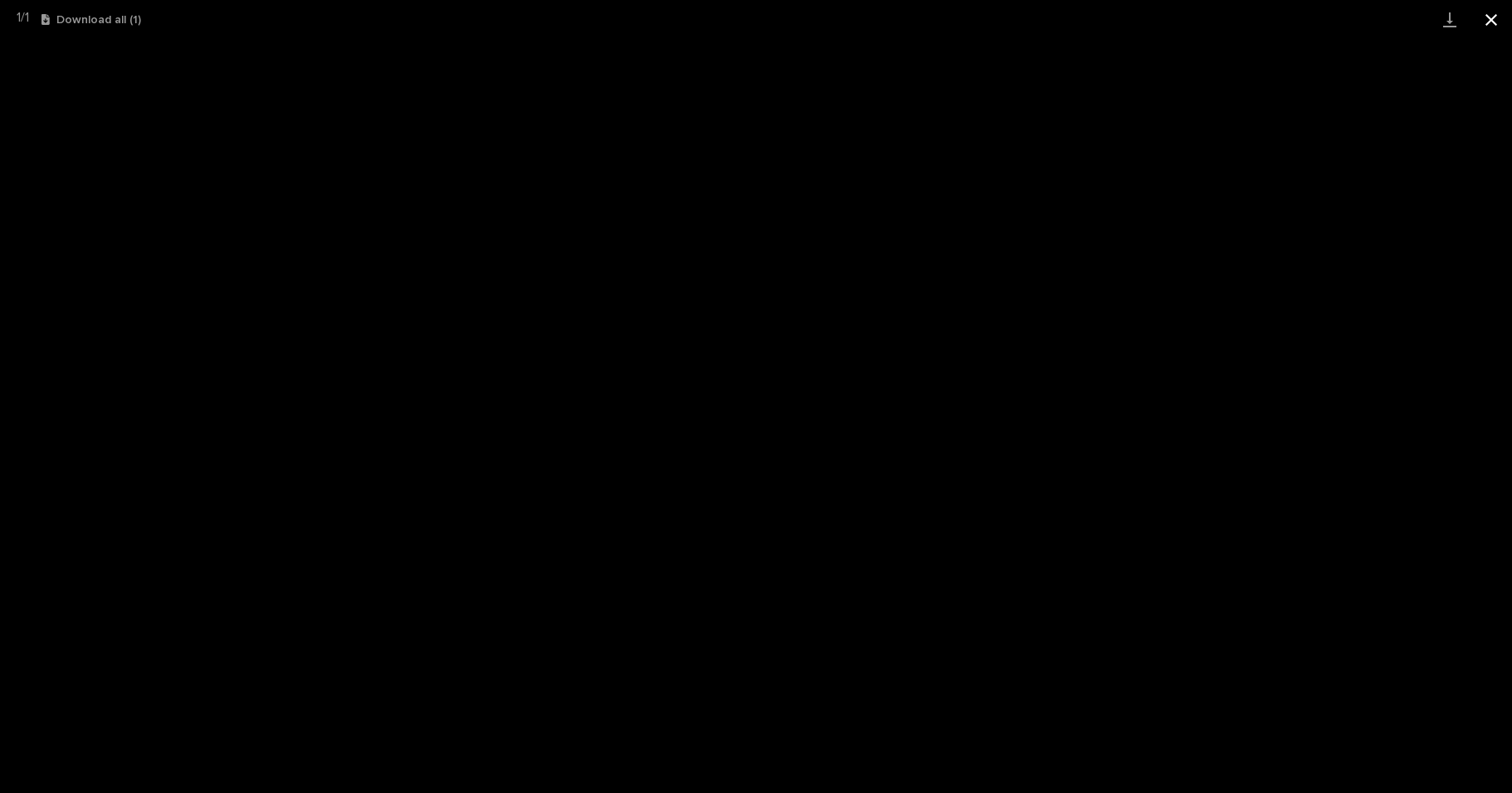
click at [1489, 20] on button "Close gallery" at bounding box center [1491, 19] width 41 height 39
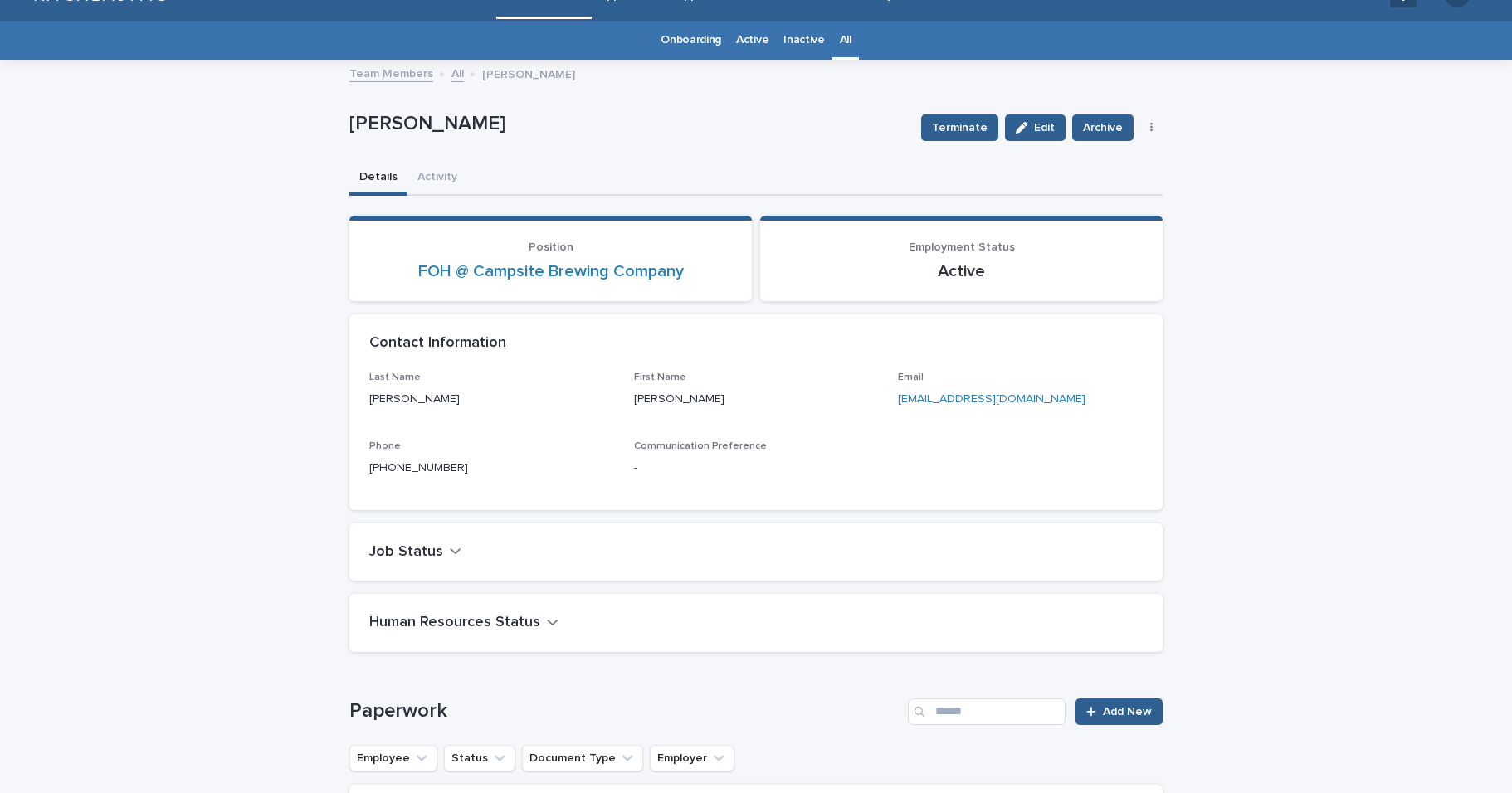
scroll to position [33, 0]
